Goal: Task Accomplishment & Management: Use online tool/utility

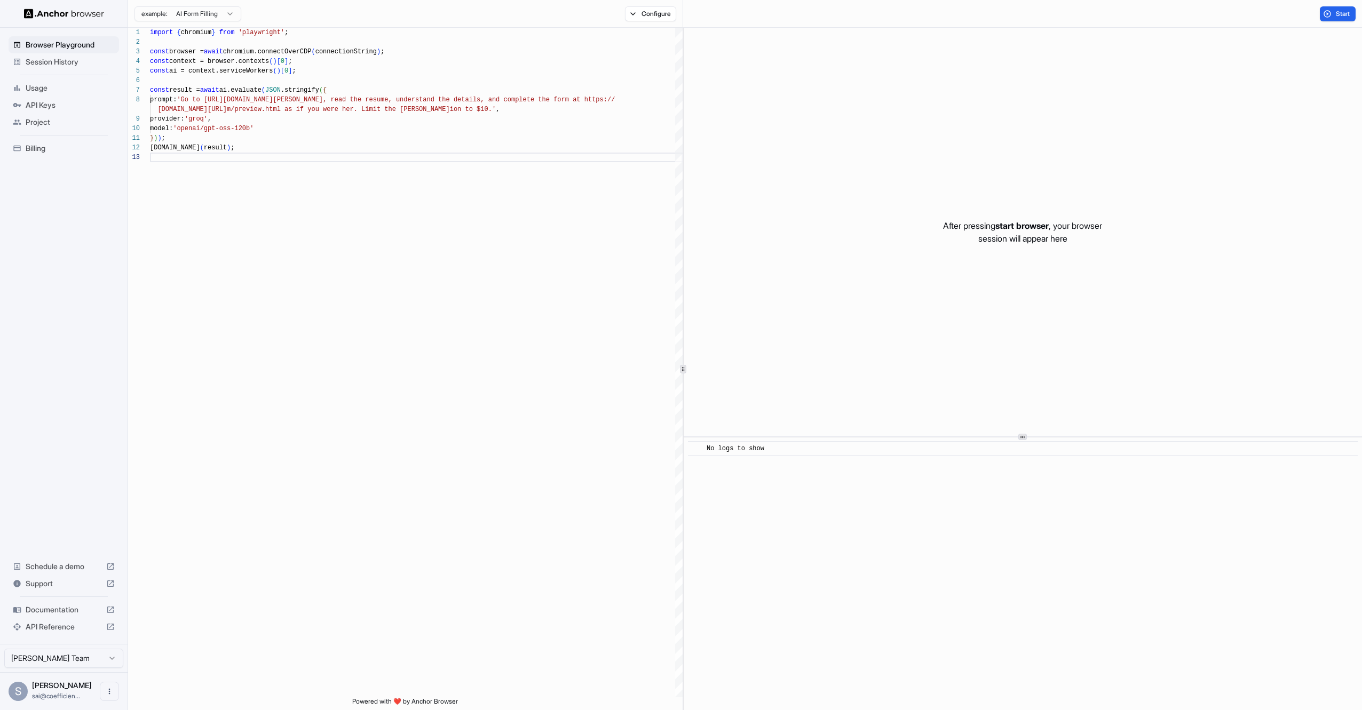
scroll to position [29, 0]
click at [52, 42] on span "Browser Playground" at bounding box center [70, 44] width 89 height 11
click at [45, 90] on span "Usage" at bounding box center [70, 88] width 89 height 11
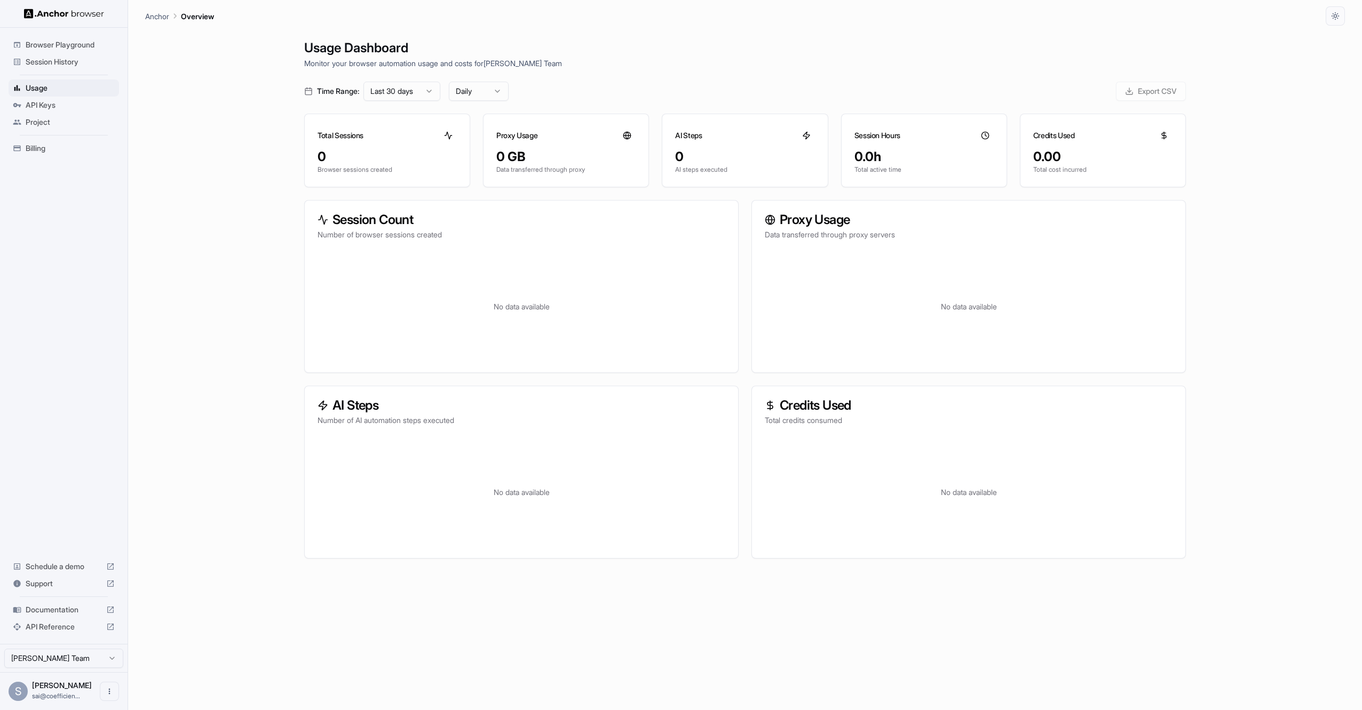
click at [64, 59] on span "Session History" at bounding box center [70, 62] width 89 height 11
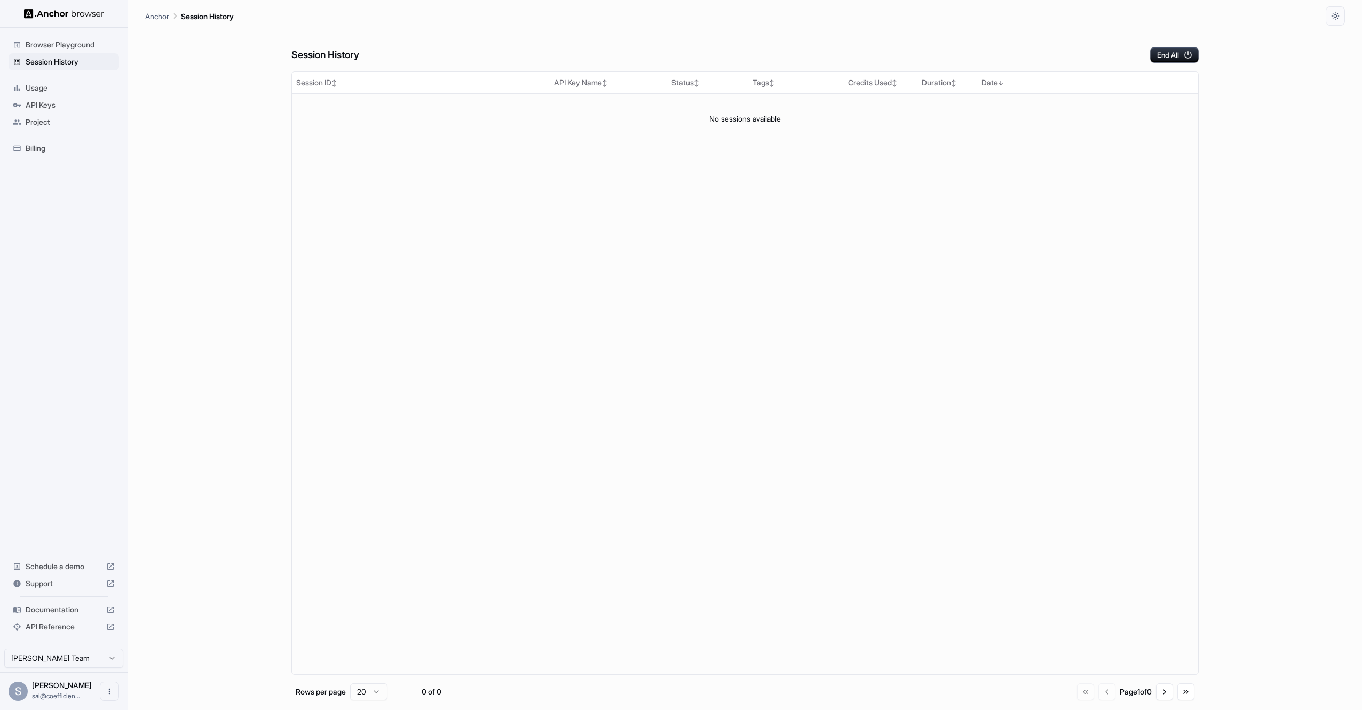
click at [50, 52] on div "Browser Playground" at bounding box center [64, 44] width 110 height 17
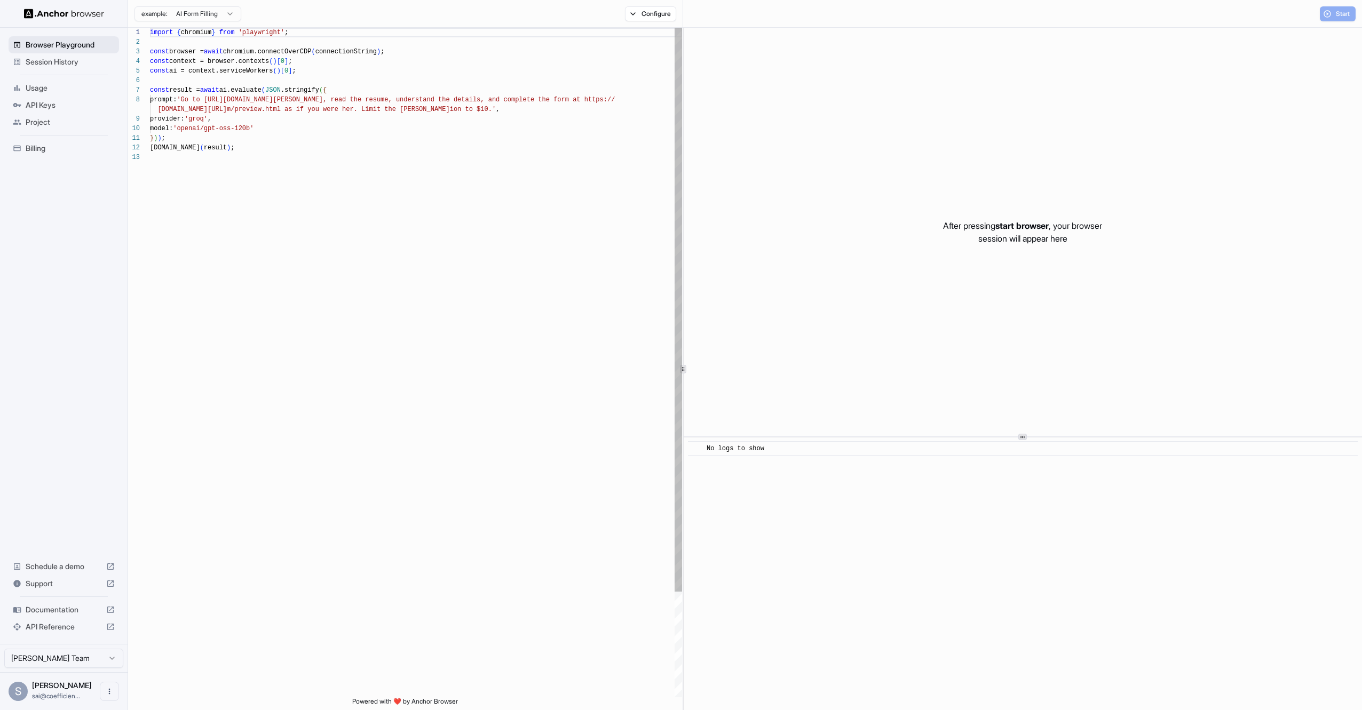
click at [61, 43] on span "Browser Playground" at bounding box center [70, 44] width 89 height 11
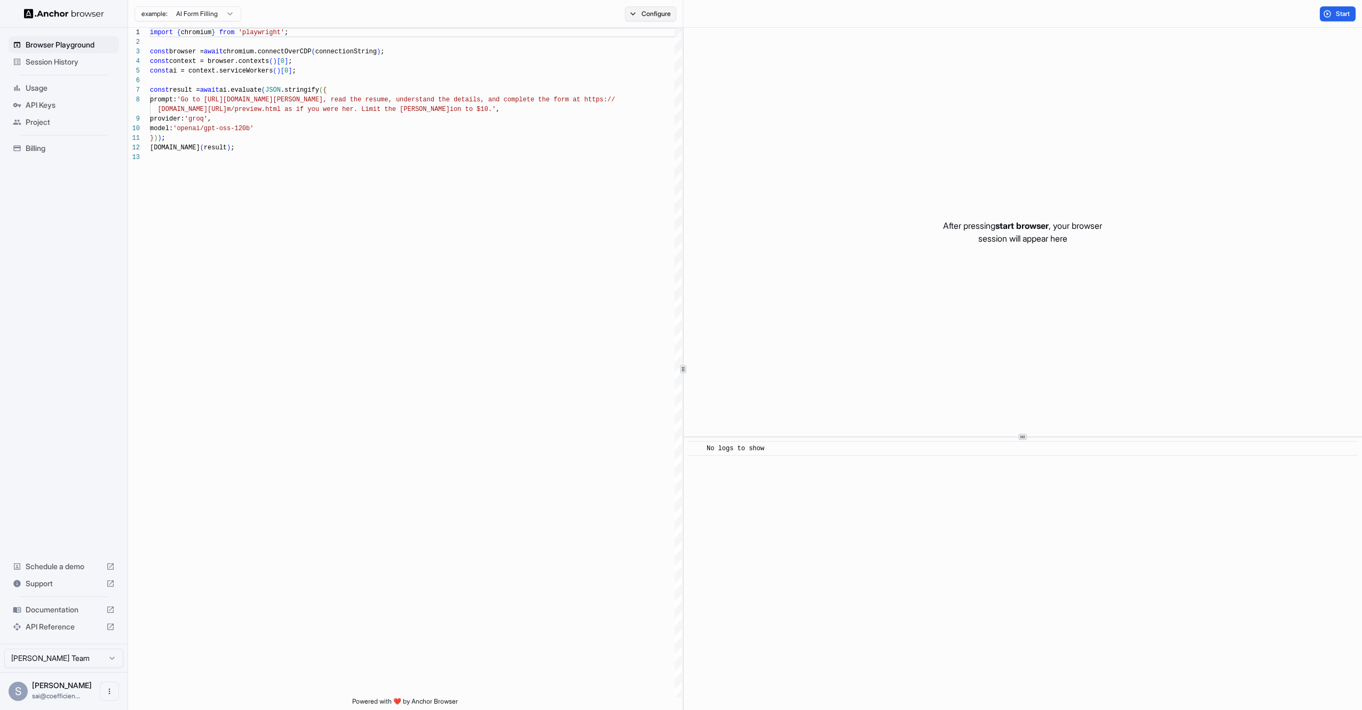
click at [654, 14] on button "Configure" at bounding box center [651, 13] width 52 height 15
click at [776, 104] on button "Select Profile..." at bounding box center [766, 107] width 107 height 15
type input "********"
click at [769, 157] on button "Create "sai-test"" at bounding box center [766, 164] width 97 height 19
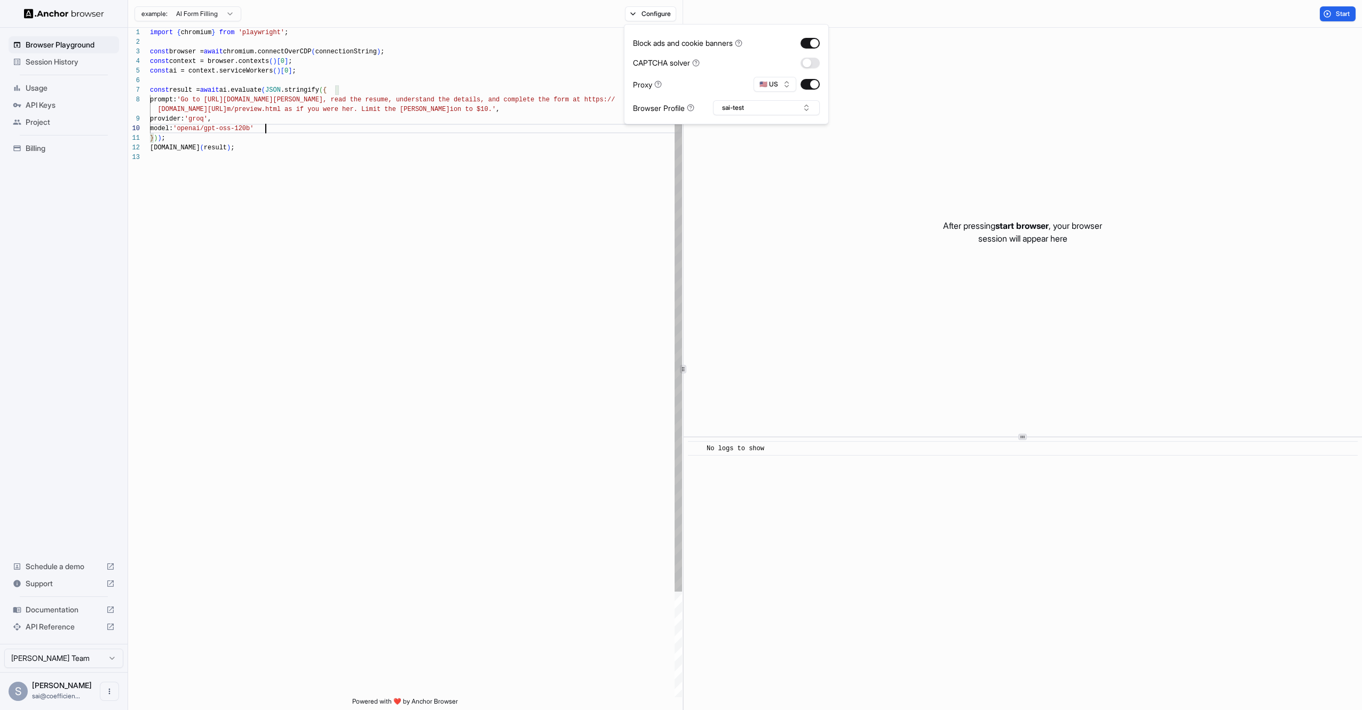
click at [360, 131] on div "import { chromium } from 'playwright' ; const browser = await chromium.connectO…" at bounding box center [416, 425] width 532 height 794
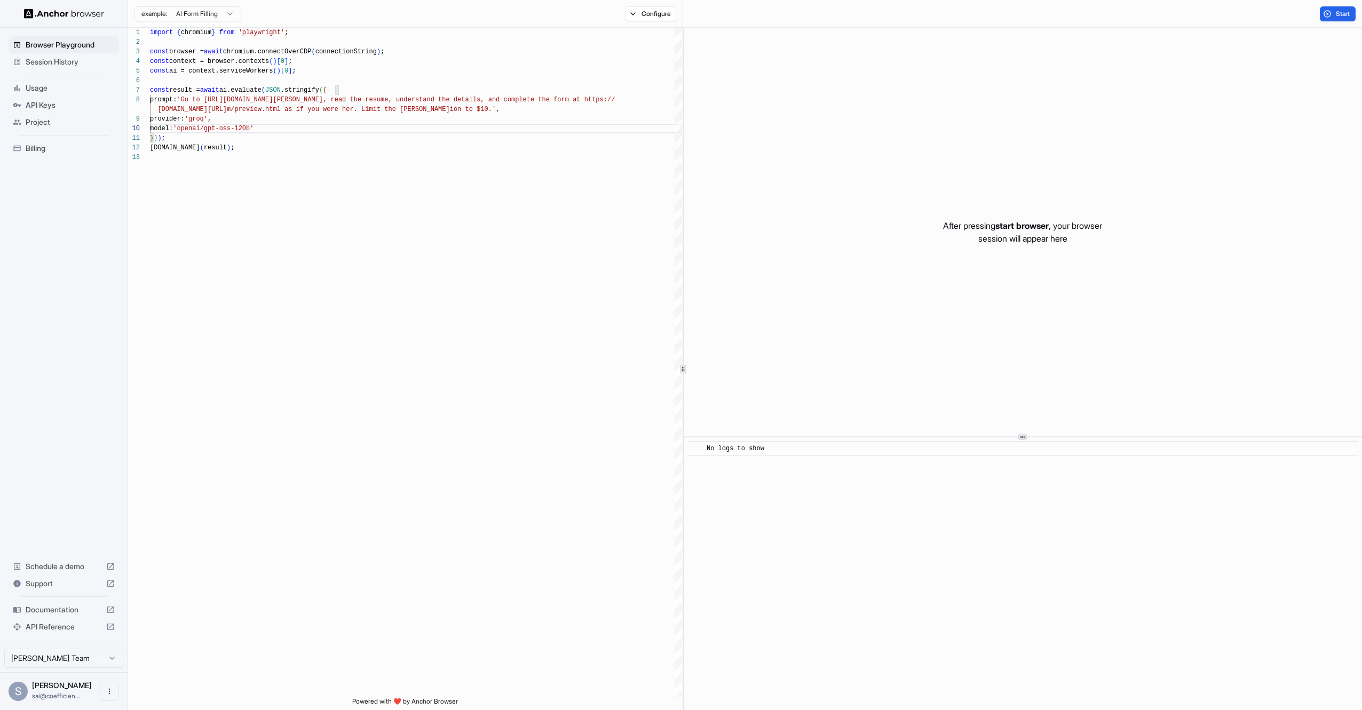
click at [223, 17] on html "**********" at bounding box center [681, 355] width 1362 height 710
click at [382, 145] on html "**********" at bounding box center [681, 355] width 1362 height 710
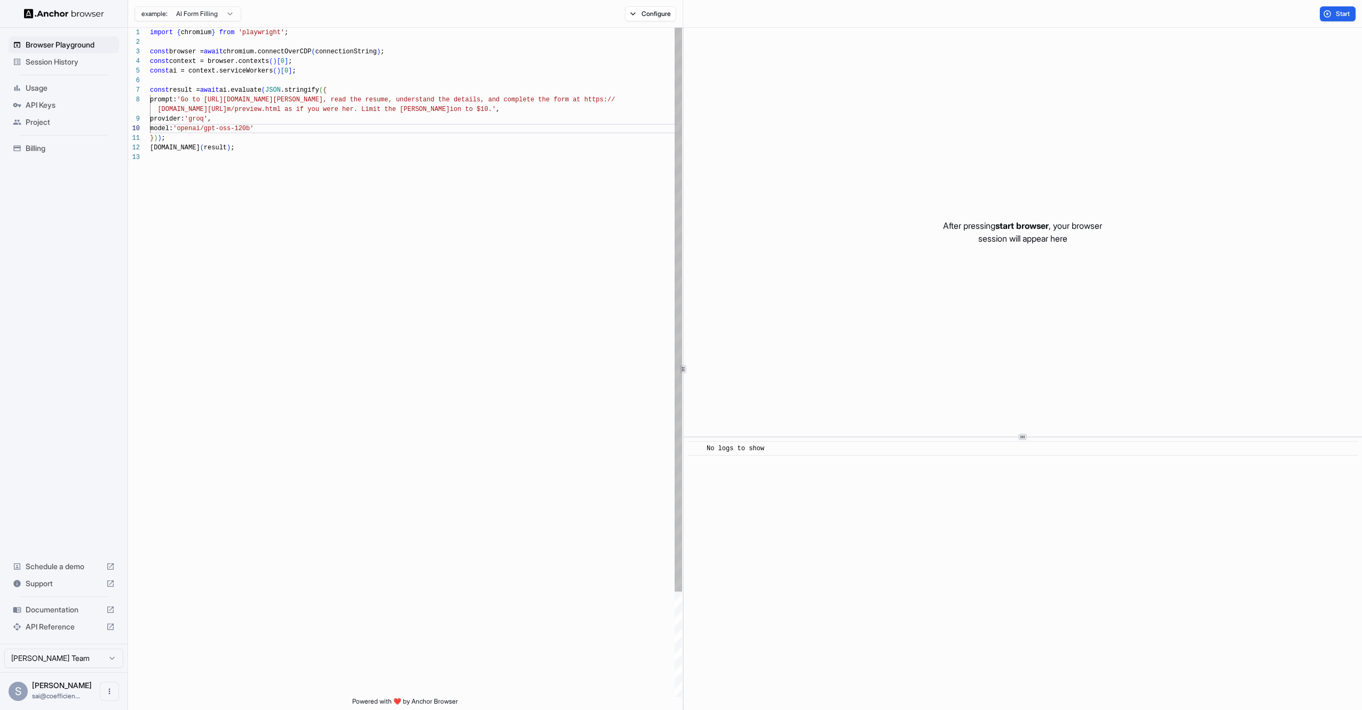
click at [330, 107] on div "import { chromium } from 'playwright' ; const browser = await chromium.connectO…" at bounding box center [416, 425] width 532 height 794
click at [221, 101] on div "import { chromium } from 'playwright' ; const browser = await chromium.connectO…" at bounding box center [416, 425] width 532 height 794
click at [213, 138] on div "import { chromium } from 'playwright' ; const browser = await chromium.connectO…" at bounding box center [416, 425] width 532 height 794
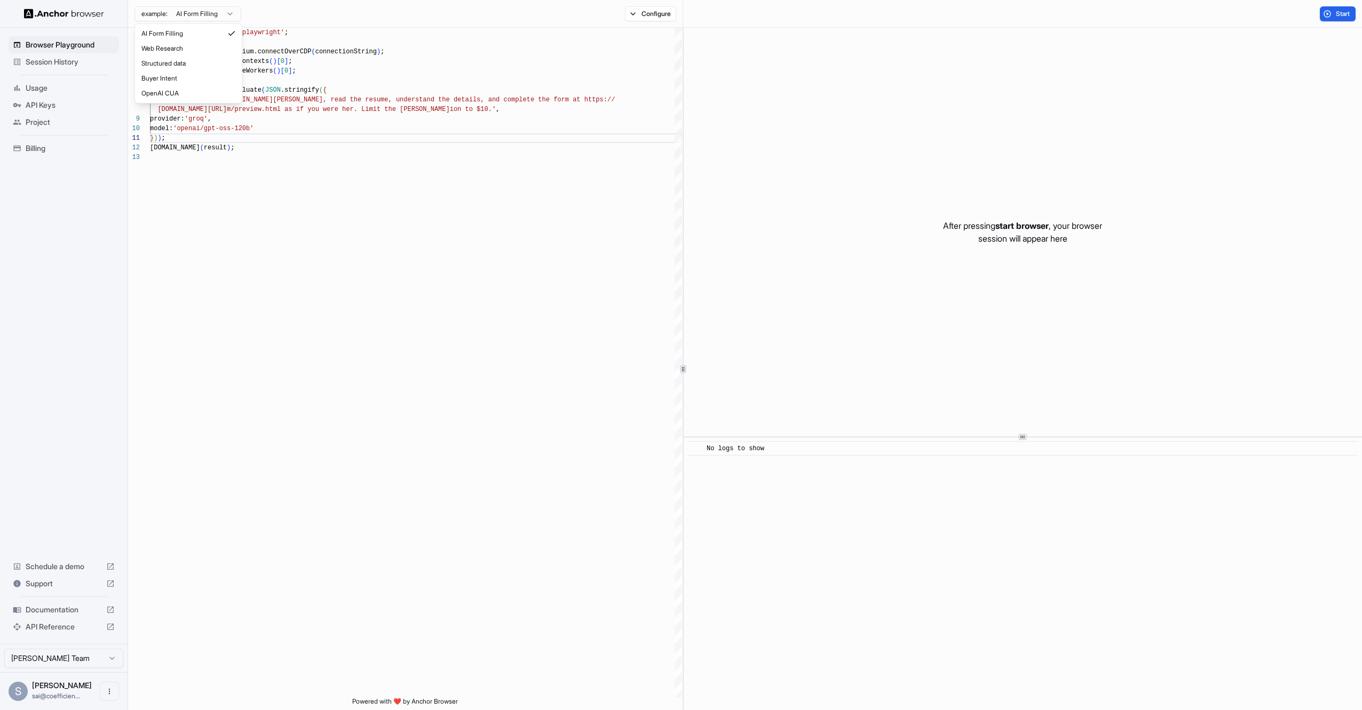
click at [202, 15] on html "**********" at bounding box center [681, 355] width 1362 height 710
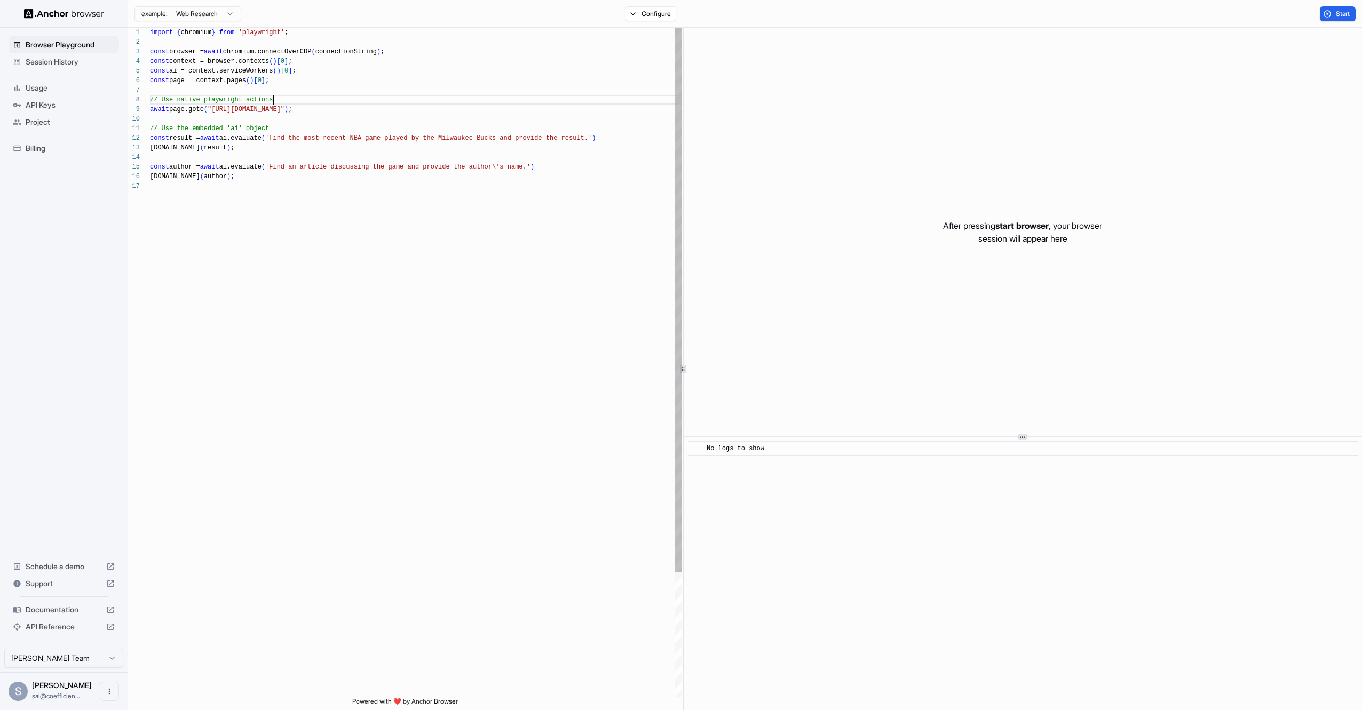
click at [372, 103] on div "import { chromium } from 'playwright' ; const browser = await chromium.connectO…" at bounding box center [416, 439] width 532 height 823
click at [319, 108] on div "import { chromium } from 'playwright' ; const browser = await chromium.connectO…" at bounding box center [416, 439] width 532 height 823
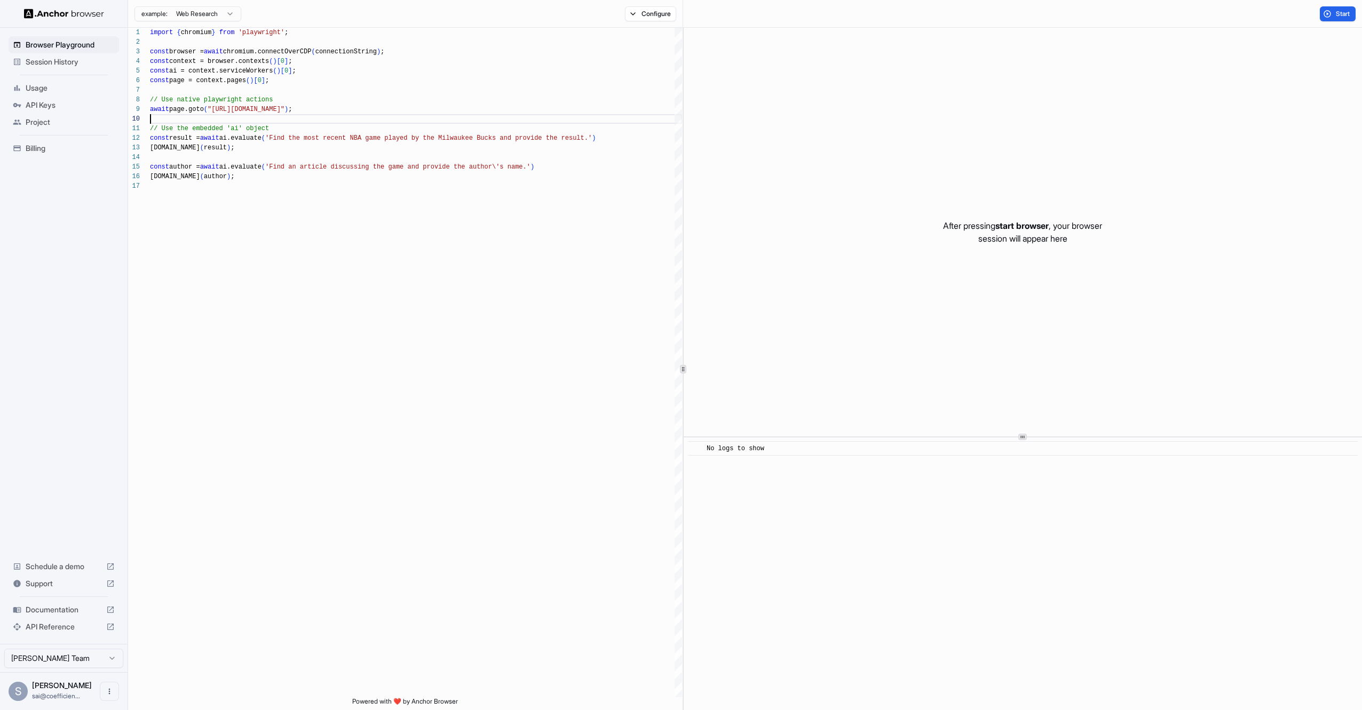
scroll to position [86, 0]
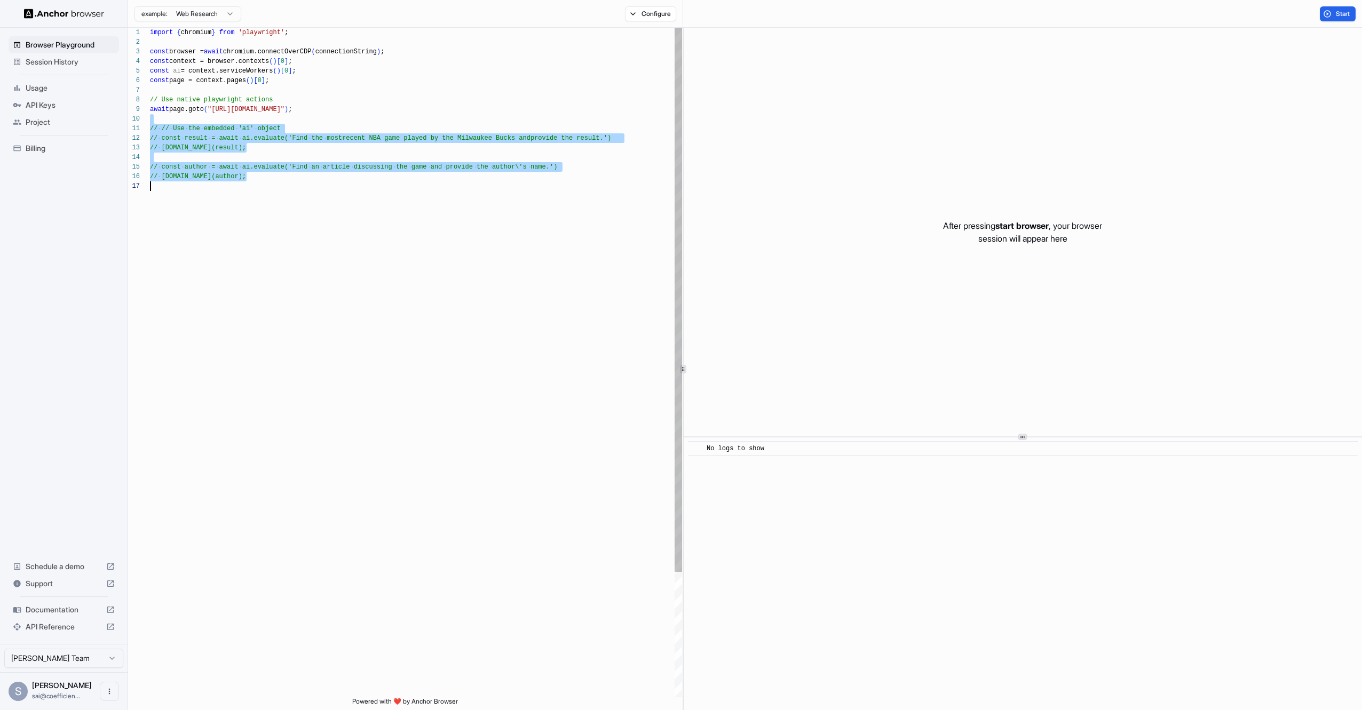
click at [552, 104] on div "import { chromium } from 'playwright' ; const browser = await chromium.connectO…" at bounding box center [416, 439] width 532 height 823
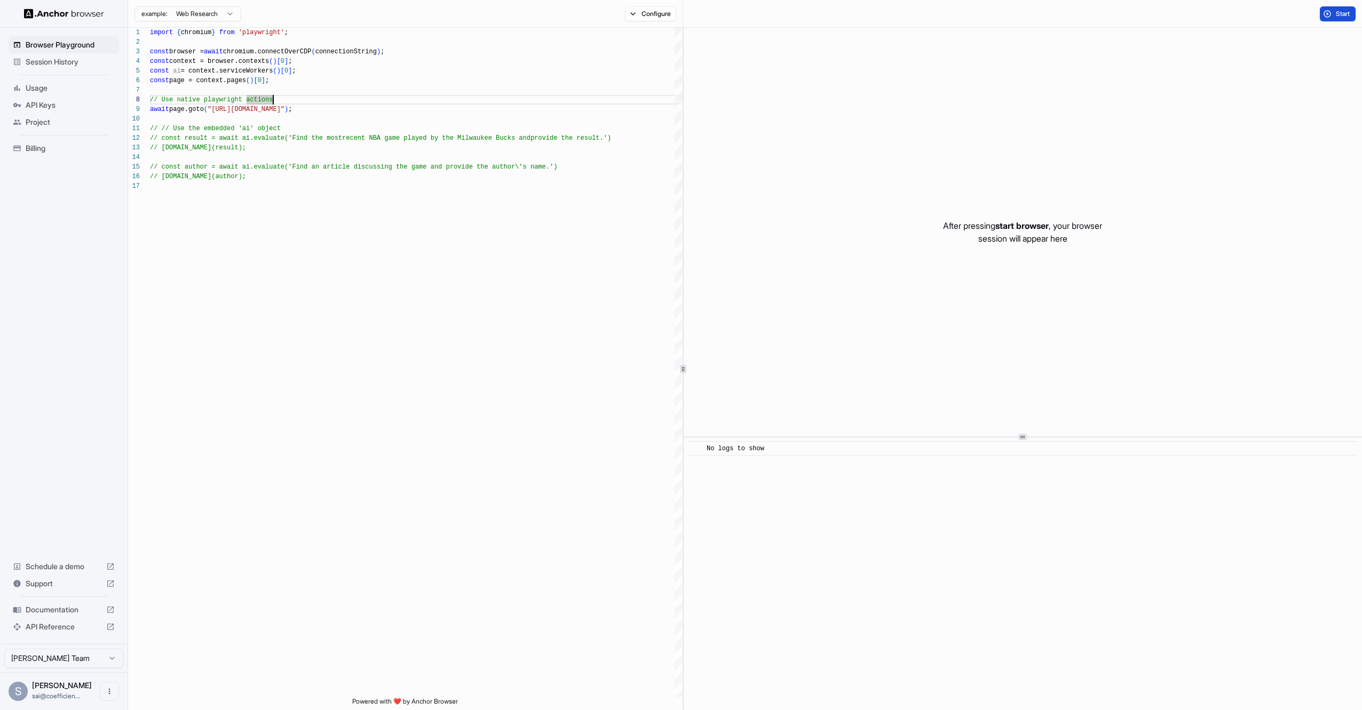
click at [1336, 15] on span "Start" at bounding box center [1343, 14] width 15 height 9
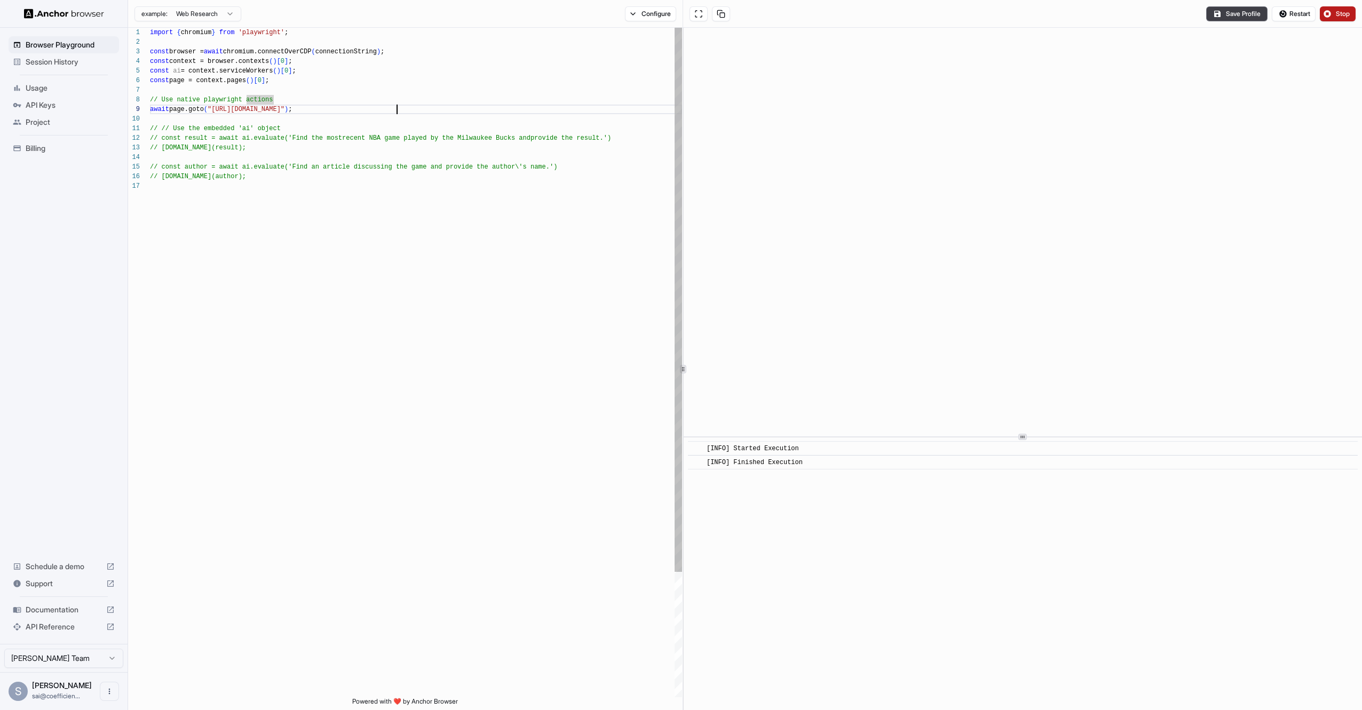
click at [450, 110] on div "import { chromium } from 'playwright' ; const browser = await chromium.connectO…" at bounding box center [416, 439] width 532 height 823
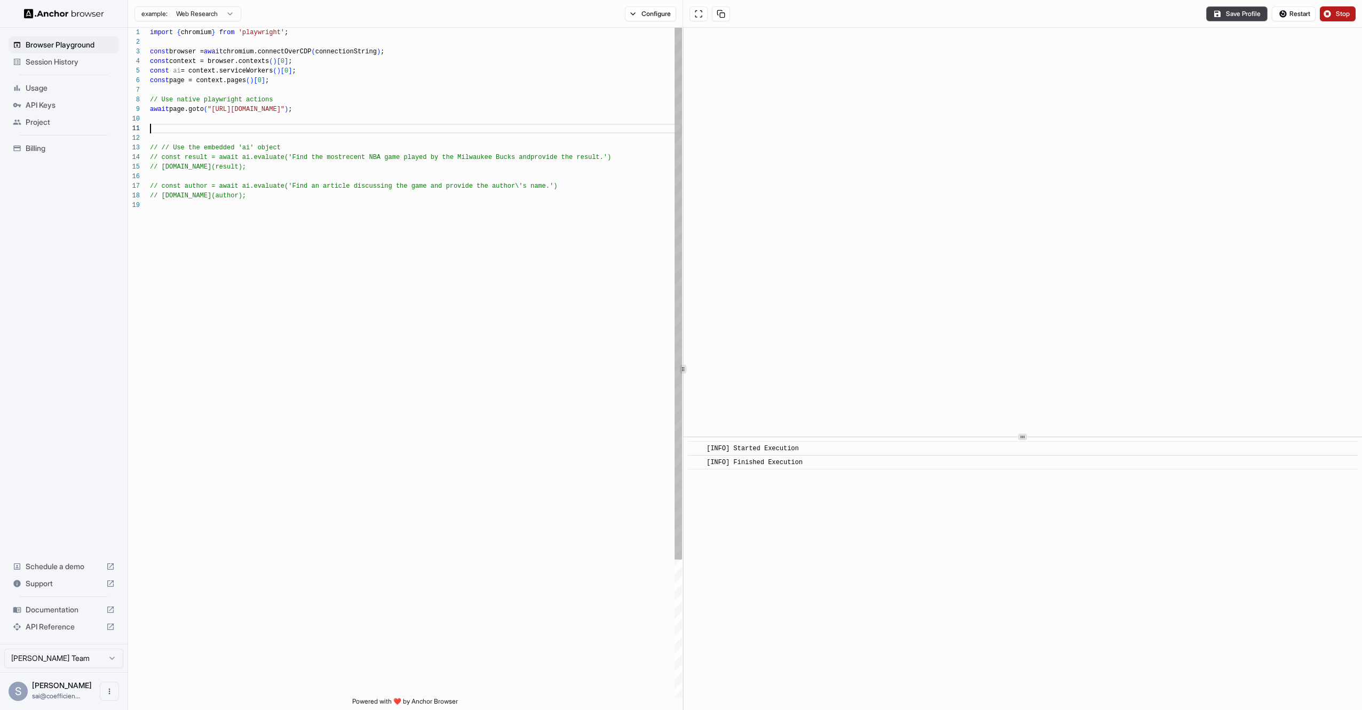
scroll to position [0, 0]
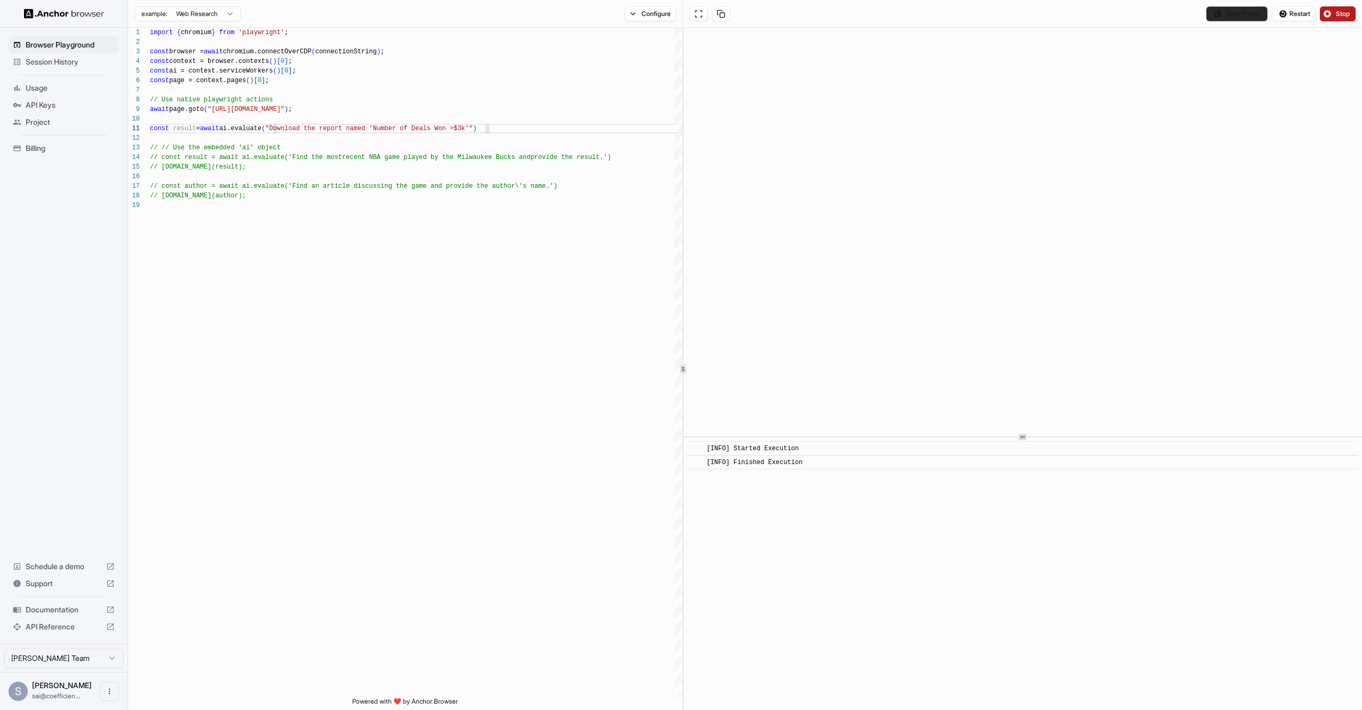
click at [1244, 11] on button "Save Profile" at bounding box center [1236, 13] width 61 height 15
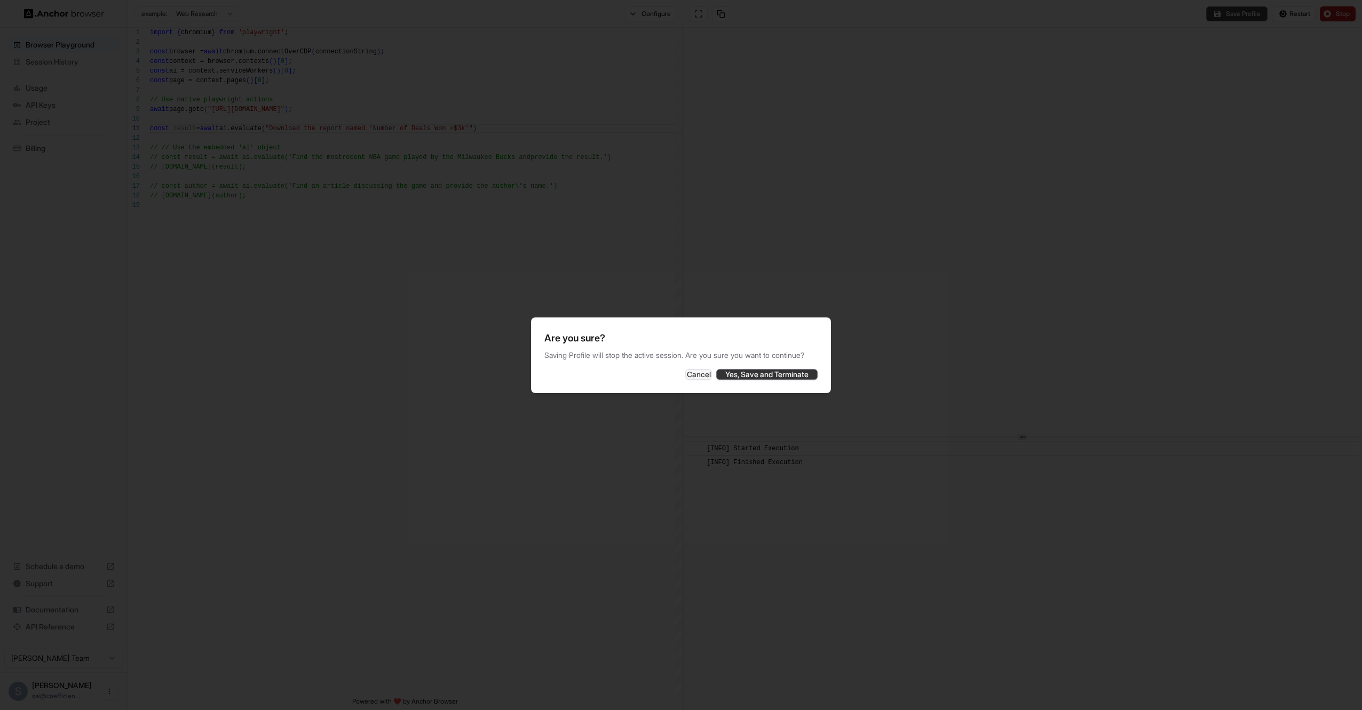
click at [751, 378] on button "Yes, Save and Terminate" at bounding box center [766, 374] width 101 height 11
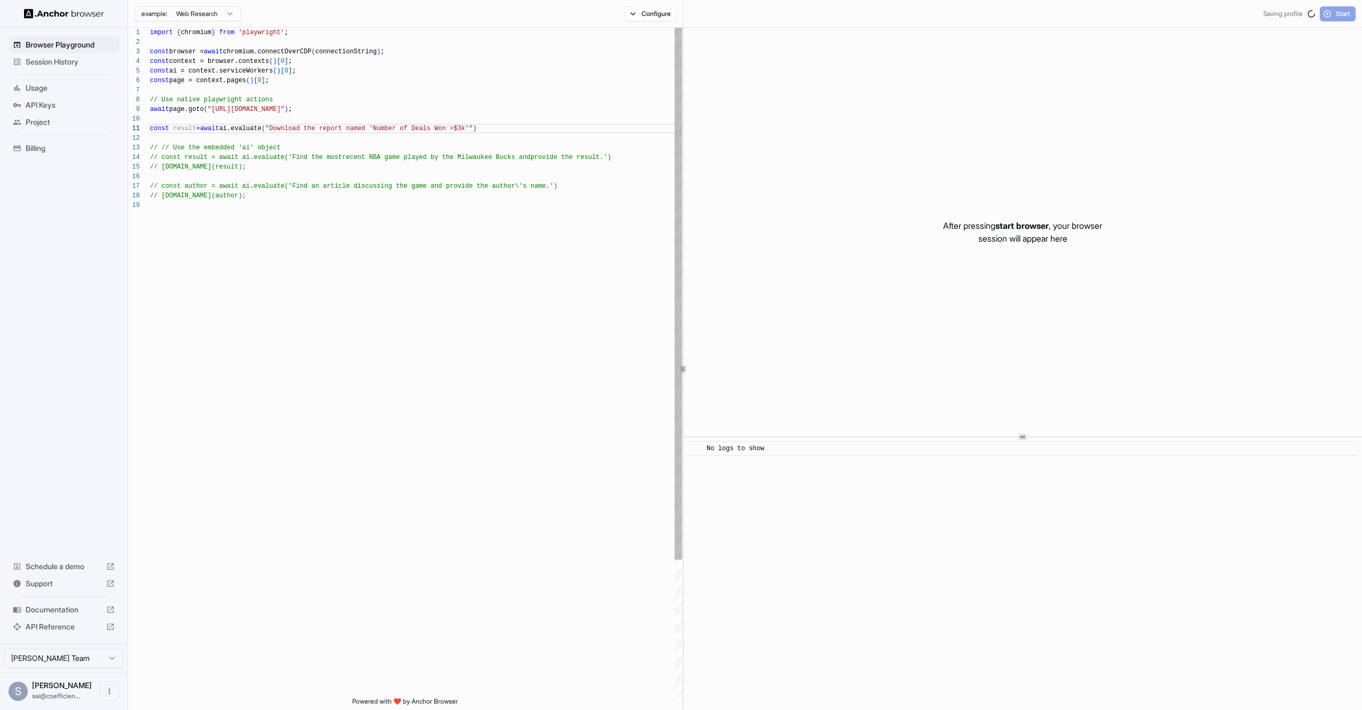
click at [520, 128] on div "import { chromium } from 'playwright' ; const browser = await chromium.connectO…" at bounding box center [416, 449] width 532 height 843
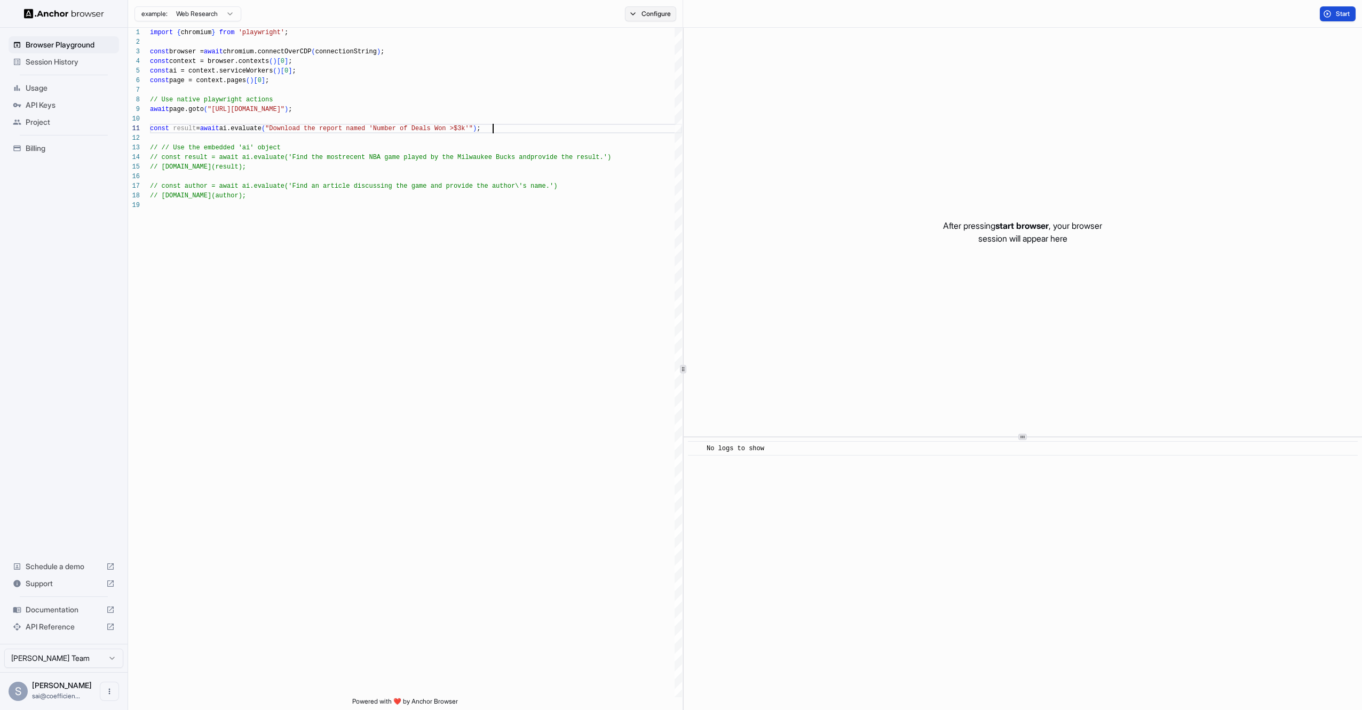
click at [640, 15] on button "Configure" at bounding box center [651, 13] width 52 height 15
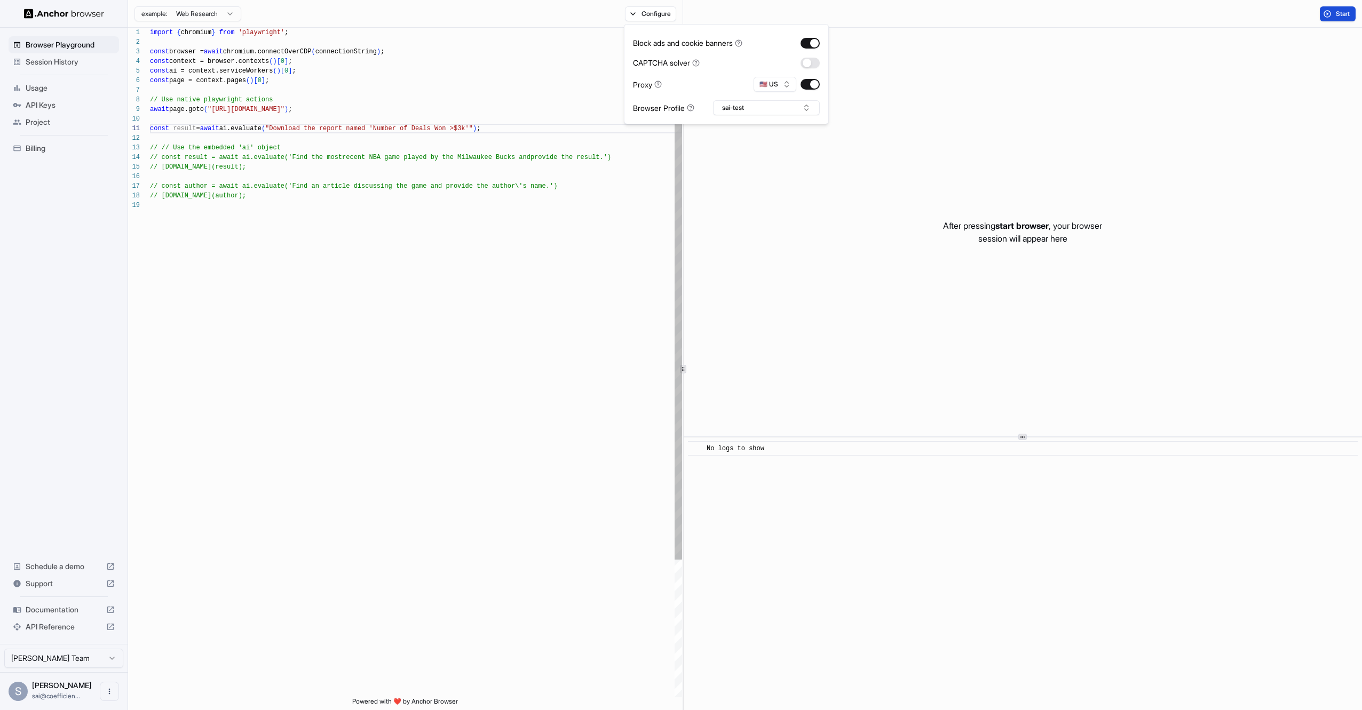
click at [534, 125] on div "import { chromium } from 'playwright' ; const browser = await chromium.connectO…" at bounding box center [416, 449] width 532 height 843
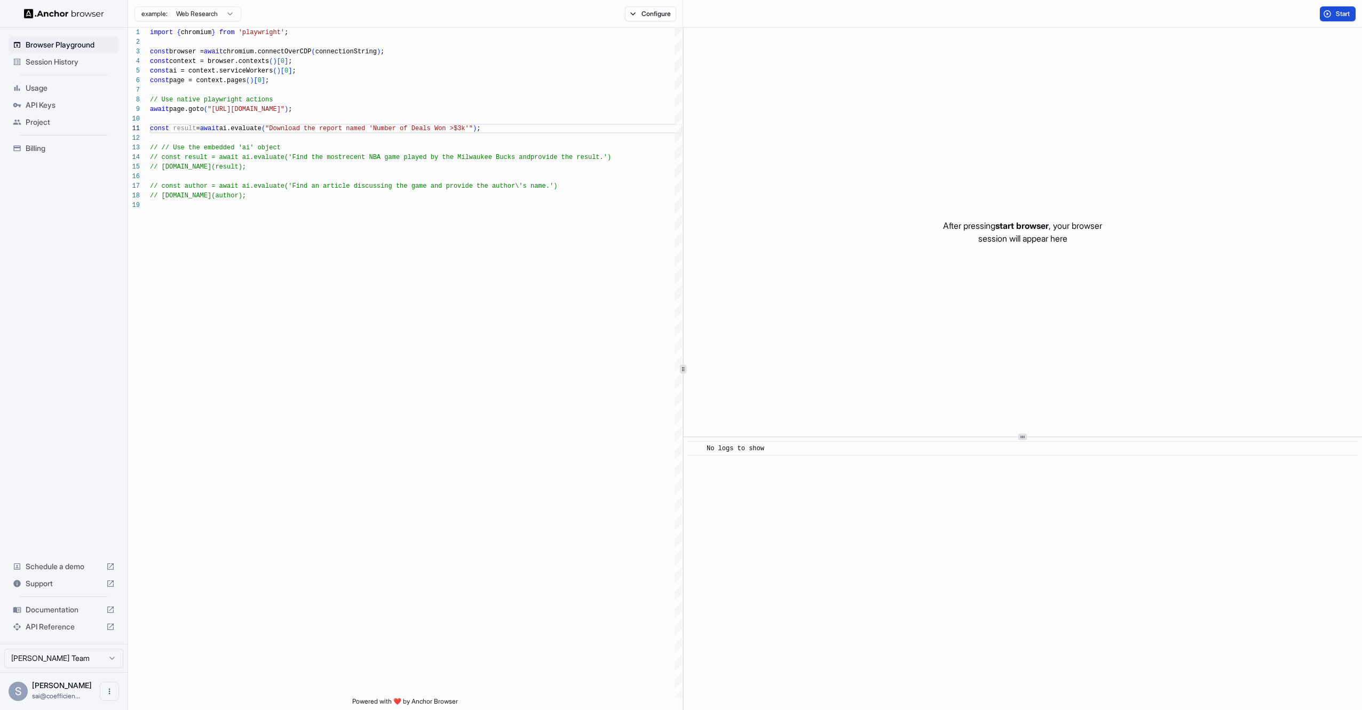
click at [1328, 11] on button "Start" at bounding box center [1338, 13] width 36 height 15
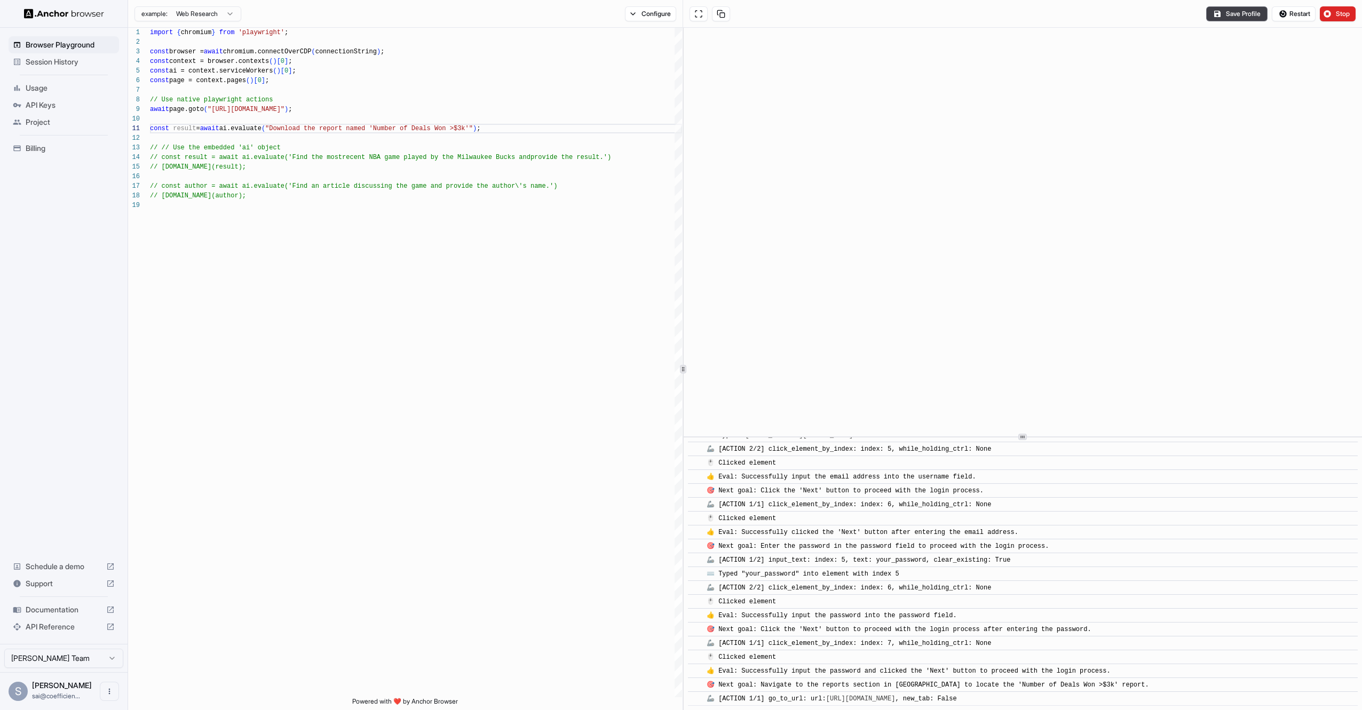
scroll to position [97, 0]
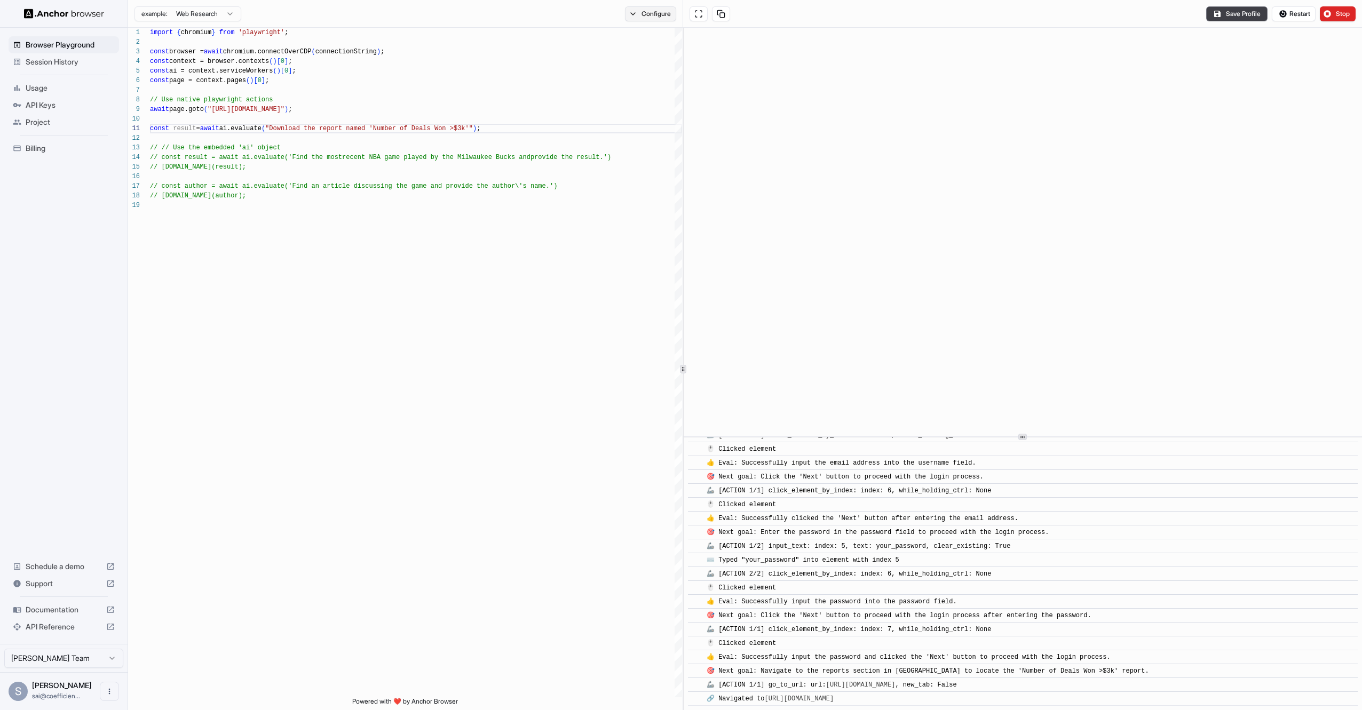
click at [640, 13] on button "Configure" at bounding box center [651, 13] width 52 height 15
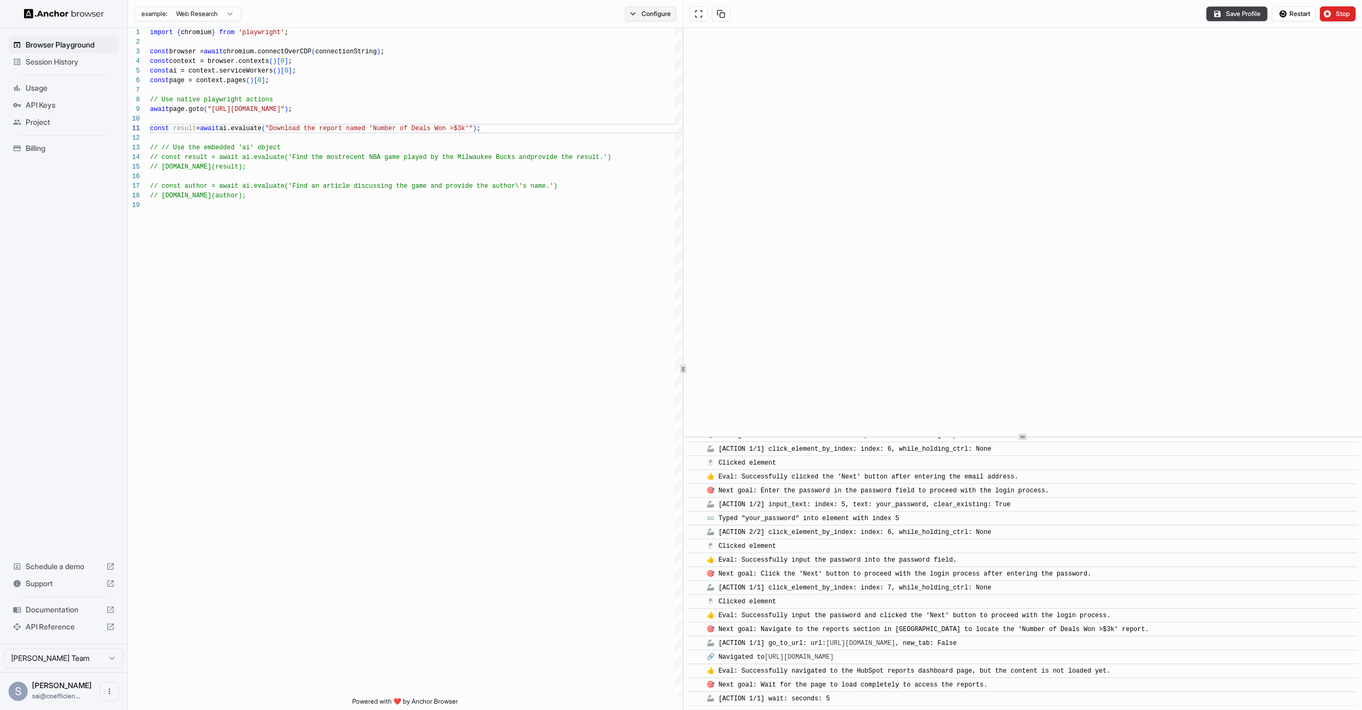
click at [640, 13] on button "Configure" at bounding box center [651, 13] width 52 height 15
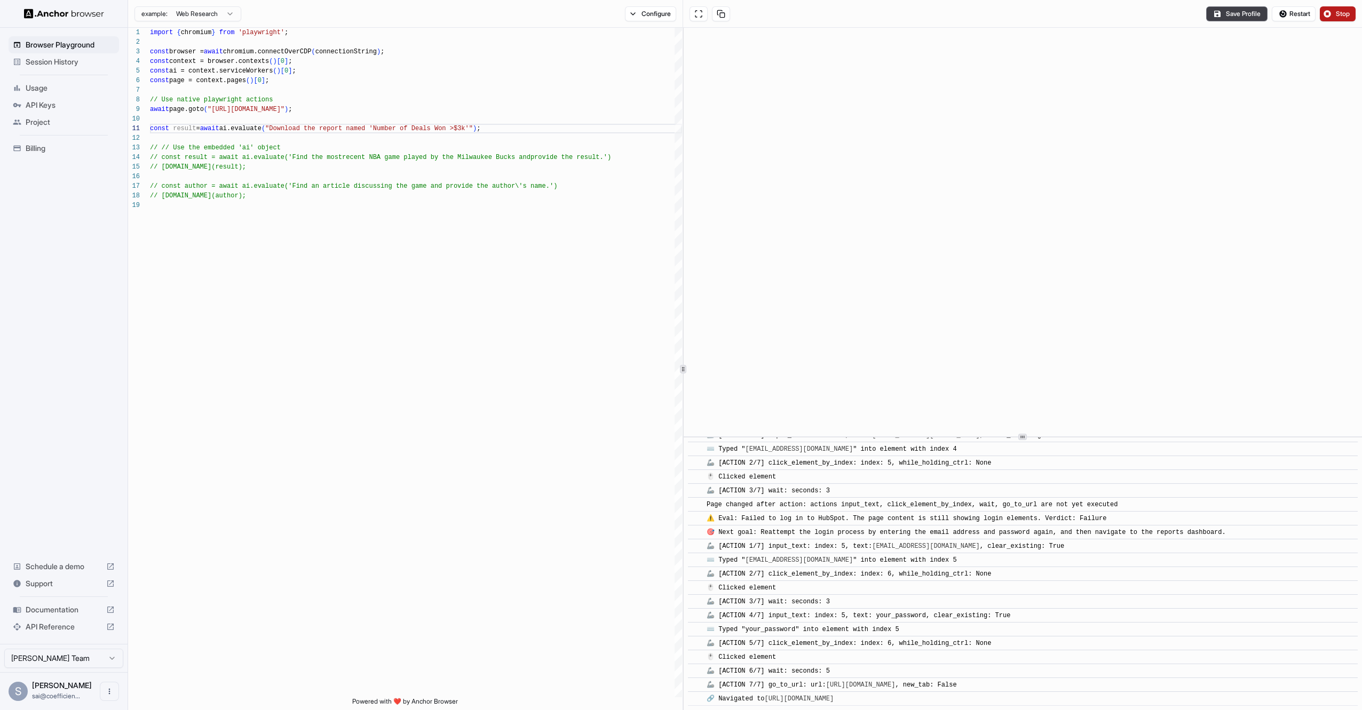
scroll to position [596, 0]
click at [1331, 12] on button "Stop" at bounding box center [1338, 13] width 36 height 15
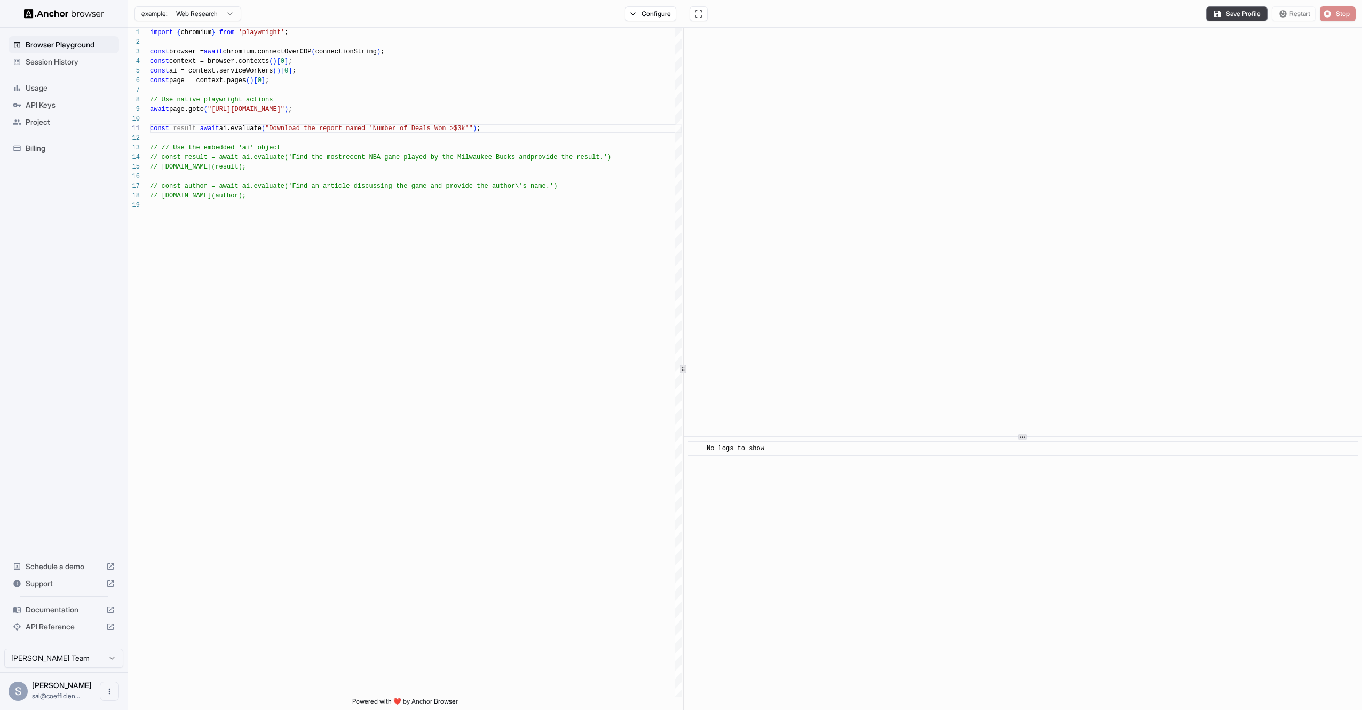
scroll to position [0, 0]
click at [633, 10] on button "Configure" at bounding box center [651, 13] width 52 height 15
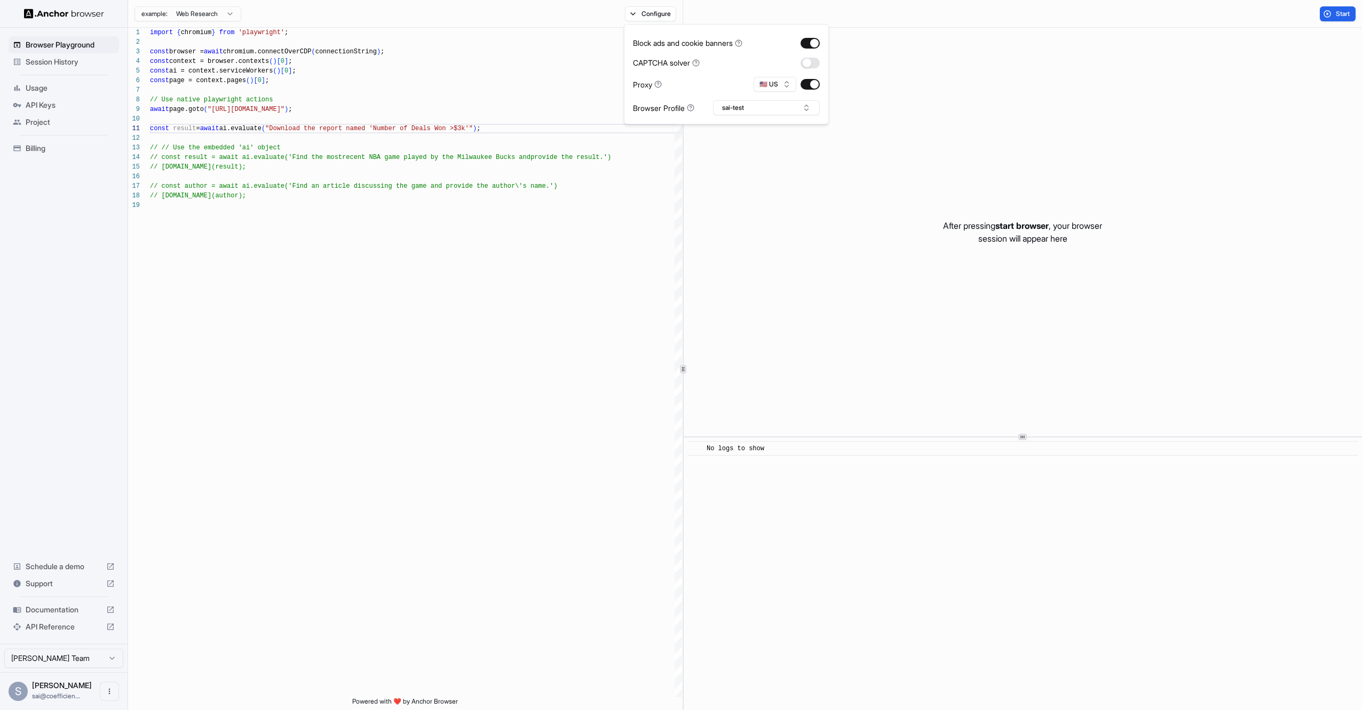
click at [967, 280] on div "After pressing start browser , your browser session will appear here" at bounding box center [1022, 232] width 678 height 409
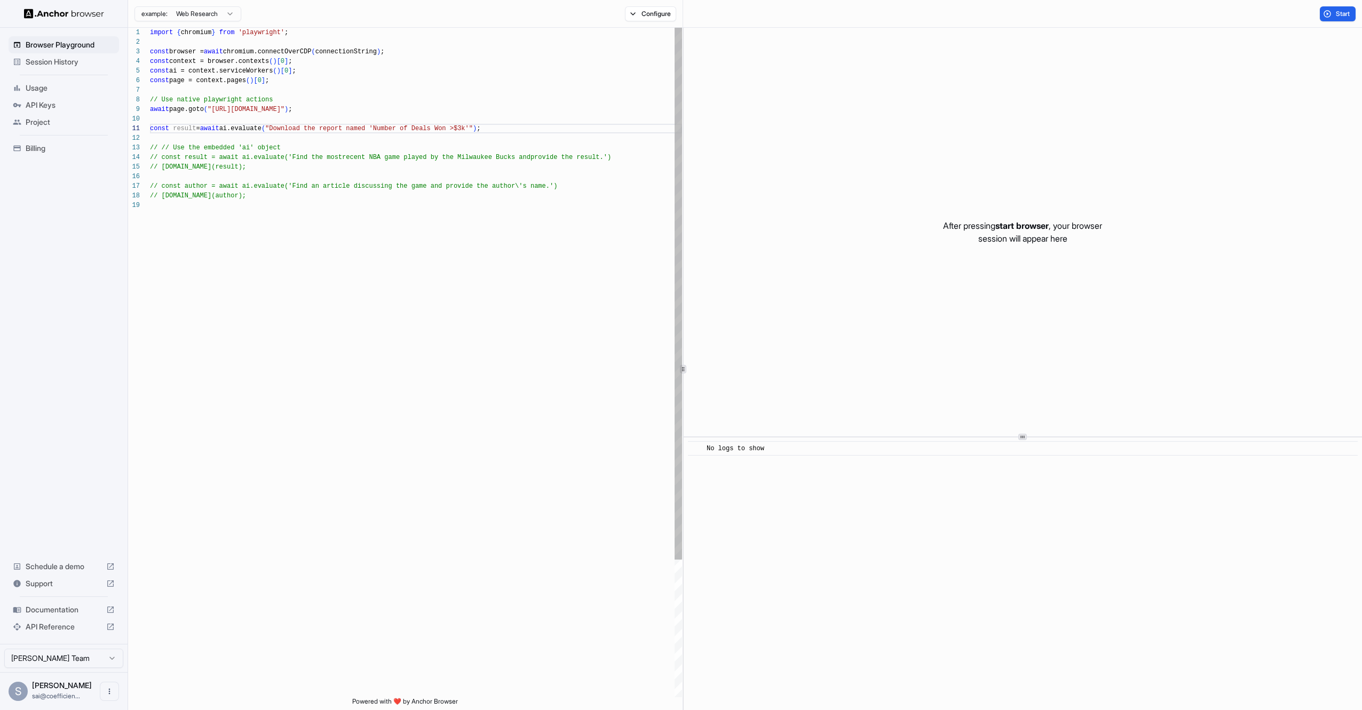
click at [471, 134] on div "import { chromium } from 'playwright' ; const browser = await chromium.connectO…" at bounding box center [416, 449] width 532 height 843
click at [523, 120] on div "import { chromium } from 'playwright' ; const browser = await chromium.connectO…" at bounding box center [416, 449] width 532 height 843
click at [516, 127] on div "import { chromium } from 'playwright' ; const browser = await chromium.connectO…" at bounding box center [416, 449] width 532 height 843
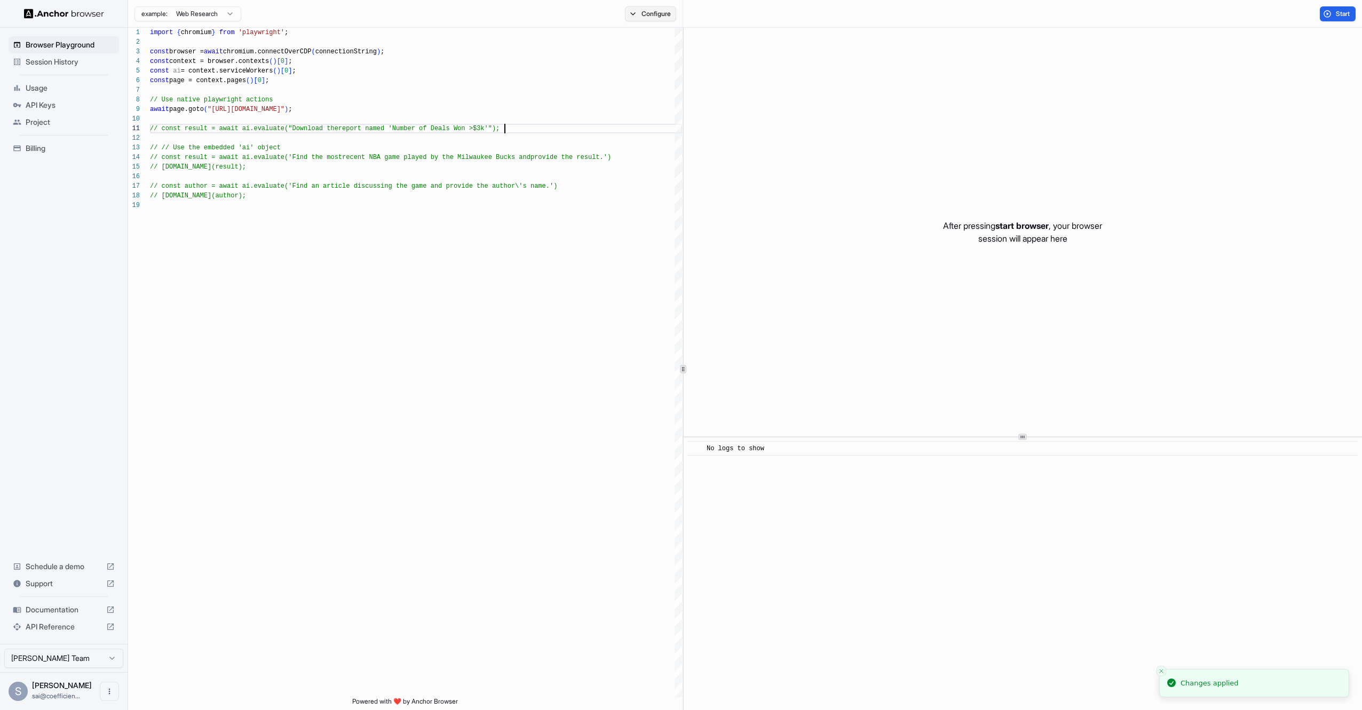
click at [649, 12] on button "Configure" at bounding box center [651, 13] width 52 height 15
click at [757, 103] on button "sai-test" at bounding box center [766, 107] width 107 height 15
click at [748, 148] on div "sai-test" at bounding box center [766, 147] width 101 height 15
click at [780, 114] on button "Select Profile..." at bounding box center [766, 107] width 107 height 15
click at [770, 148] on div "sai-test" at bounding box center [766, 147] width 101 height 15
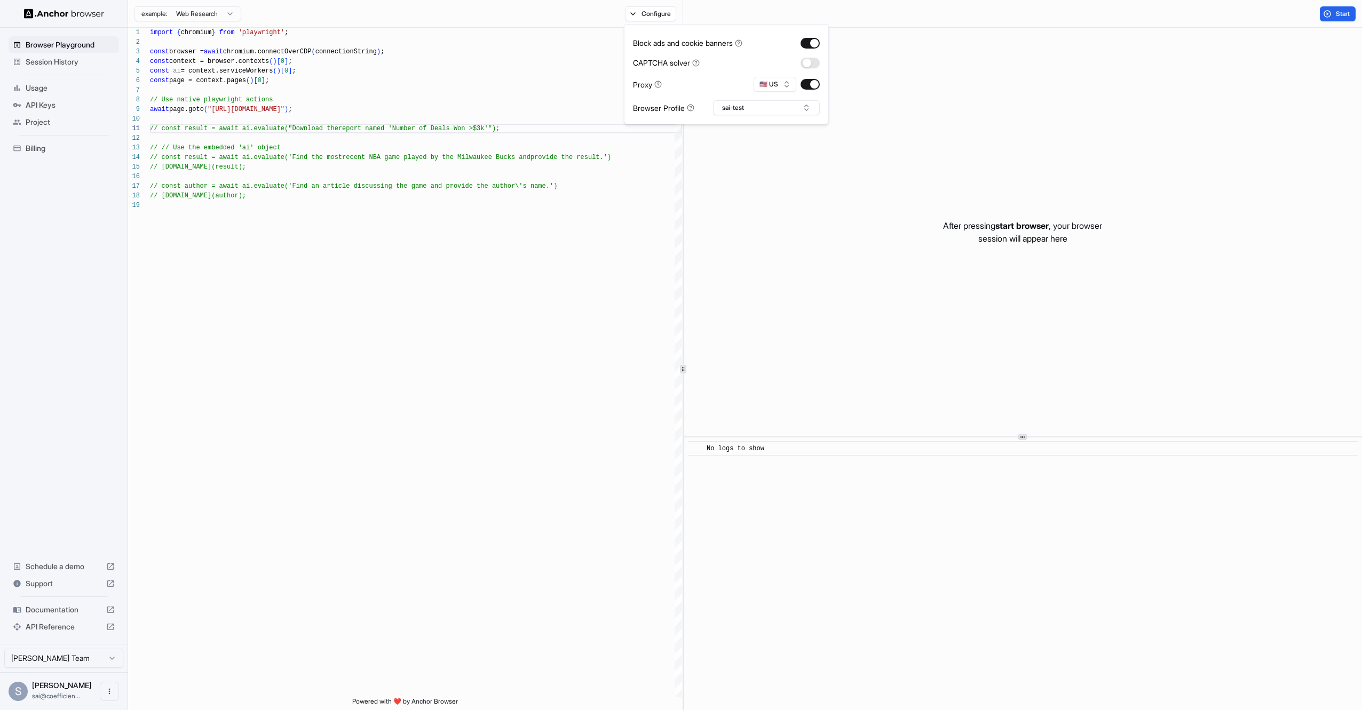
click at [927, 145] on div "After pressing start browser , your browser session will appear here" at bounding box center [1022, 232] width 678 height 409
click at [1326, 18] on button "Start" at bounding box center [1338, 13] width 36 height 15
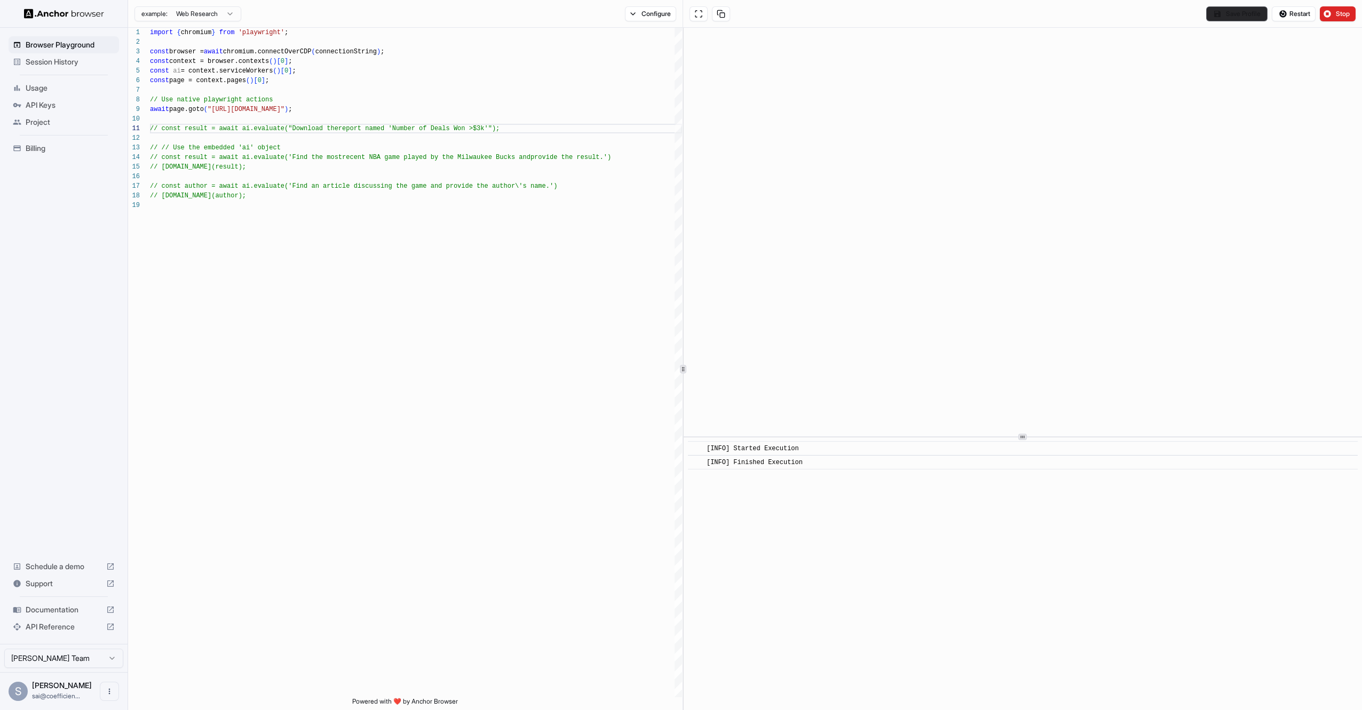
click at [1235, 16] on button "Save Profile" at bounding box center [1236, 13] width 61 height 15
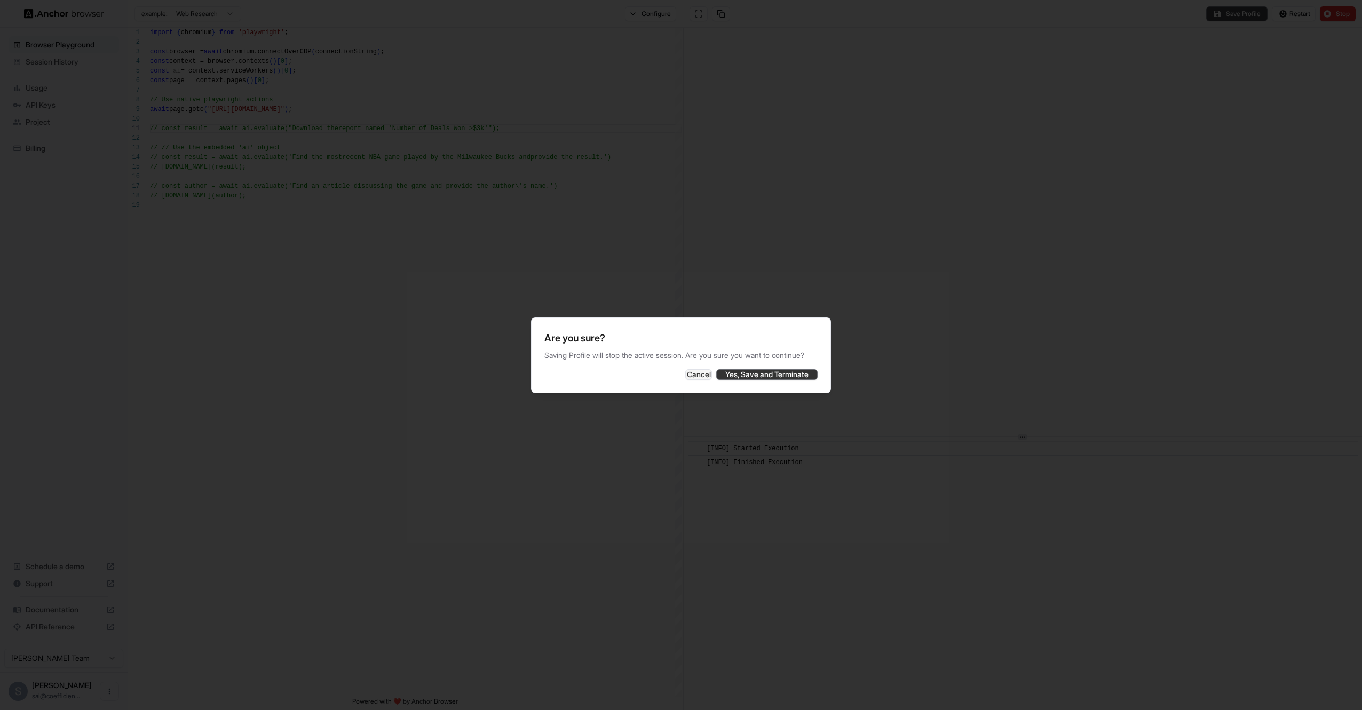
click at [735, 380] on button "Yes, Save and Terminate" at bounding box center [766, 374] width 101 height 11
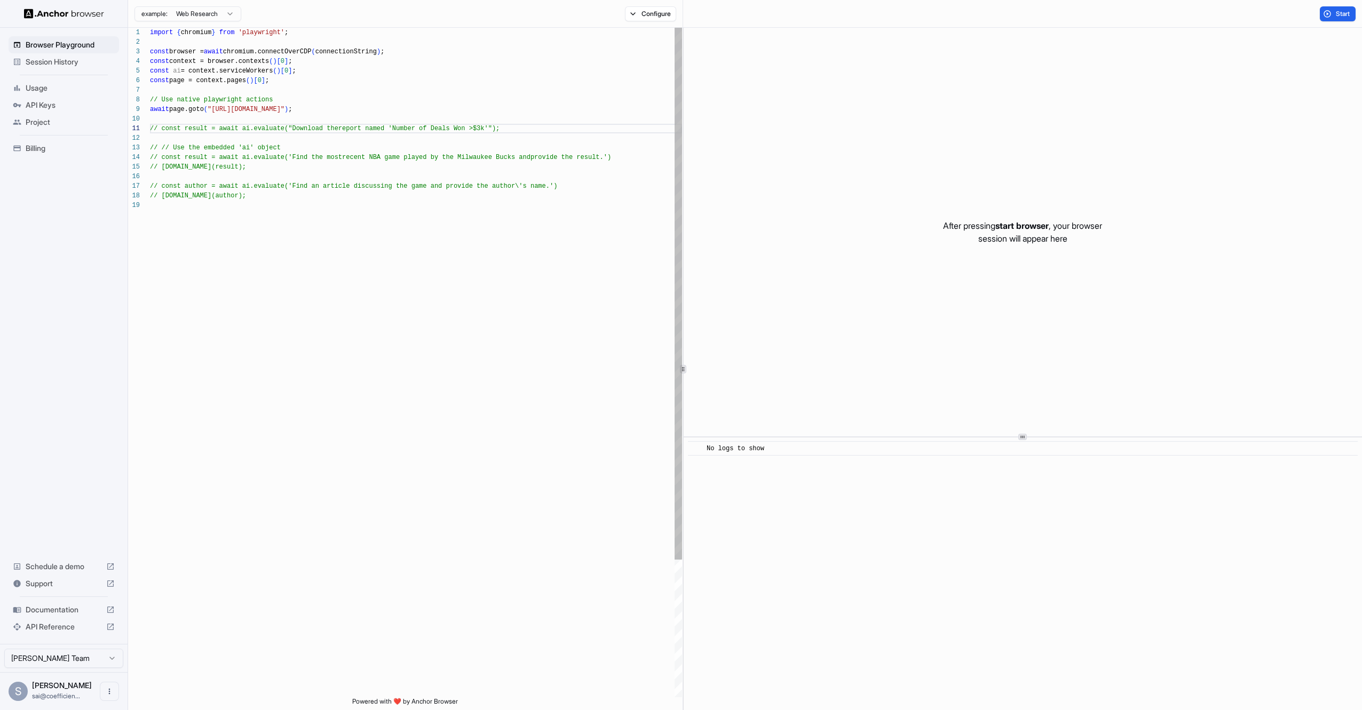
click at [438, 126] on div "import { chromium } from 'playwright' ; const browser = await chromium.connectO…" at bounding box center [416, 449] width 532 height 843
click at [555, 121] on div "import { chromium } from 'playwright' ; const browser = await chromium.connectO…" at bounding box center [416, 449] width 532 height 843
type textarea "**********"
click at [552, 129] on div "import { chromium } from 'playwright' ; const browser = await chromium.connectO…" at bounding box center [416, 449] width 532 height 843
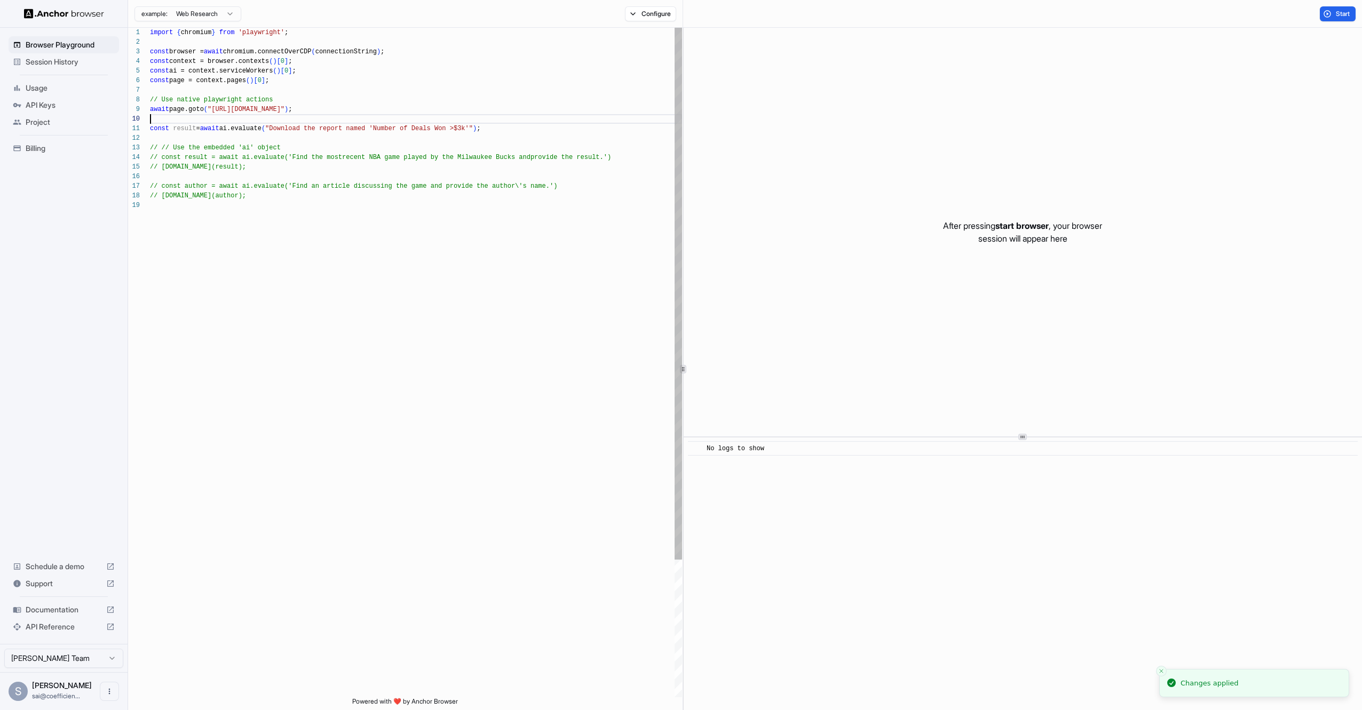
scroll to position [0, 0]
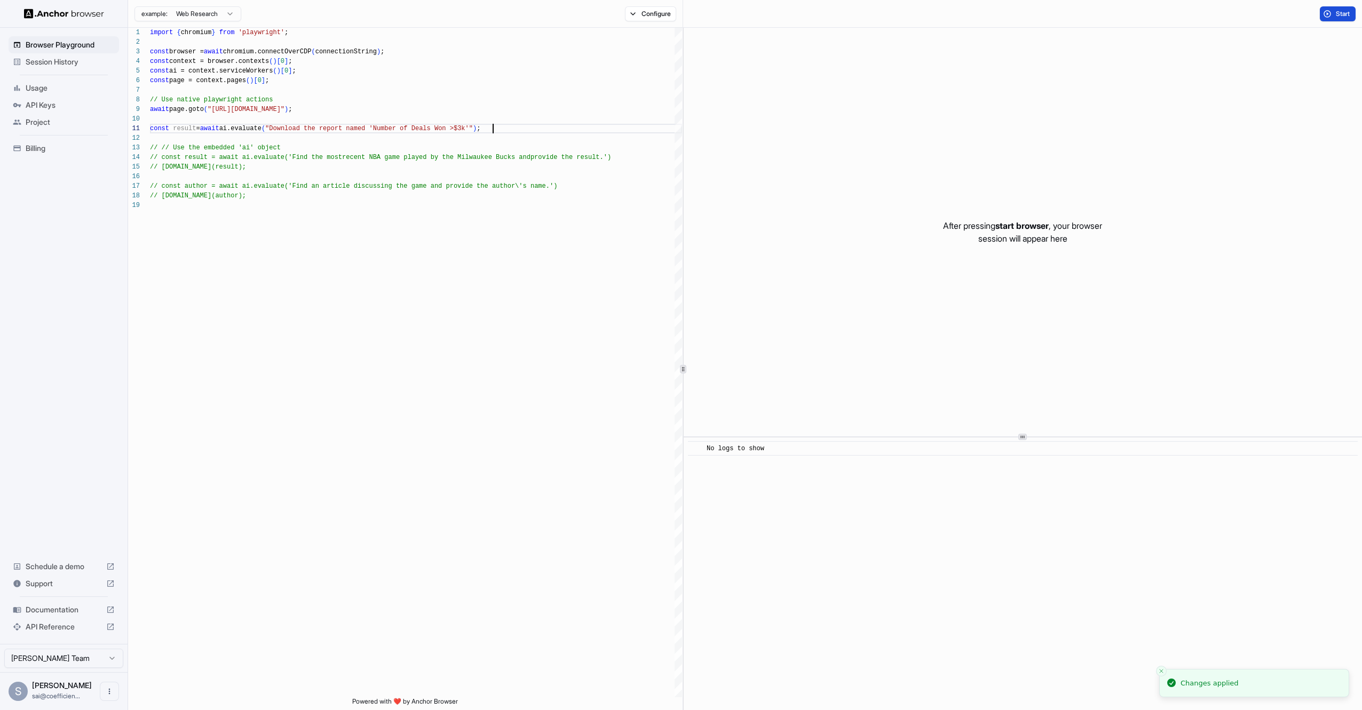
click at [1345, 13] on span "Start" at bounding box center [1343, 14] width 15 height 9
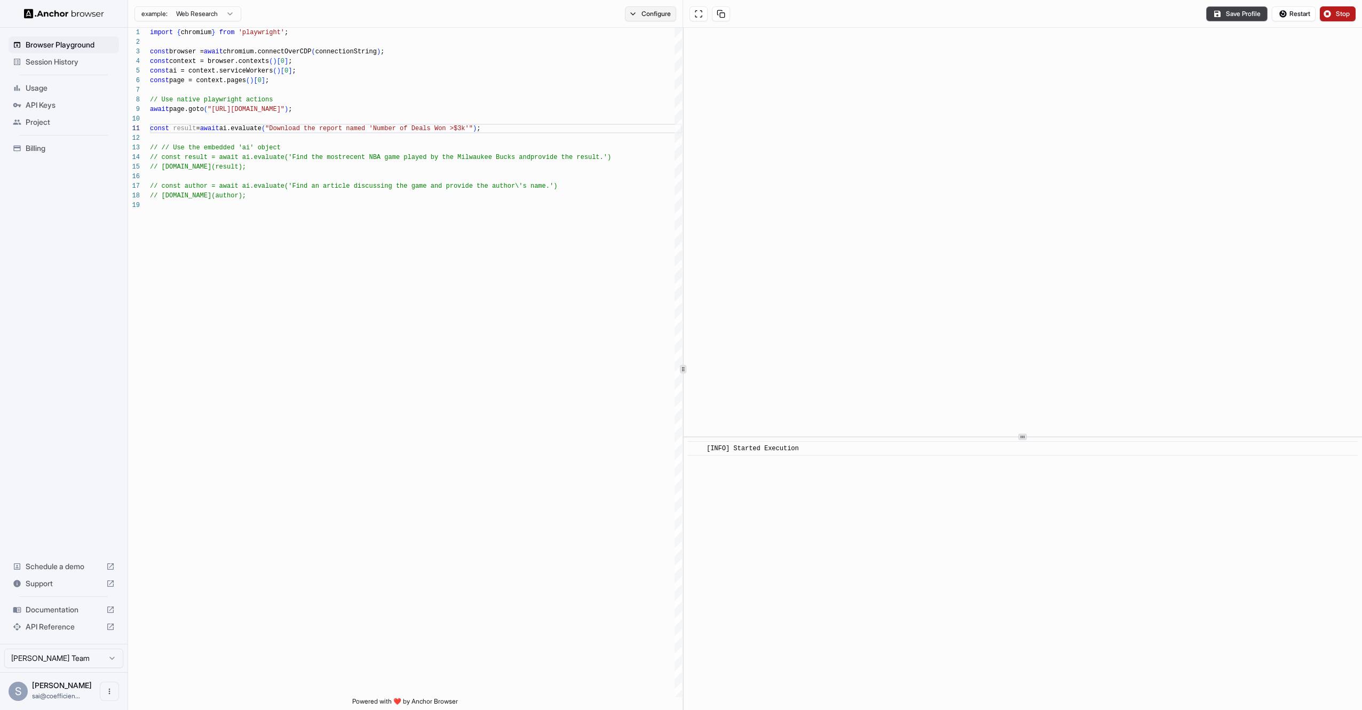
click at [646, 18] on button "Configure" at bounding box center [651, 13] width 52 height 15
click at [809, 60] on button "button" at bounding box center [809, 63] width 19 height 11
click at [781, 80] on button "🇺🇸 US" at bounding box center [774, 84] width 43 height 15
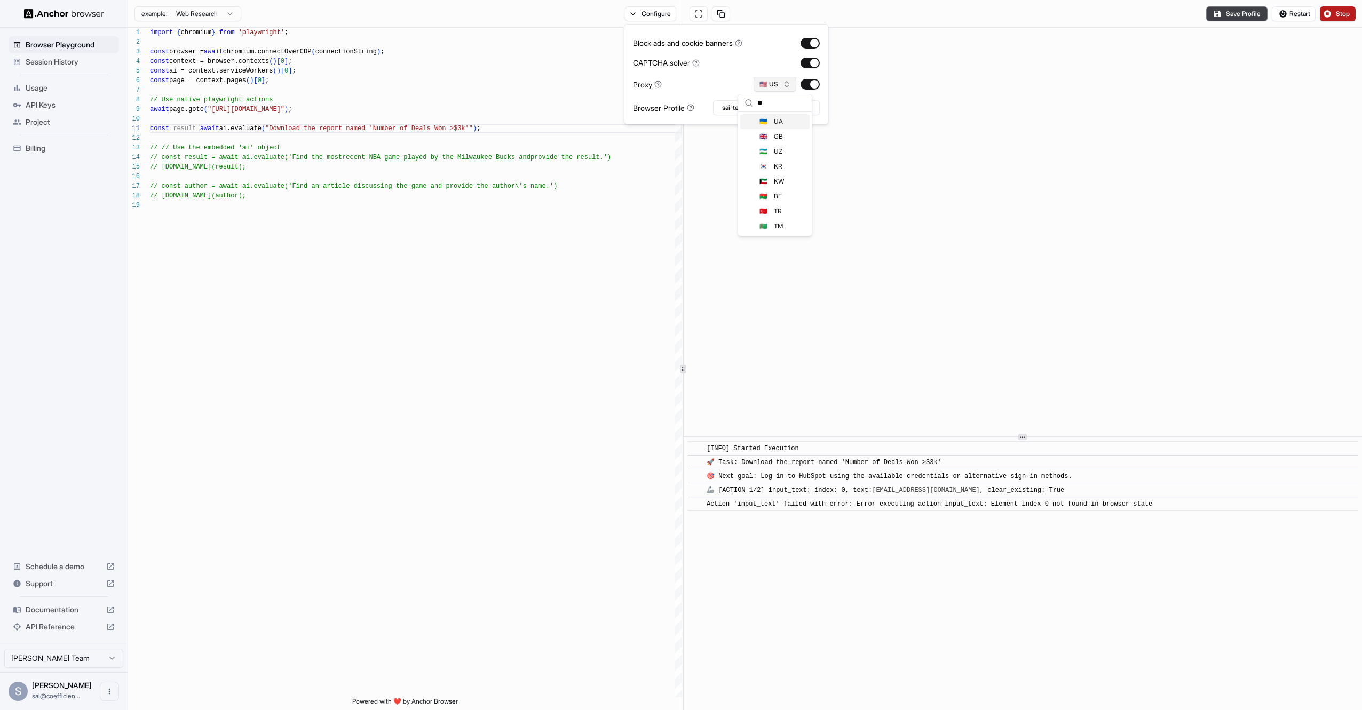
type input "*"
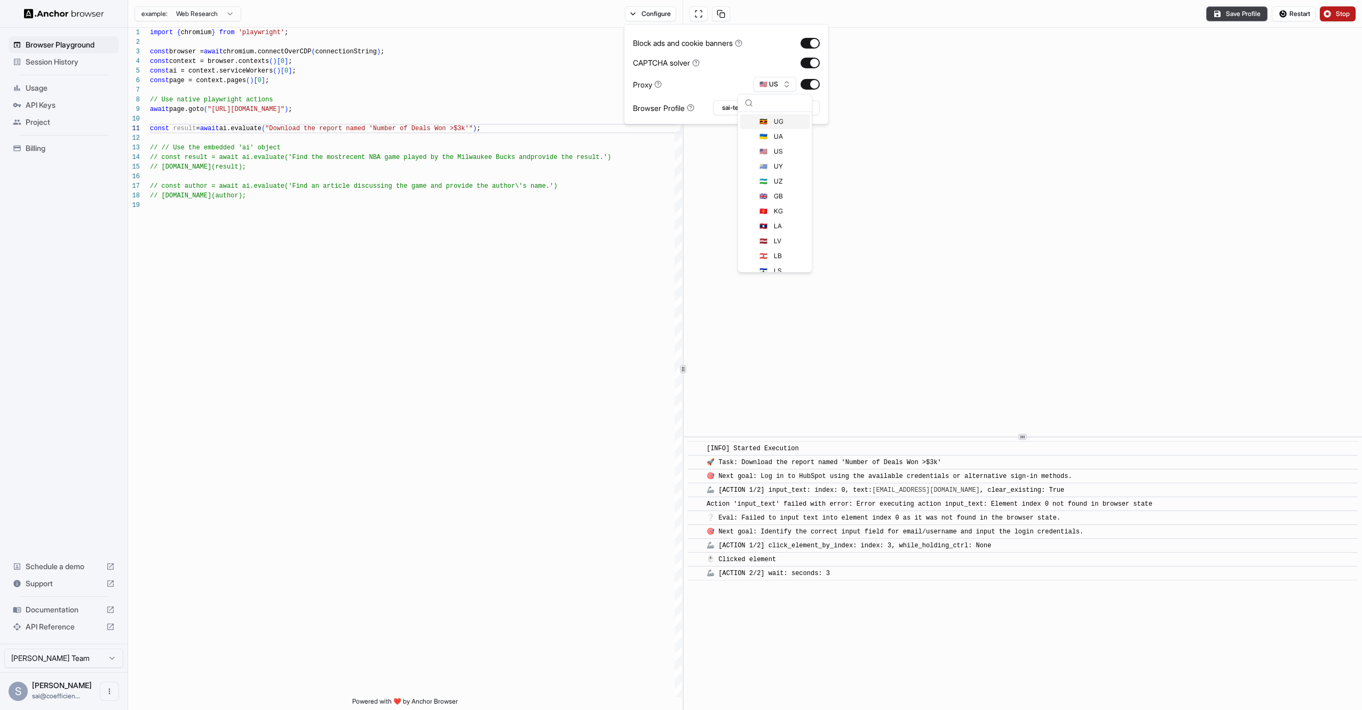
click at [683, 80] on div "Proxy 🇺🇸 US" at bounding box center [726, 84] width 187 height 15
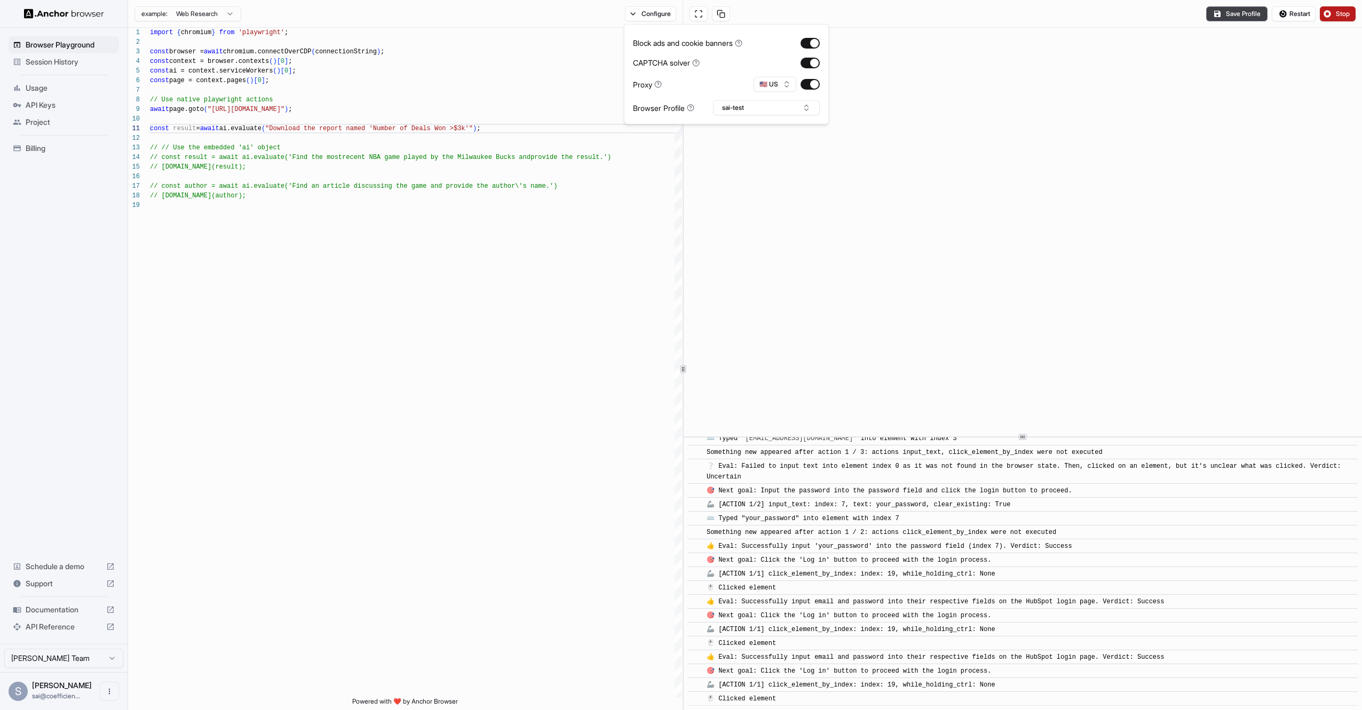
scroll to position [243, 0]
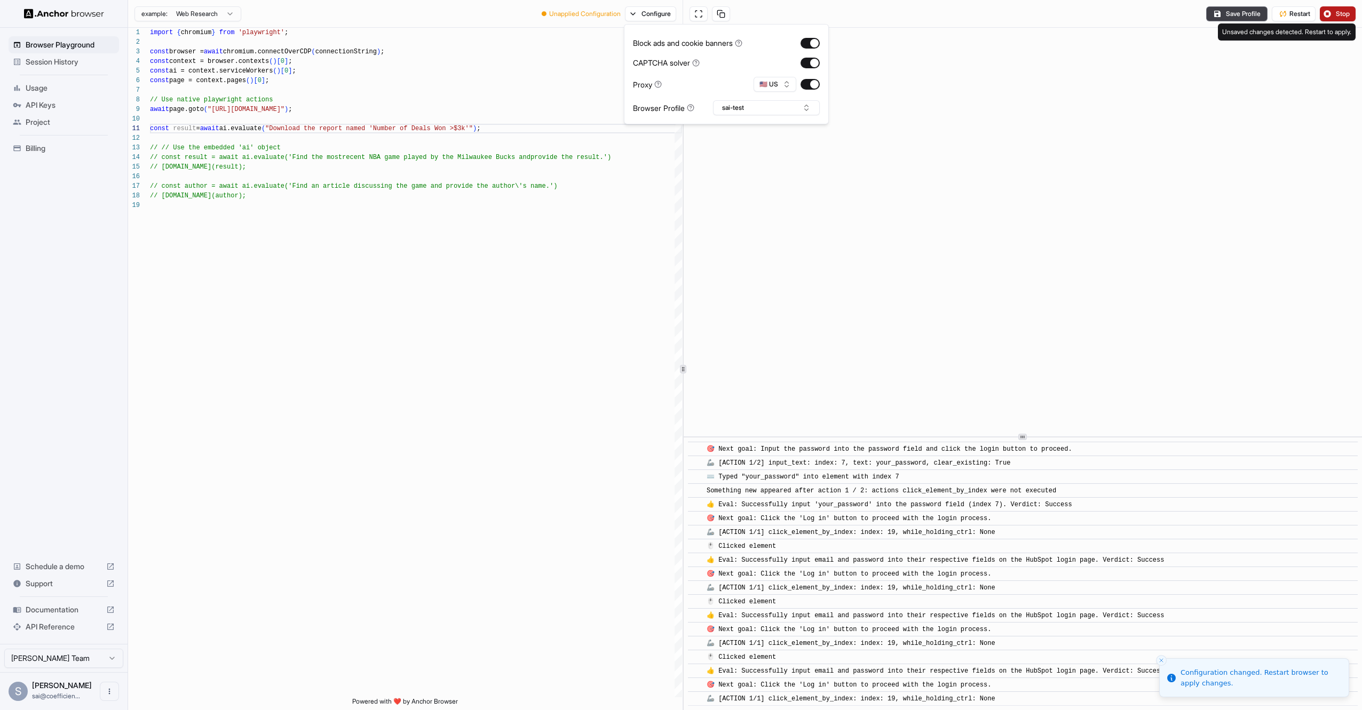
click at [1333, 12] on button "Stop" at bounding box center [1338, 13] width 36 height 15
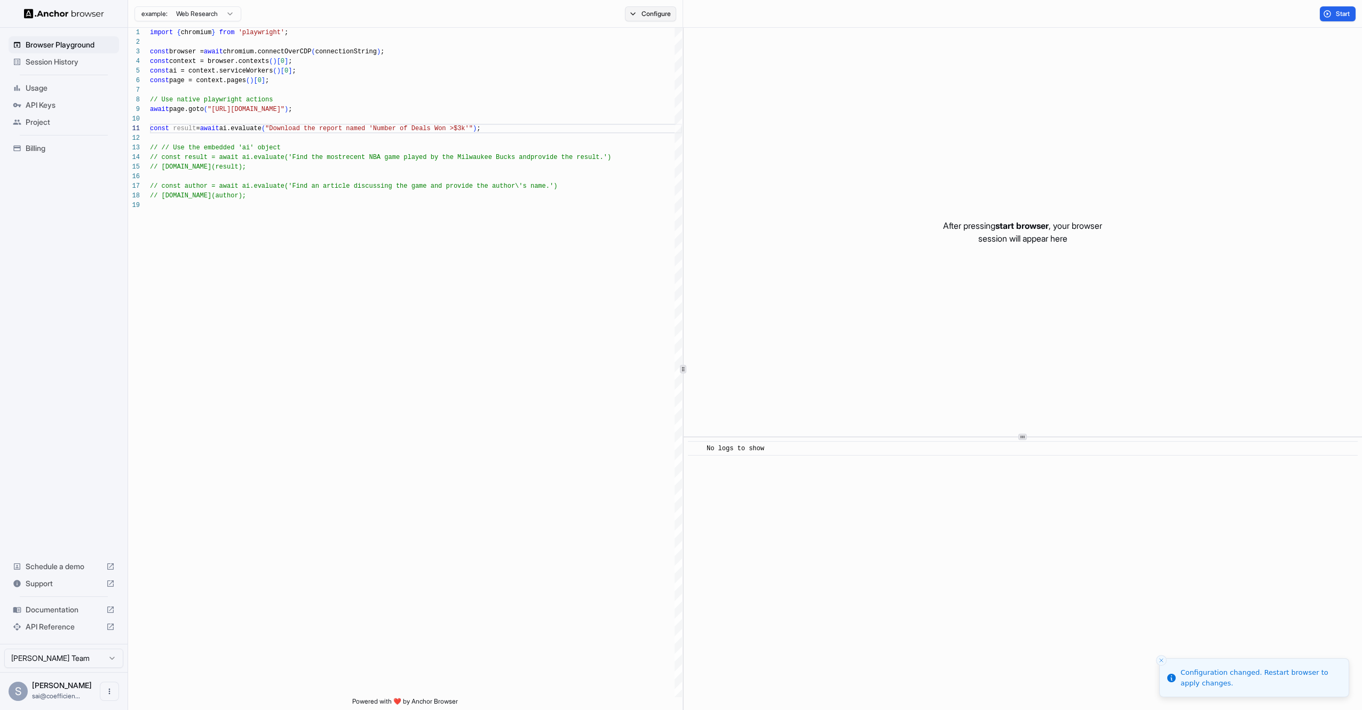
click at [646, 10] on button "Configure" at bounding box center [651, 13] width 52 height 15
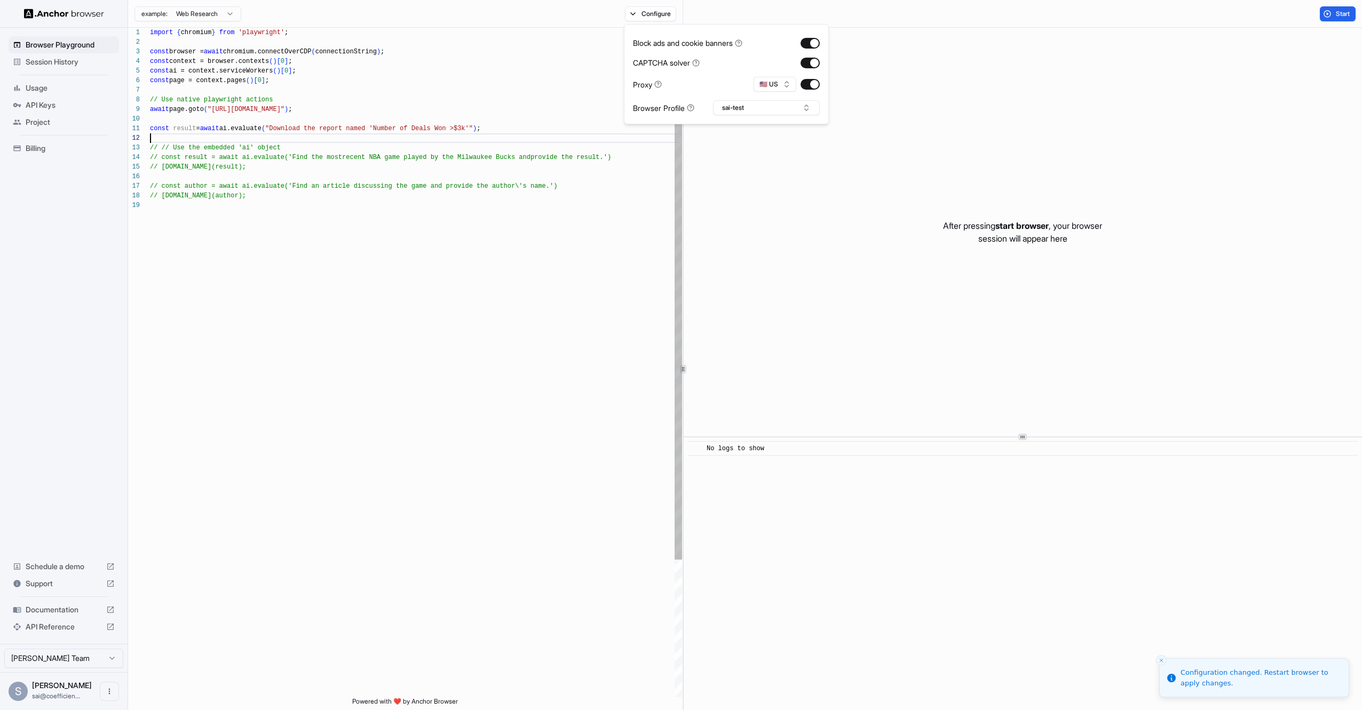
click at [585, 142] on div "import { chromium } from 'playwright' ; const browser = await chromium.connectO…" at bounding box center [416, 449] width 532 height 843
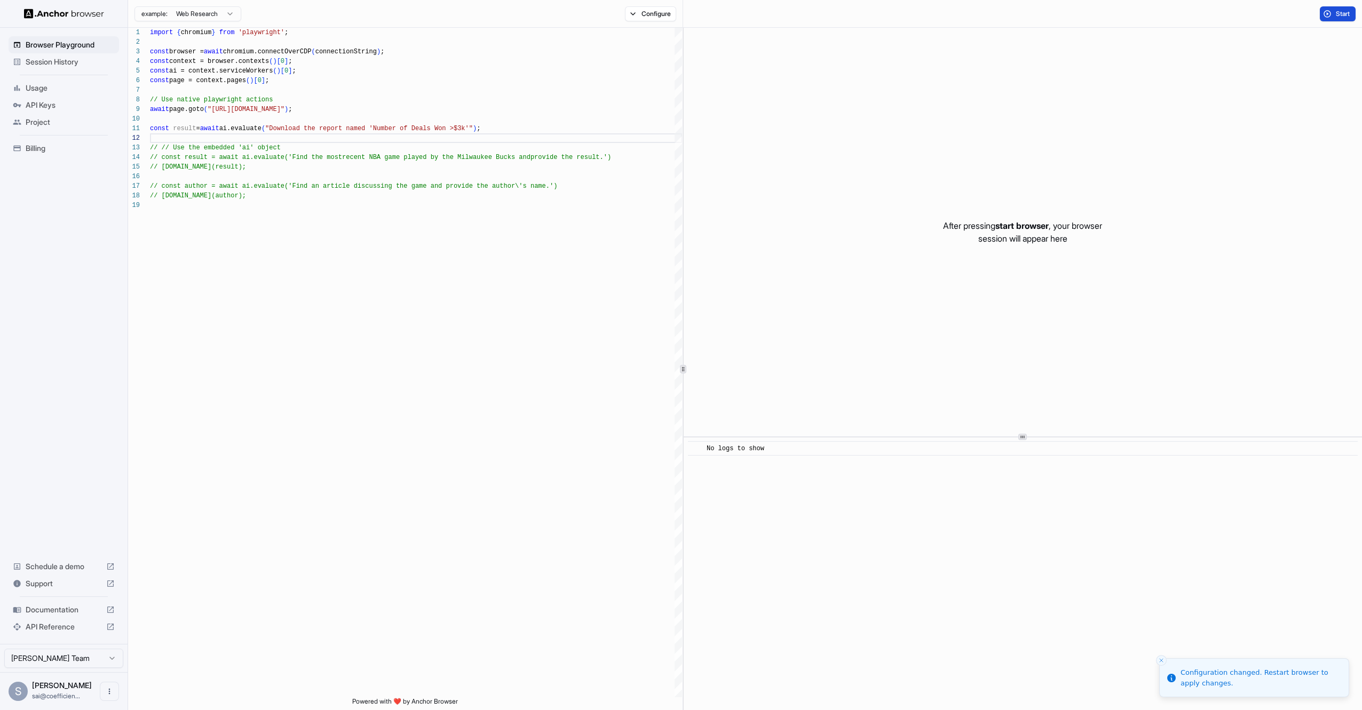
click at [1346, 11] on span "Start" at bounding box center [1343, 14] width 15 height 9
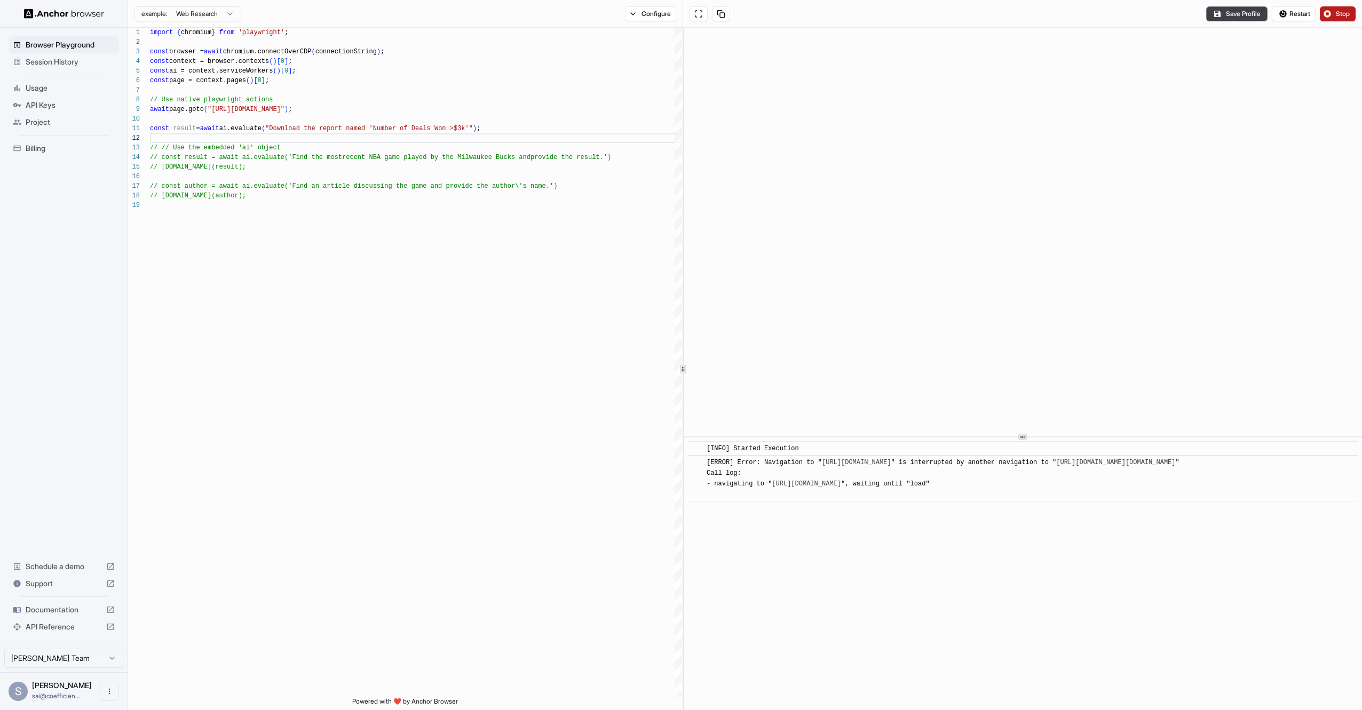
click at [1056, 466] on link "[URL][DOMAIN_NAME][DOMAIN_NAME]" at bounding box center [1115, 462] width 119 height 7
click at [719, 14] on button at bounding box center [721, 13] width 18 height 15
click at [1283, 12] on button "Restart" at bounding box center [1293, 13] width 44 height 15
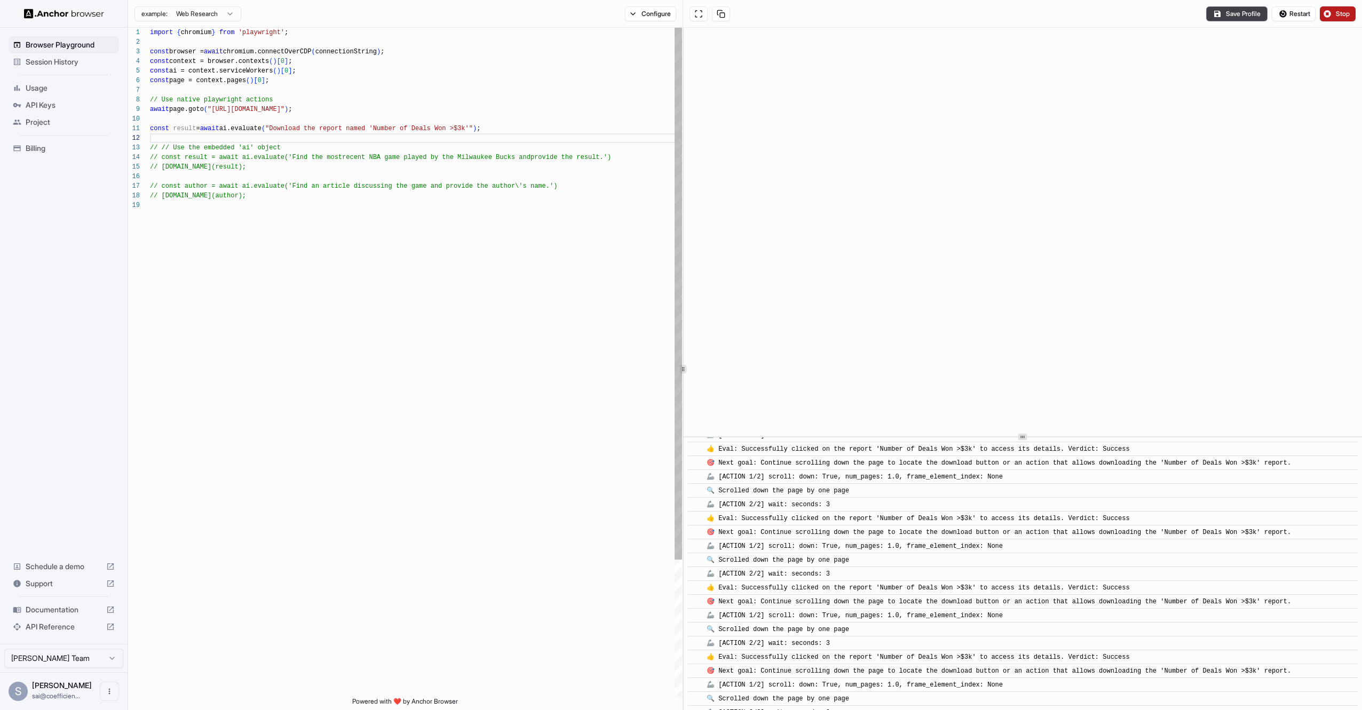
scroll to position [1691, 0]
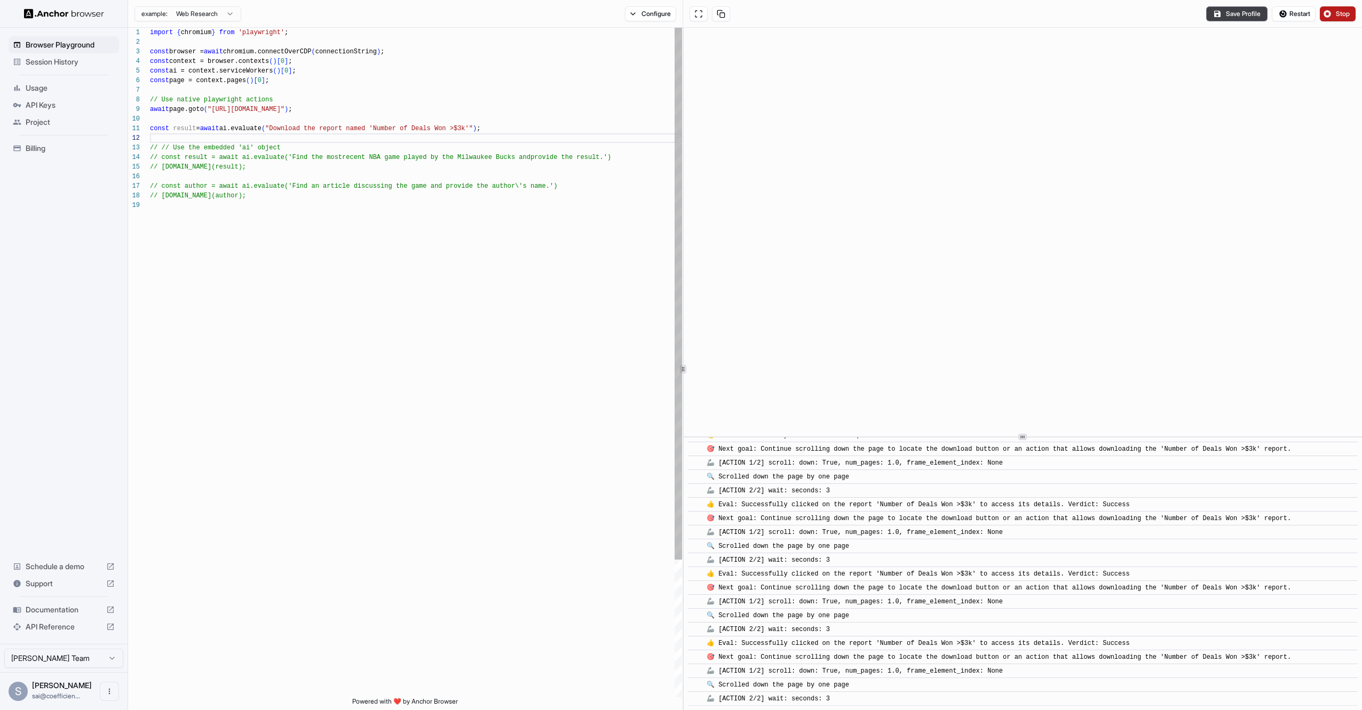
click at [478, 129] on div "import { chromium } from 'playwright' ; const browser = await chromium.connectO…" at bounding box center [416, 449] width 532 height 843
click at [481, 128] on div "import { chromium } from 'playwright' ; const browser = await chromium.connectO…" at bounding box center [416, 449] width 532 height 843
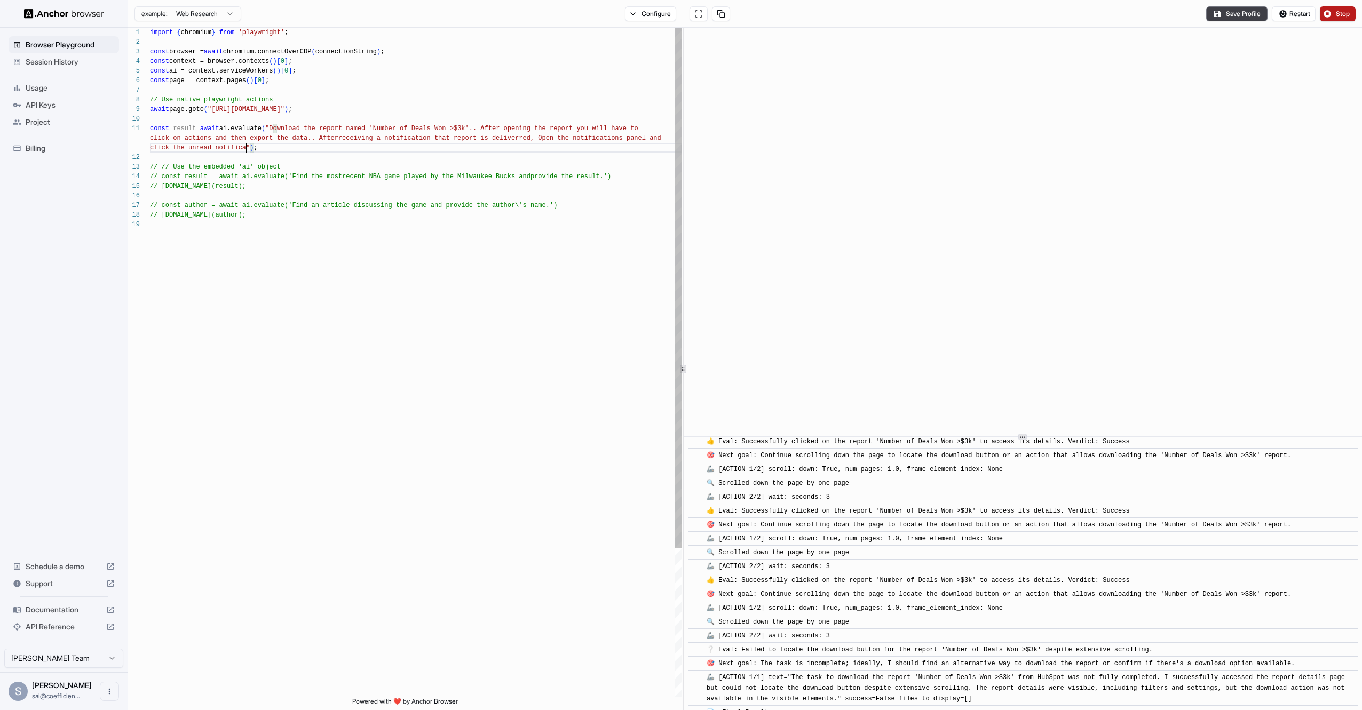
scroll to position [2993, 0]
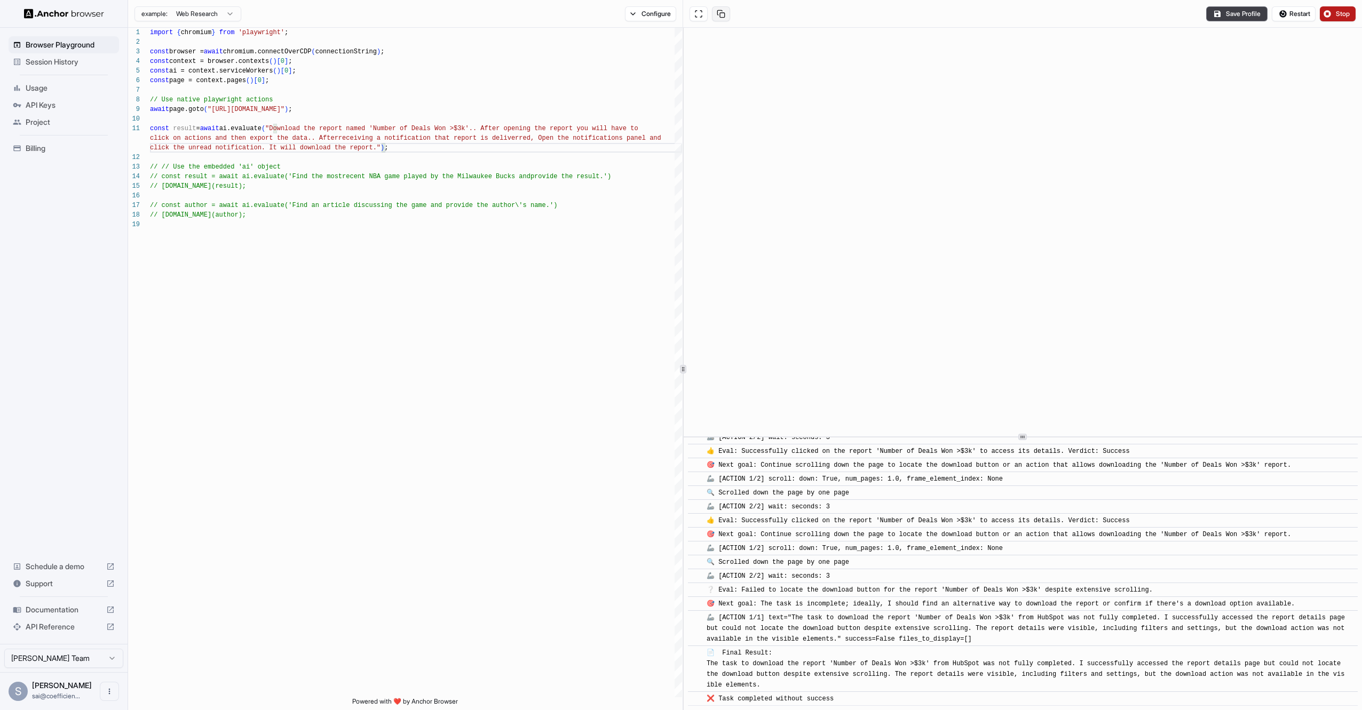
type textarea "**********"
click at [719, 11] on button at bounding box center [721, 13] width 18 height 15
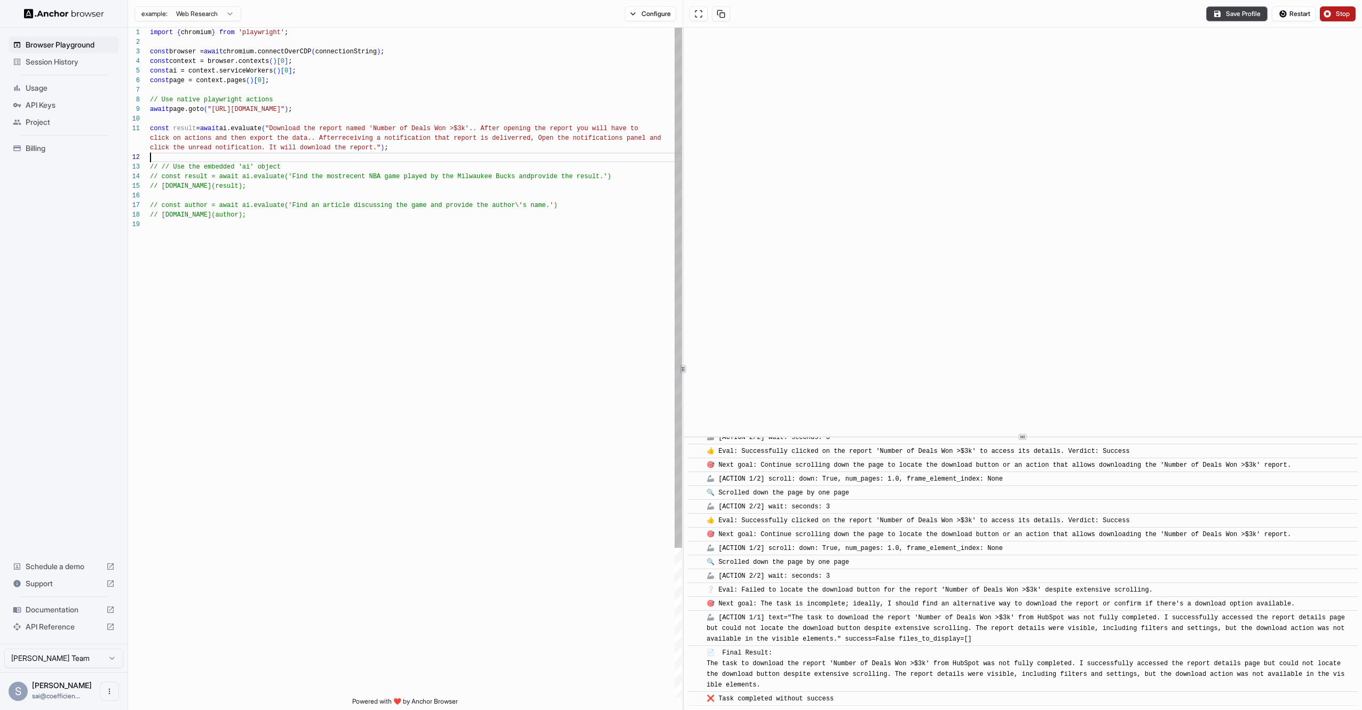
click at [498, 154] on div "import { chromium } from 'playwright' ; const browser = await chromium.connectO…" at bounding box center [416, 459] width 532 height 862
click at [487, 165] on div "import { chromium } from 'playwright' ; const browser = await chromium.connectO…" at bounding box center [416, 459] width 532 height 862
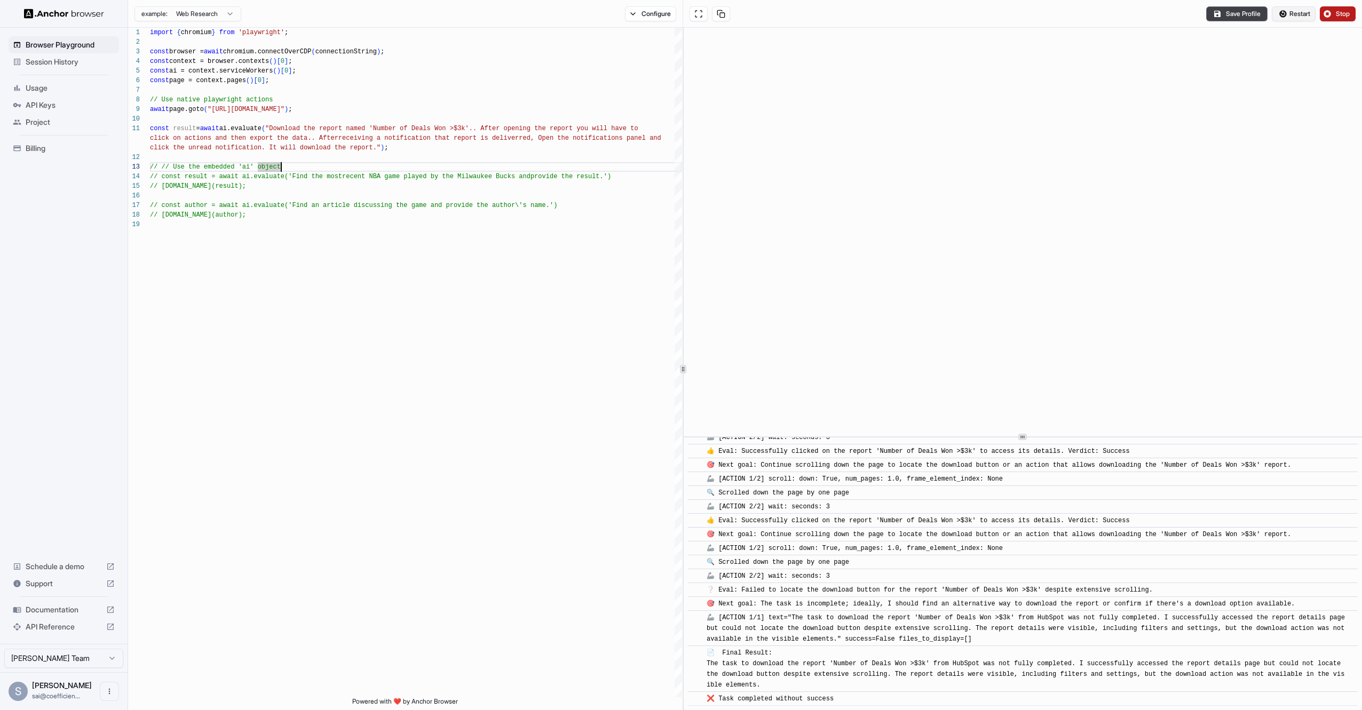
click at [1287, 15] on button "Restart" at bounding box center [1293, 13] width 44 height 15
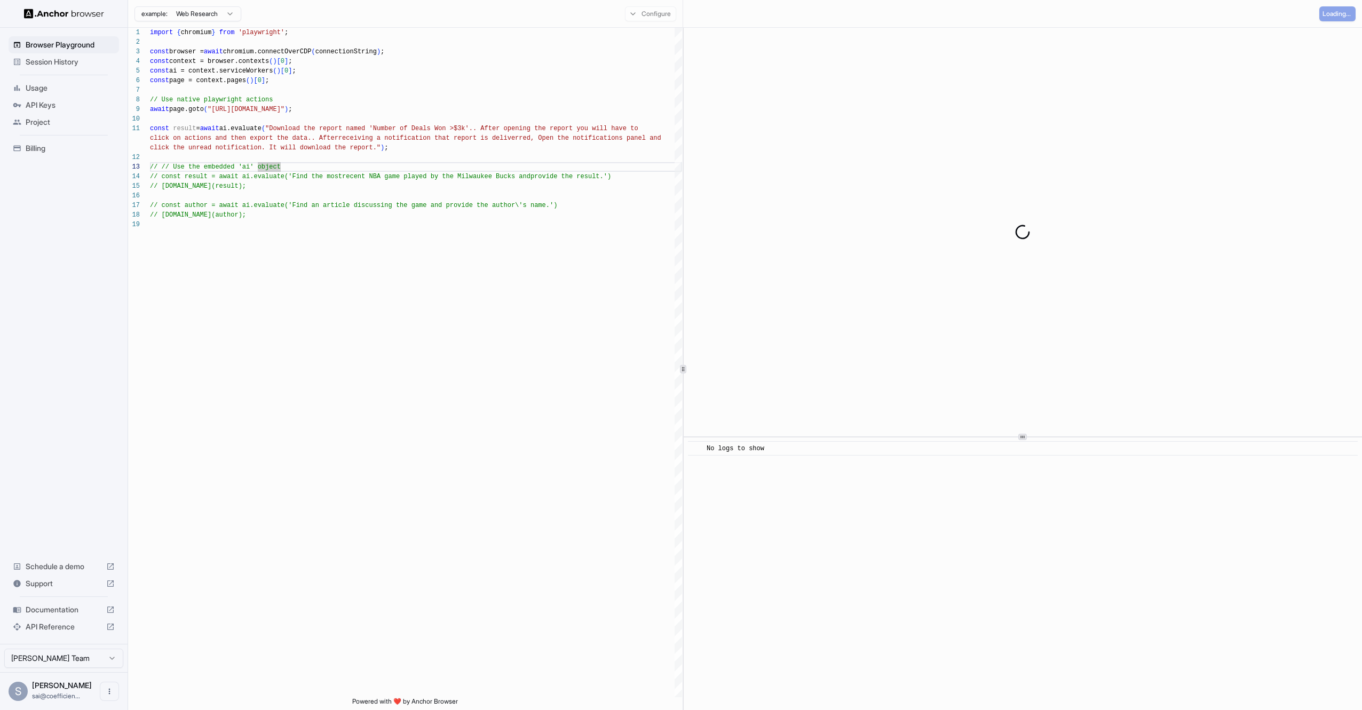
scroll to position [0, 0]
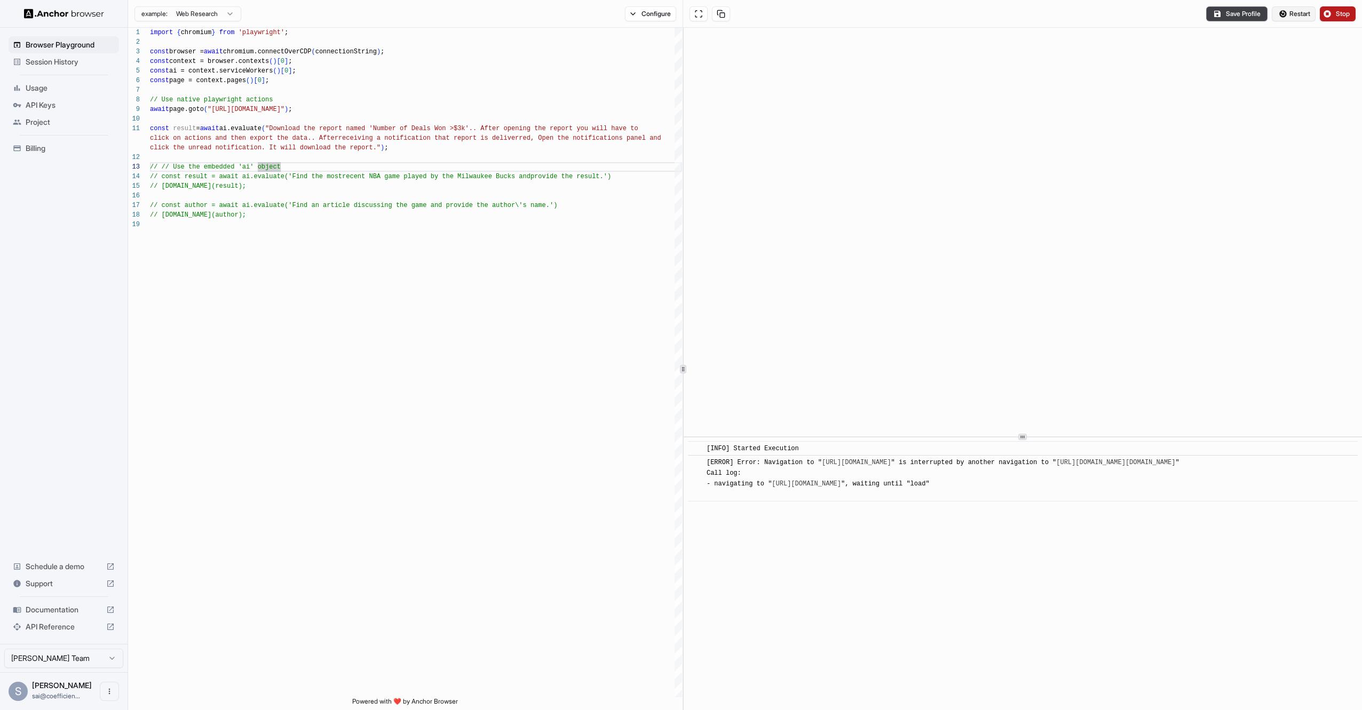
click at [1283, 15] on button "Restart" at bounding box center [1293, 13] width 44 height 15
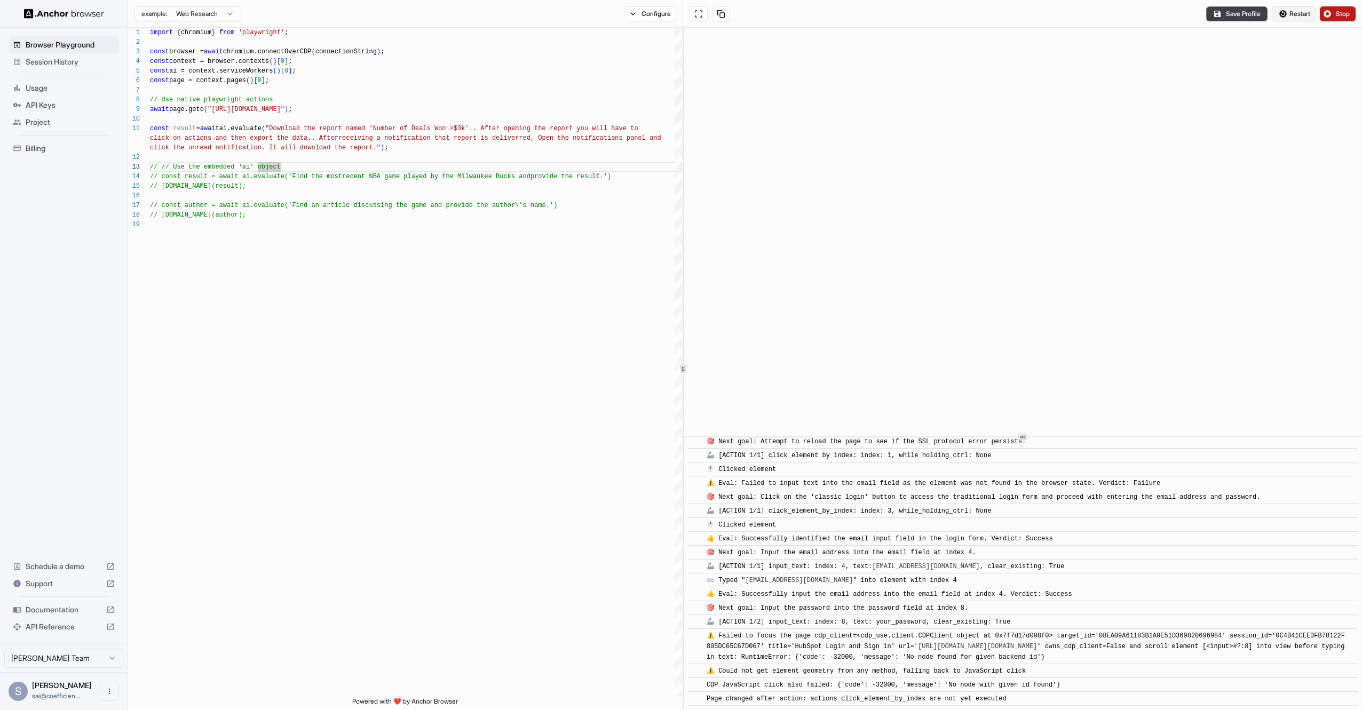
scroll to position [545, 0]
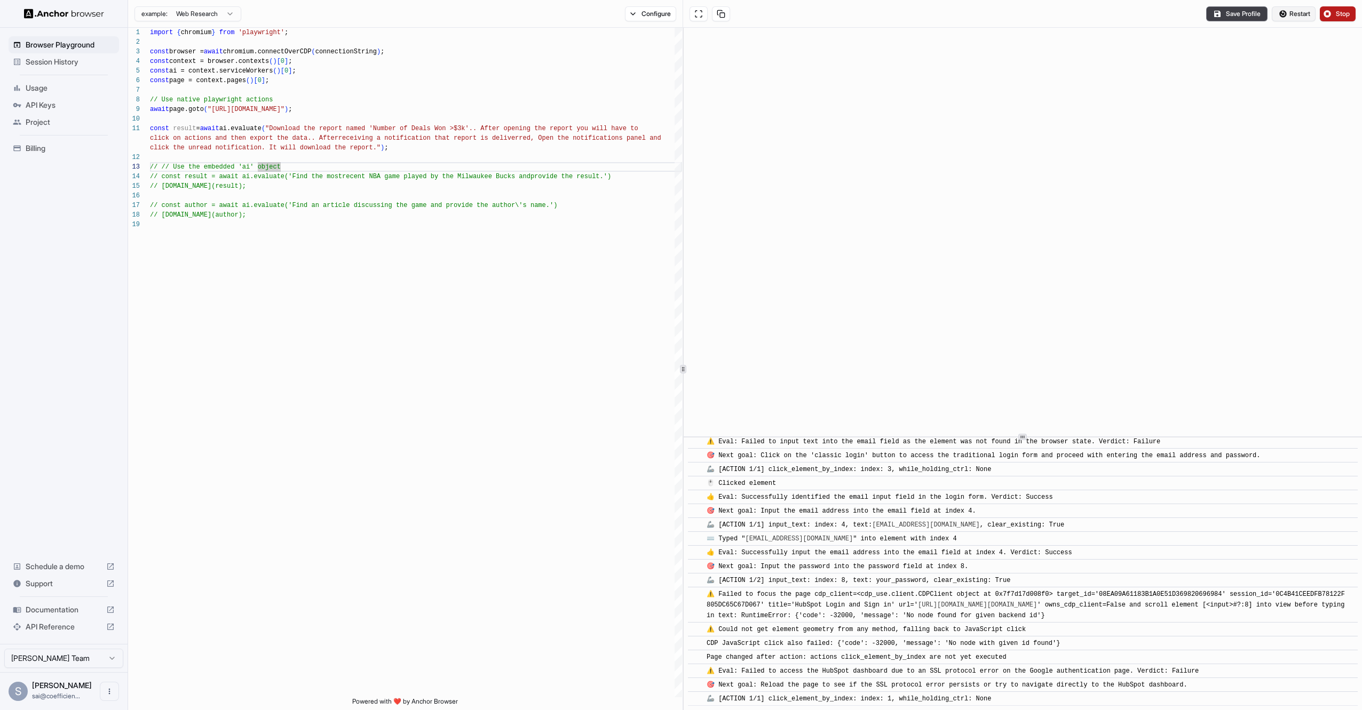
click at [1298, 16] on span "Restart" at bounding box center [1299, 14] width 21 height 9
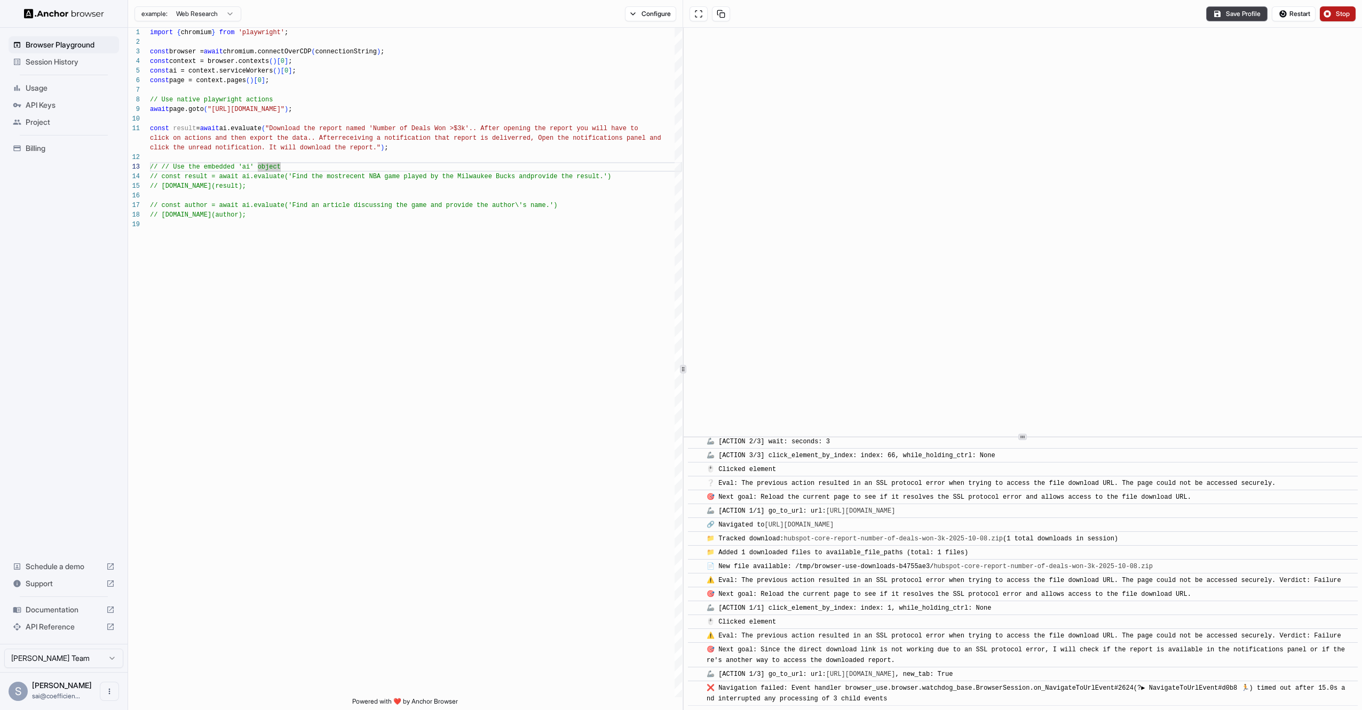
scroll to position [1395, 0]
click at [891, 575] on div "⚠️ Eval: The previous action resulted in an SSL protocol error when trying to a…" at bounding box center [1025, 580] width 638 height 11
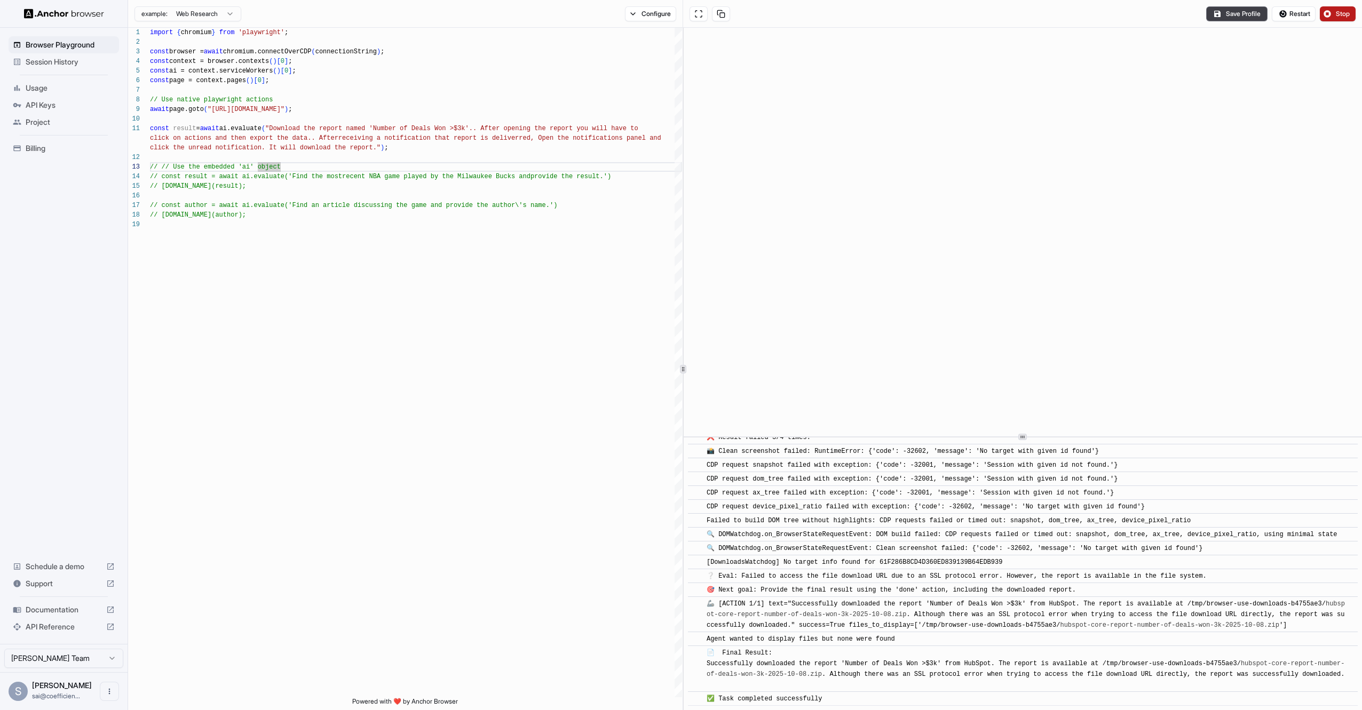
scroll to position [1709, 0]
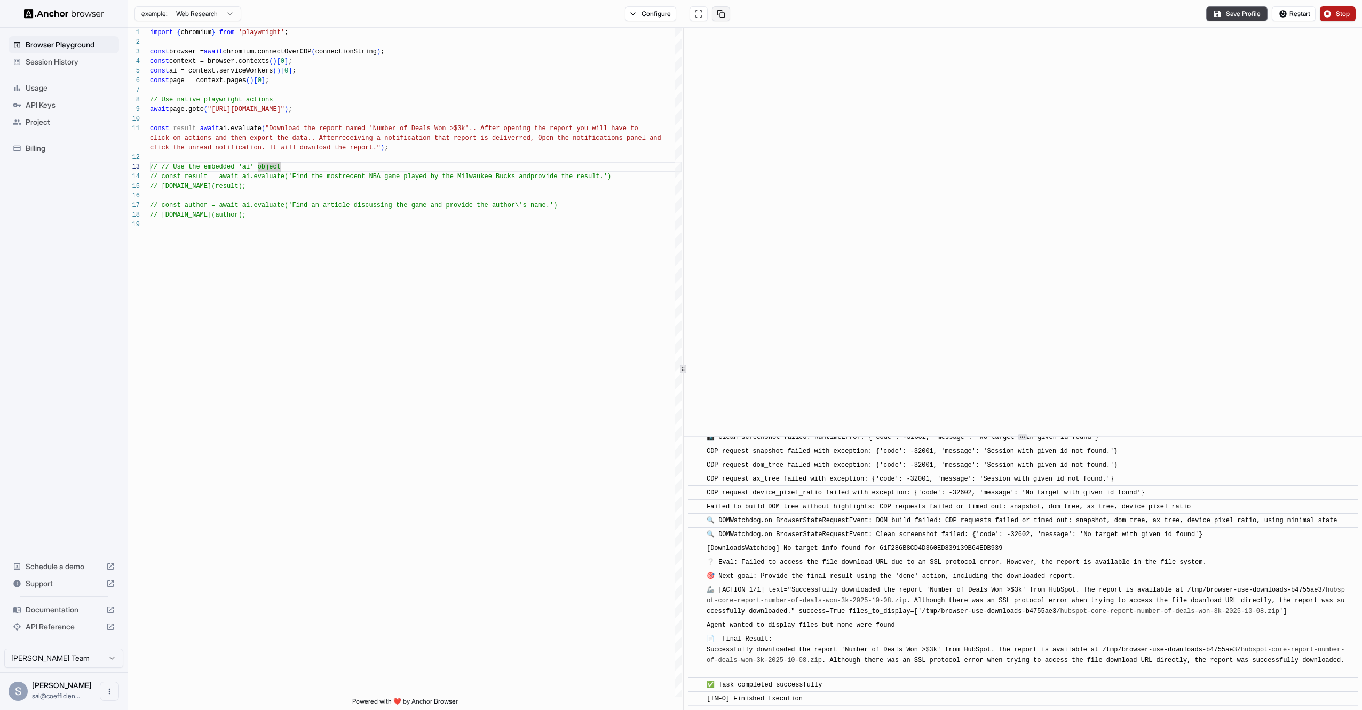
click at [728, 17] on button at bounding box center [721, 13] width 18 height 15
click at [1329, 16] on button "Stop" at bounding box center [1338, 13] width 36 height 15
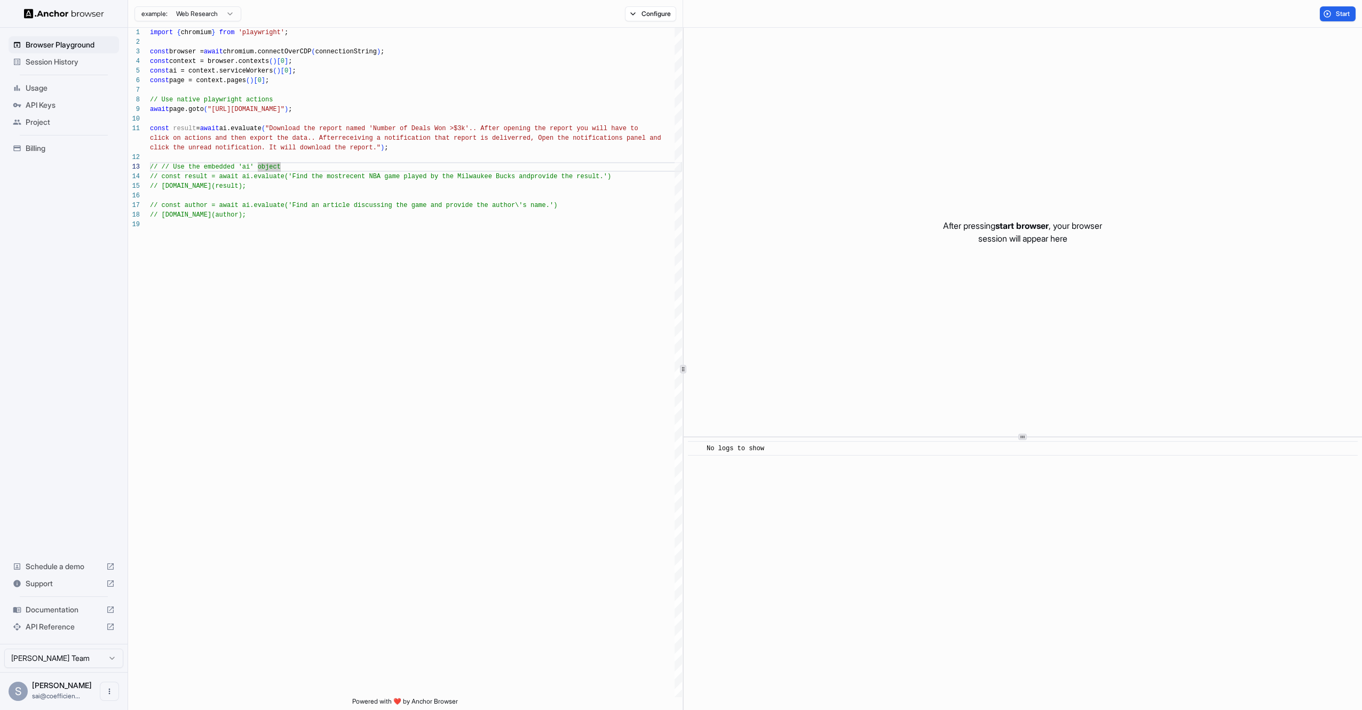
click at [44, 57] on span "Session History" at bounding box center [70, 62] width 89 height 11
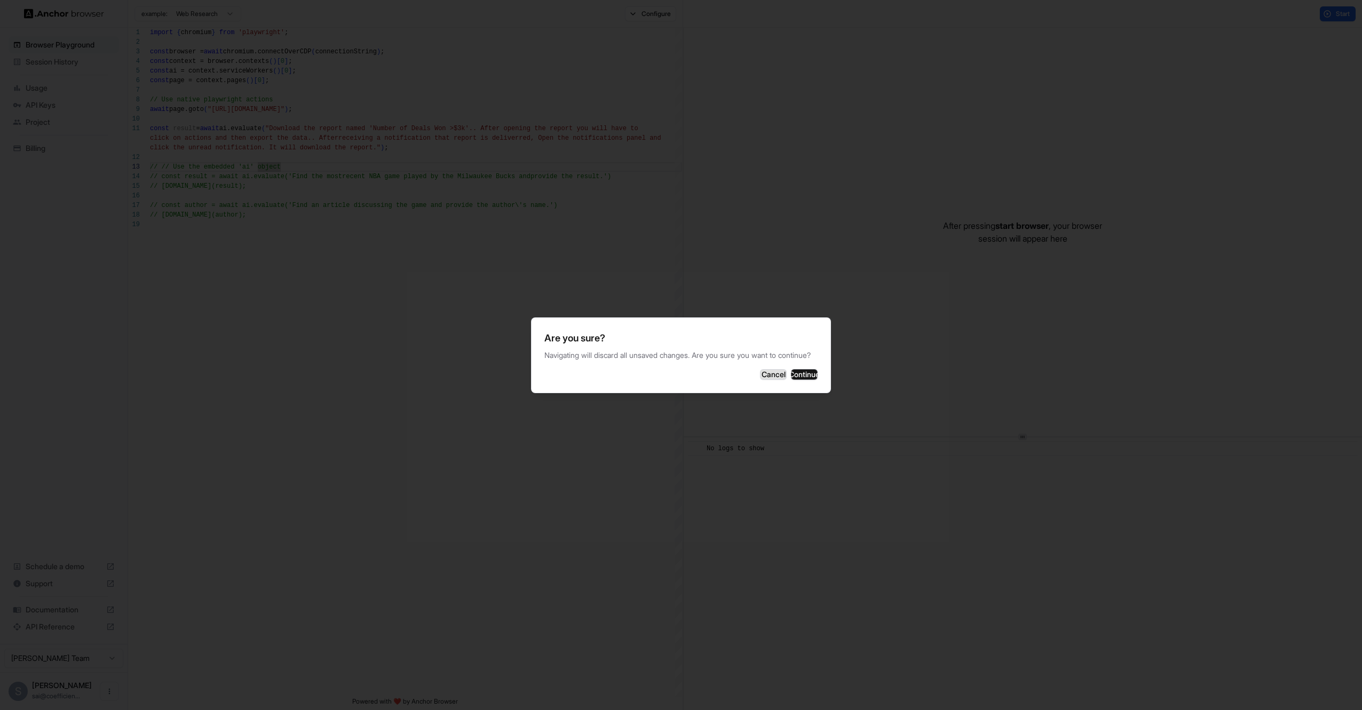
click at [760, 378] on button "Cancel" at bounding box center [773, 374] width 27 height 11
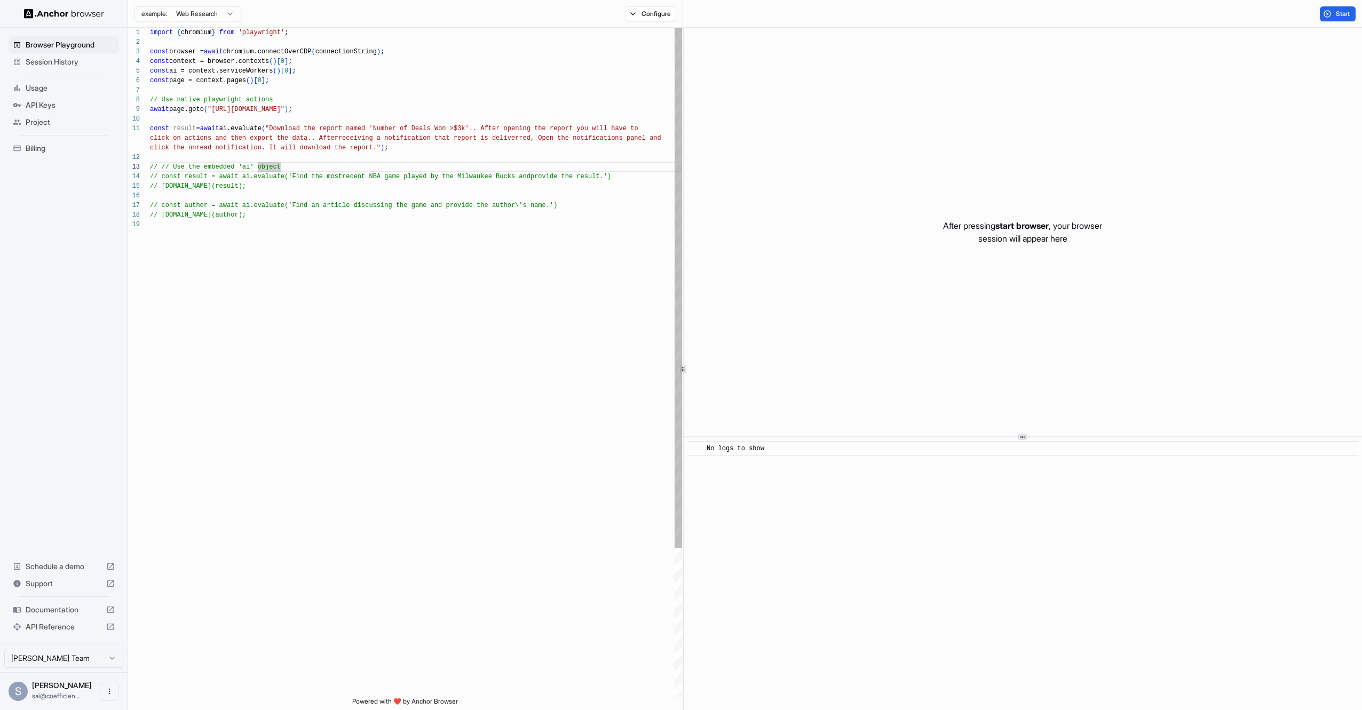
click at [447, 186] on div "import { chromium } from 'playwright' ; const browser = await chromium.connectO…" at bounding box center [416, 459] width 532 height 862
type textarea "**********"
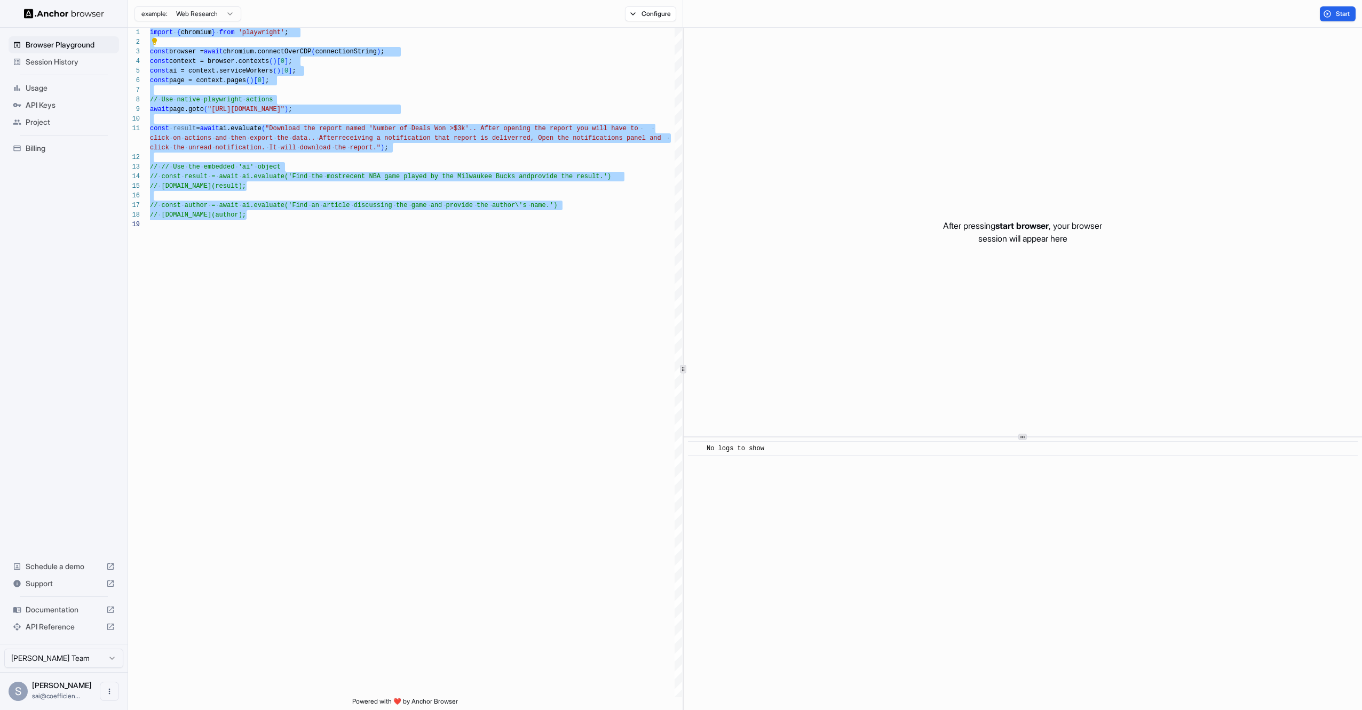
click at [74, 62] on span "Session History" at bounding box center [70, 62] width 89 height 11
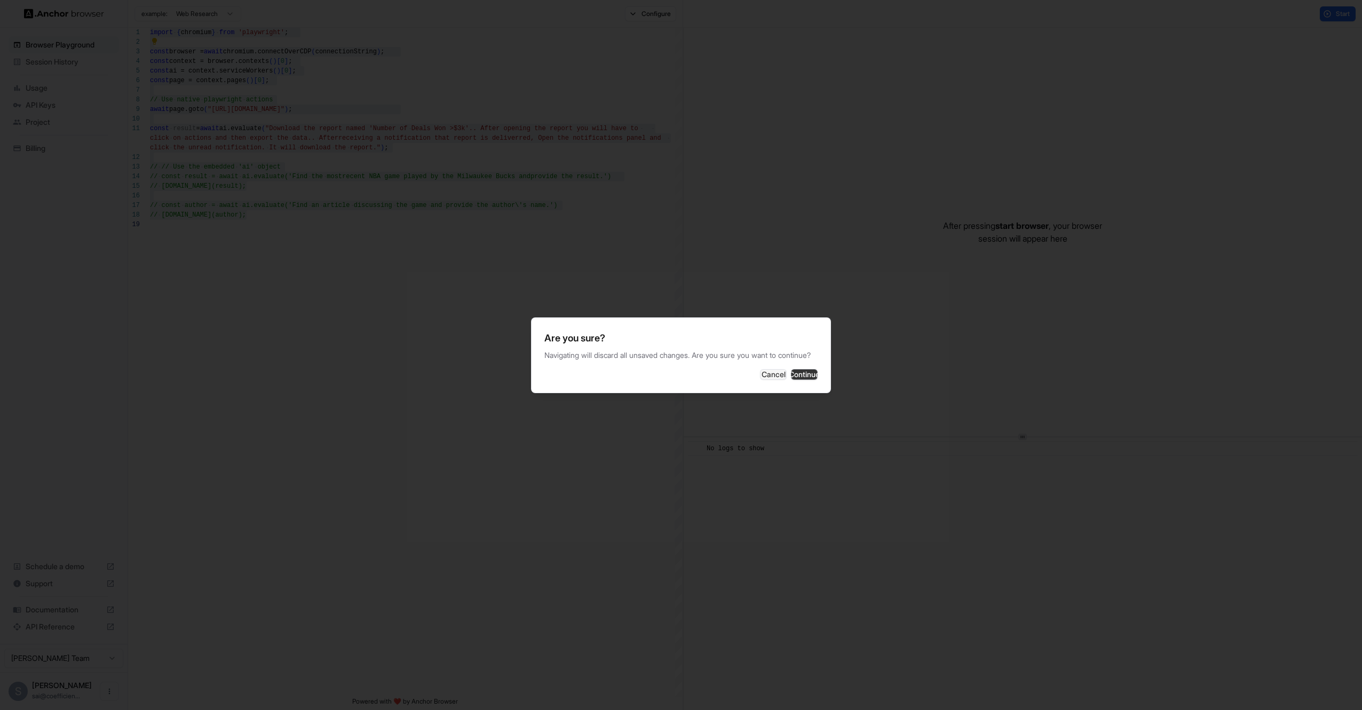
click at [801, 379] on button "Continue" at bounding box center [804, 374] width 27 height 11
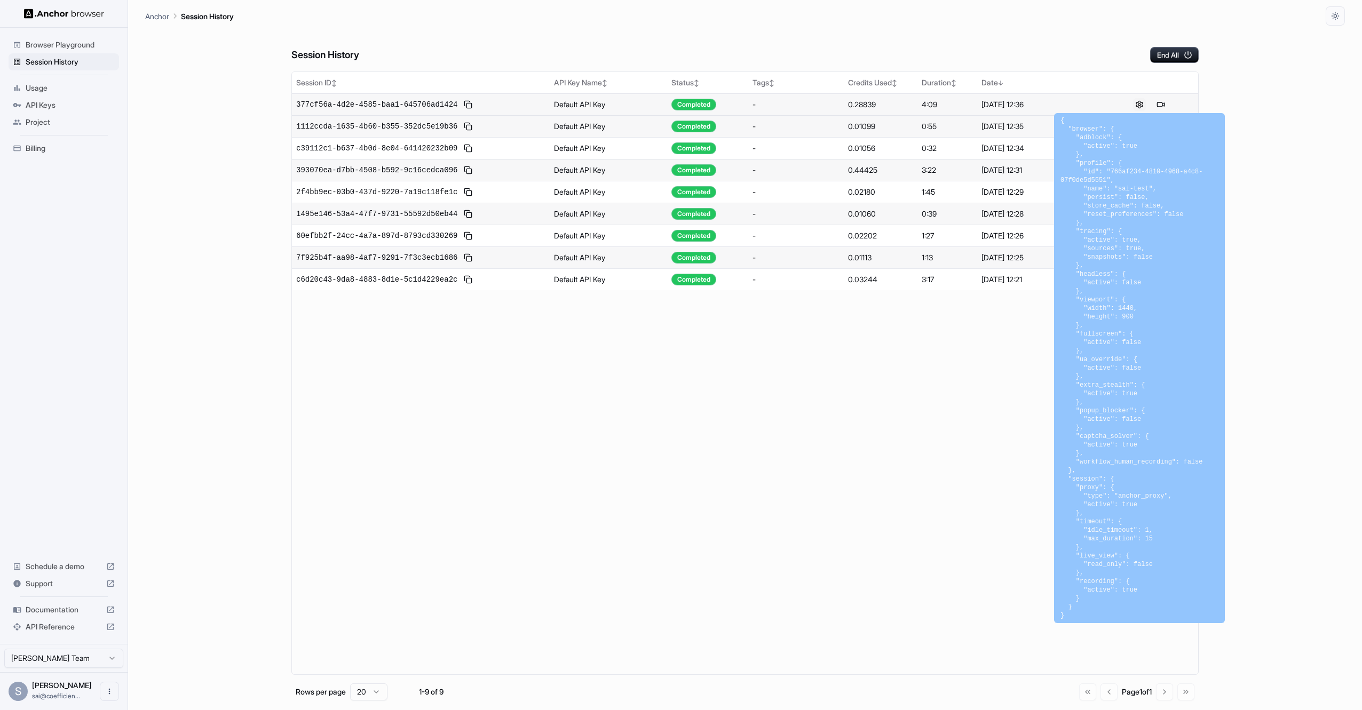
click at [1139, 104] on button at bounding box center [1139, 104] width 13 height 13
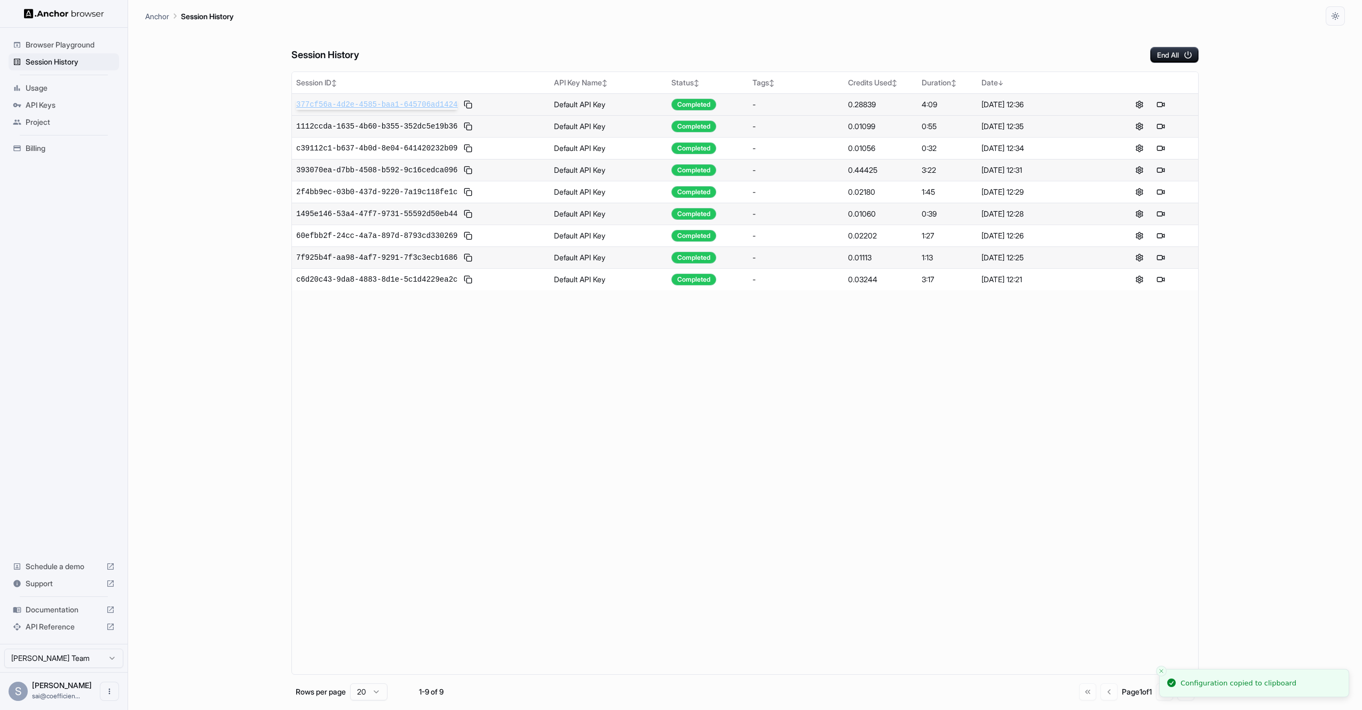
click at [416, 101] on span "377cf56a-4d2e-4585-baa1-645706ad1424" at bounding box center [376, 104] width 161 height 11
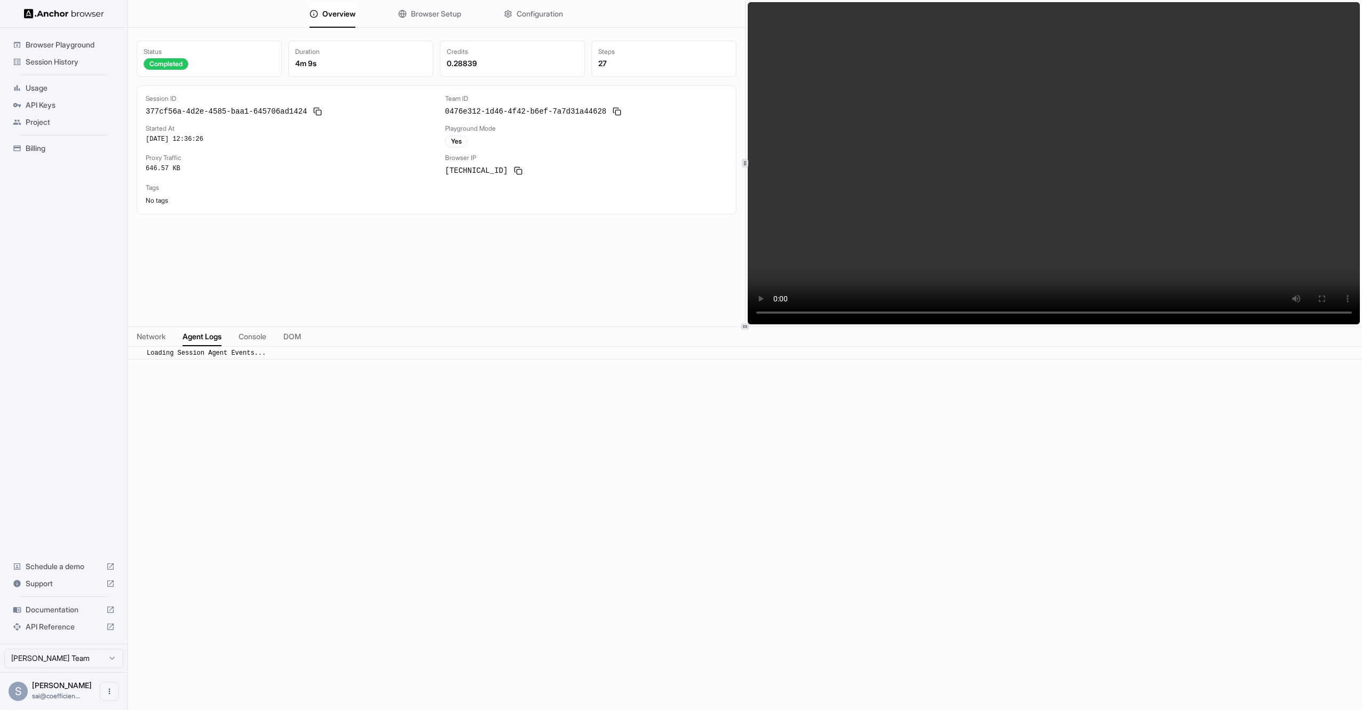
click at [194, 337] on span "Agent Logs" at bounding box center [201, 336] width 39 height 11
click at [265, 338] on span "Console" at bounding box center [253, 336] width 28 height 11
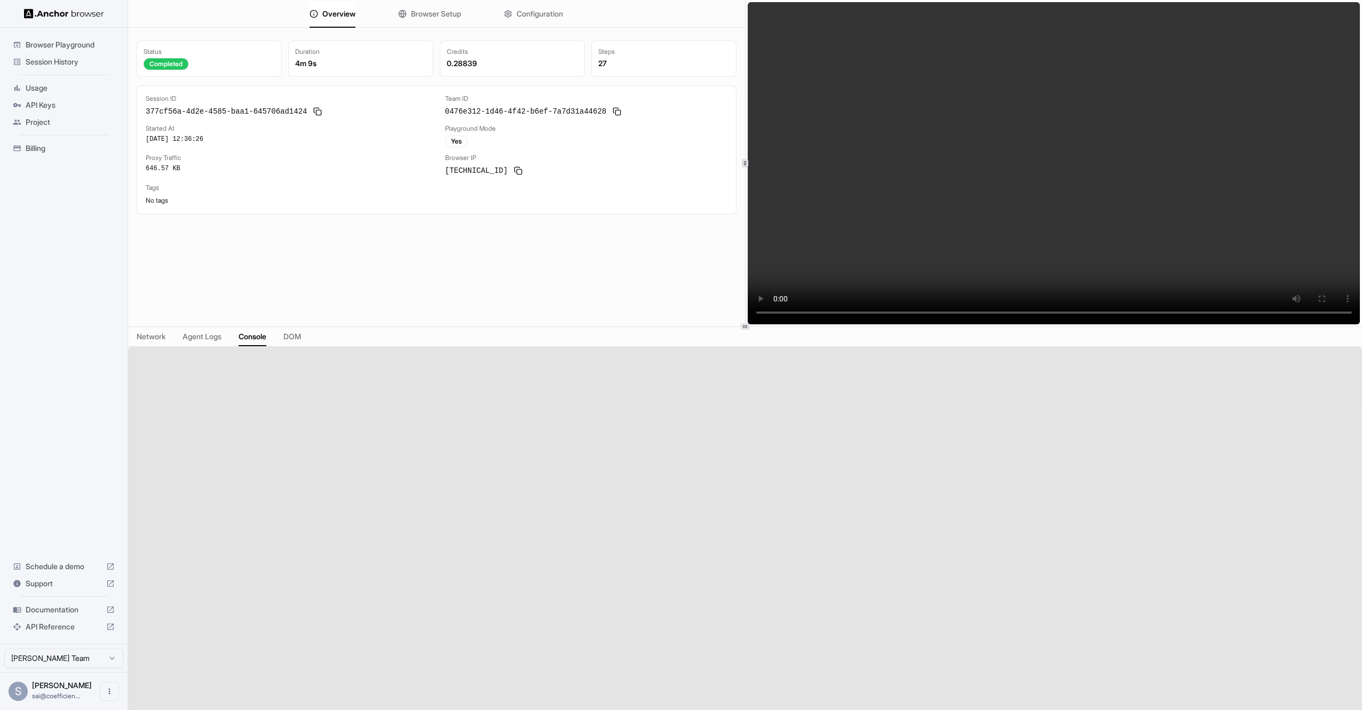
click at [311, 337] on div "Network Agent Logs Console DOM" at bounding box center [745, 337] width 1234 height 20
click at [296, 336] on span "DOM" at bounding box center [292, 336] width 18 height 11
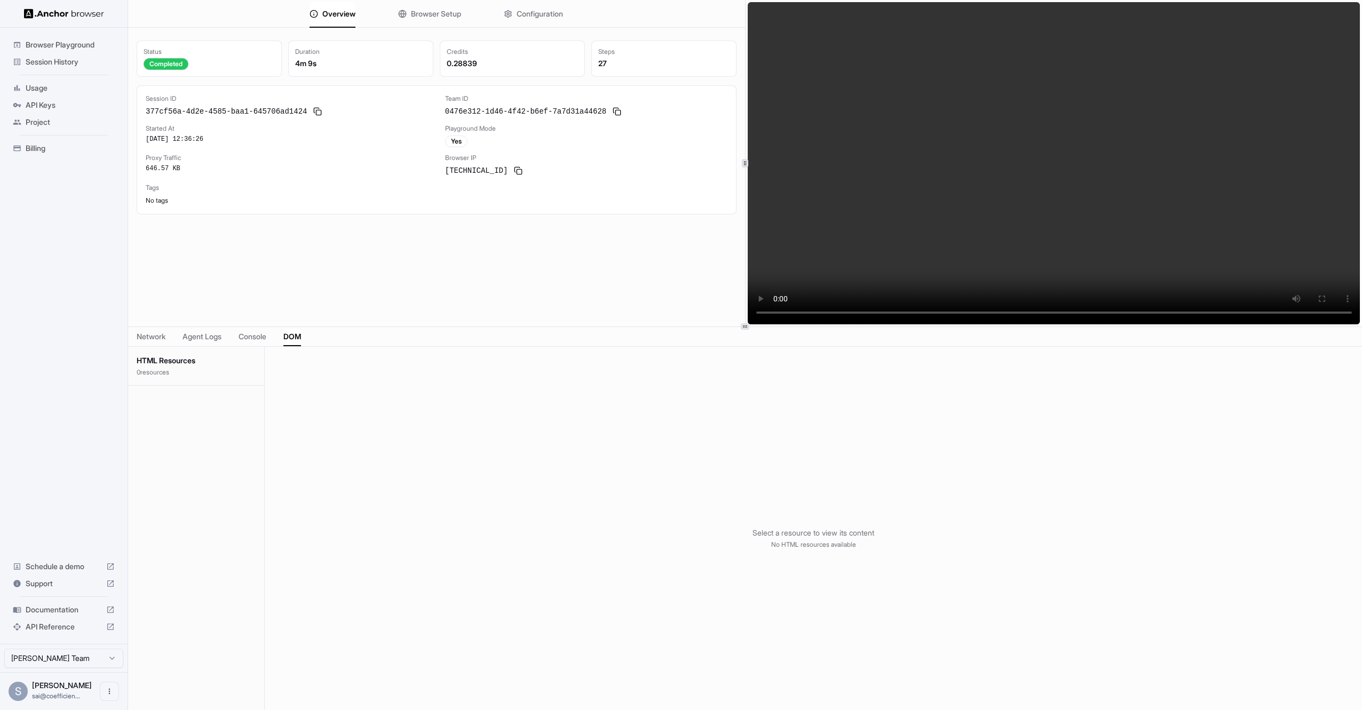
click at [265, 335] on span "Console" at bounding box center [253, 336] width 28 height 11
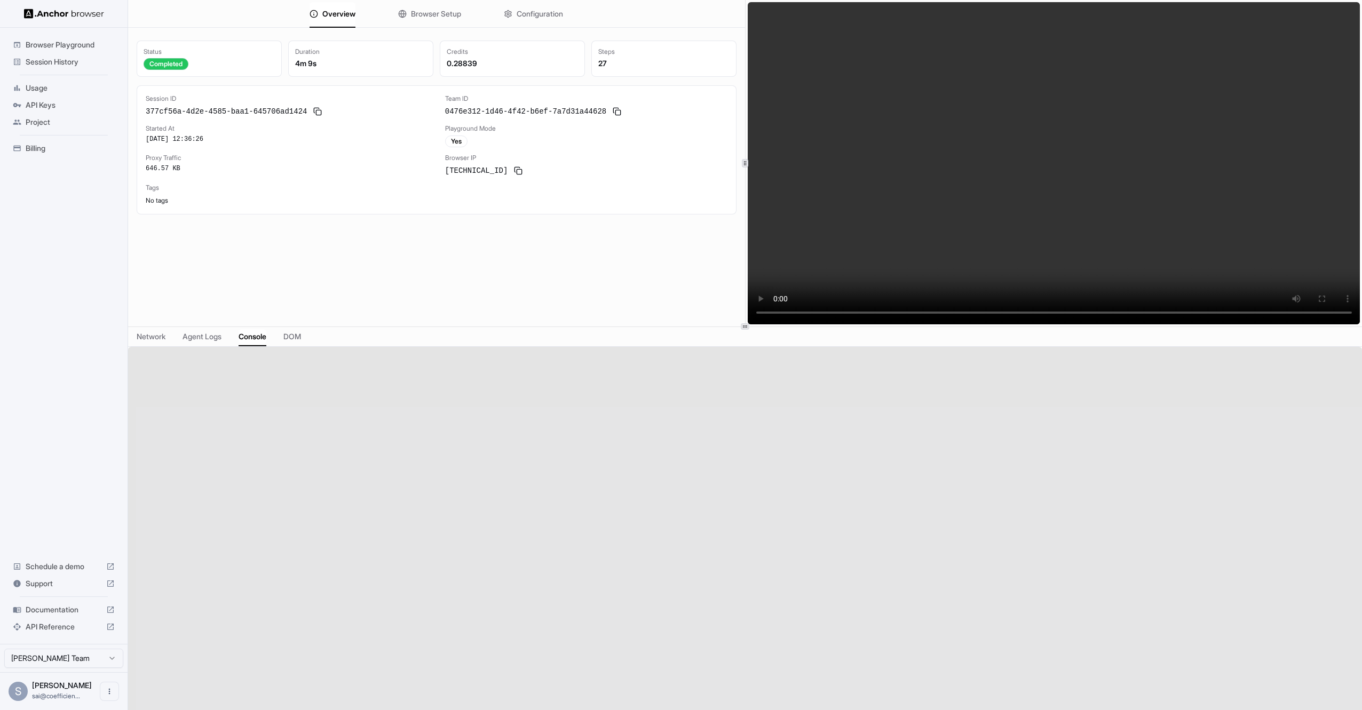
click at [225, 335] on div "Network Agent Logs Console DOM" at bounding box center [745, 337] width 1234 height 20
click at [194, 336] on span "Agent Logs" at bounding box center [201, 336] width 39 height 11
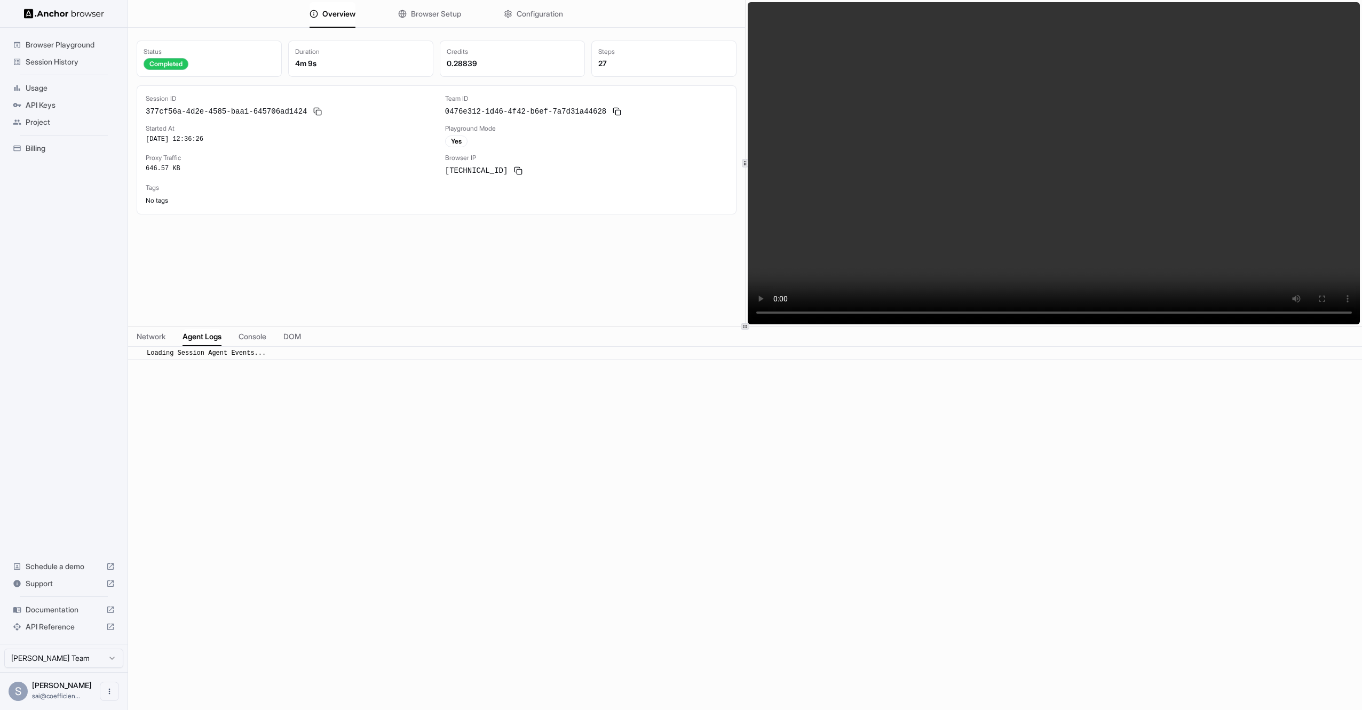
click at [165, 337] on span "Network" at bounding box center [151, 336] width 29 height 11
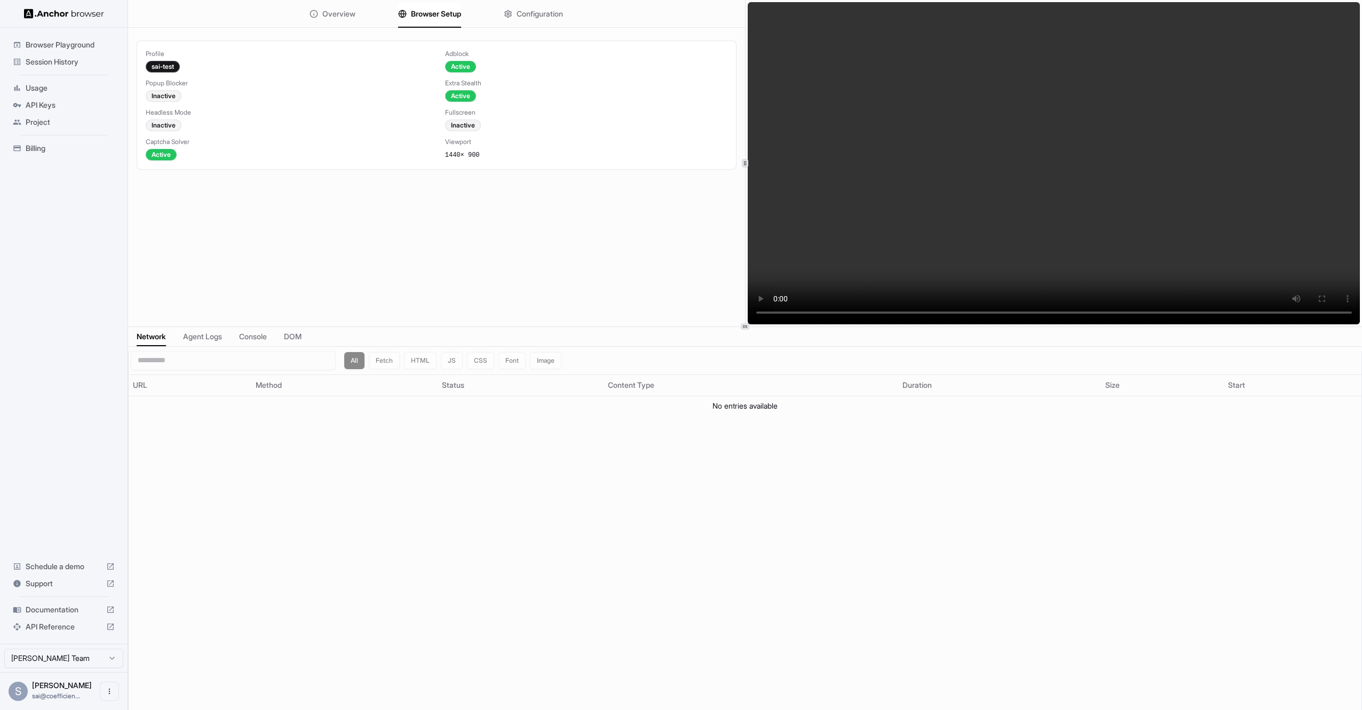
click at [447, 16] on span "Browser Setup" at bounding box center [436, 14] width 50 height 11
click at [525, 17] on span "Configuration" at bounding box center [539, 14] width 46 height 11
click at [443, 17] on span "Browser Setup" at bounding box center [436, 14] width 50 height 11
click at [82, 92] on span "Usage" at bounding box center [70, 88] width 89 height 11
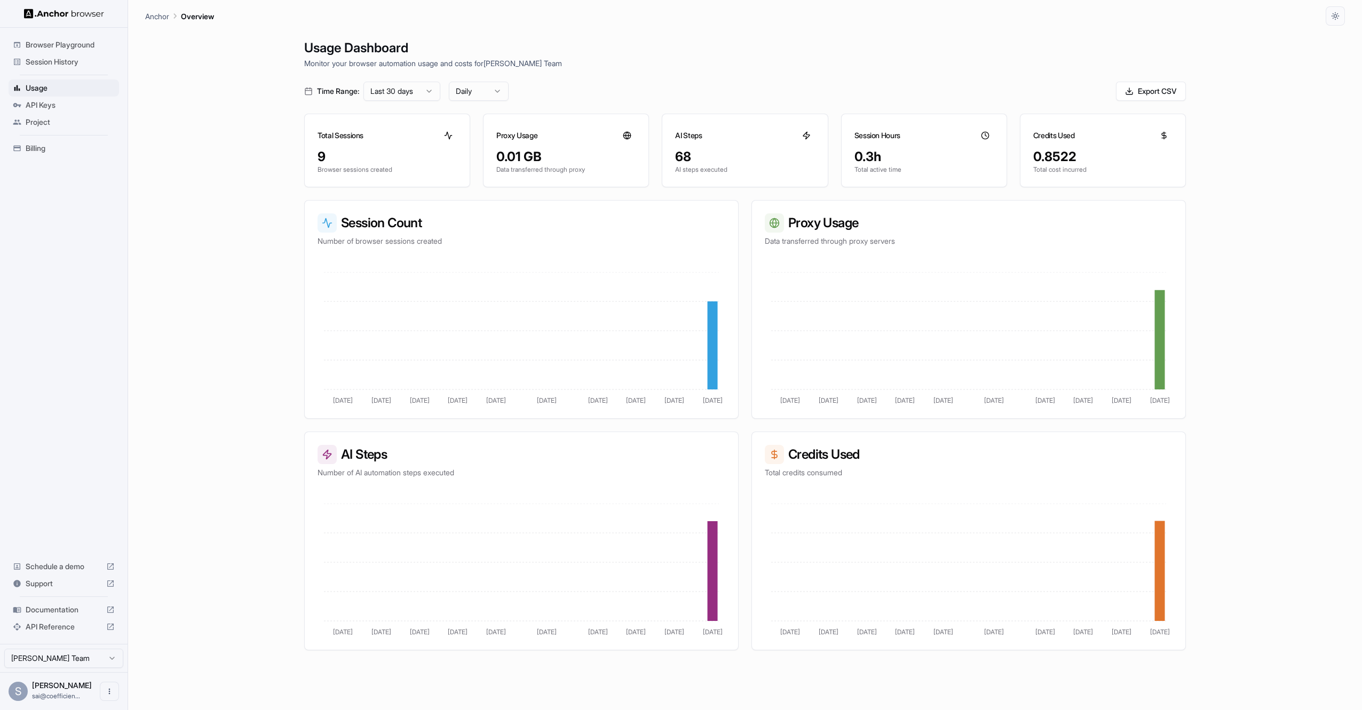
click at [67, 609] on span "Documentation" at bounding box center [64, 610] width 76 height 11
